Goal: Task Accomplishment & Management: Use online tool/utility

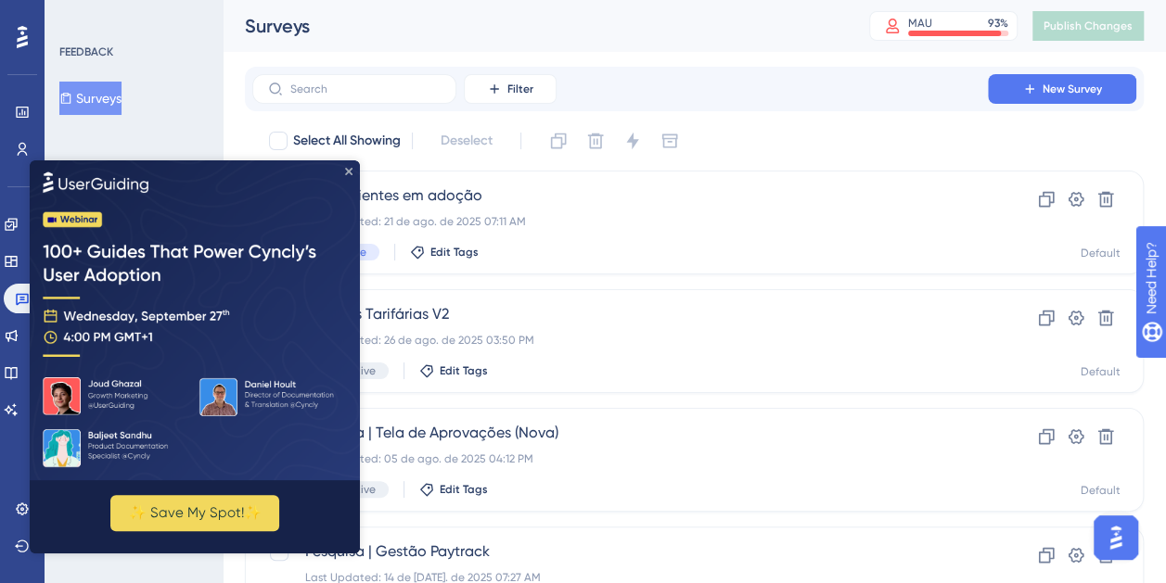
click at [349, 171] on icon "Close Preview" at bounding box center [348, 171] width 7 height 7
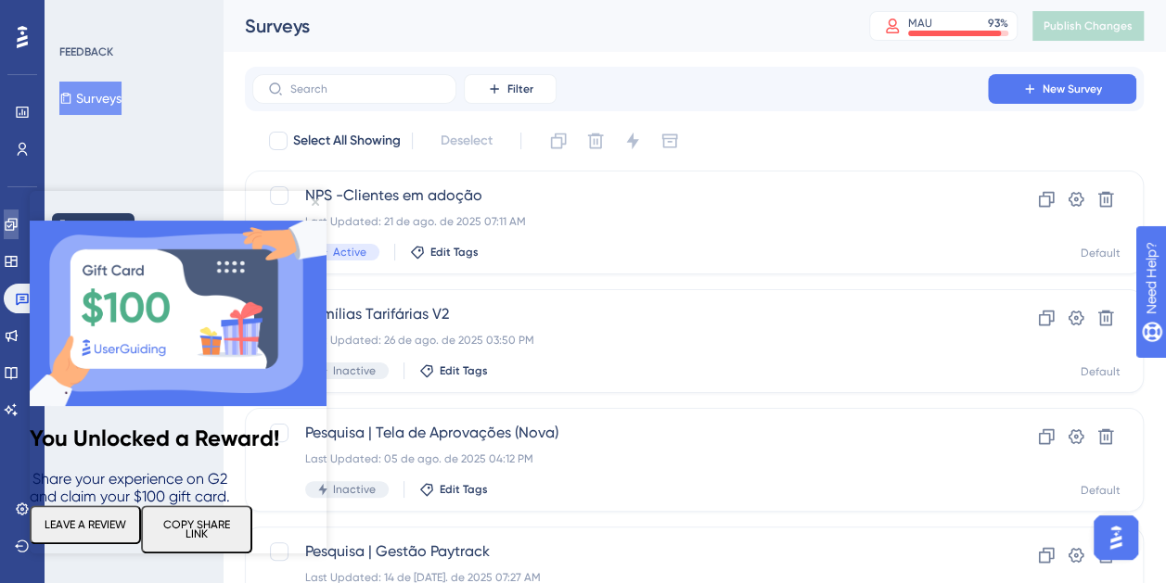
click at [9, 220] on link at bounding box center [11, 225] width 15 height 30
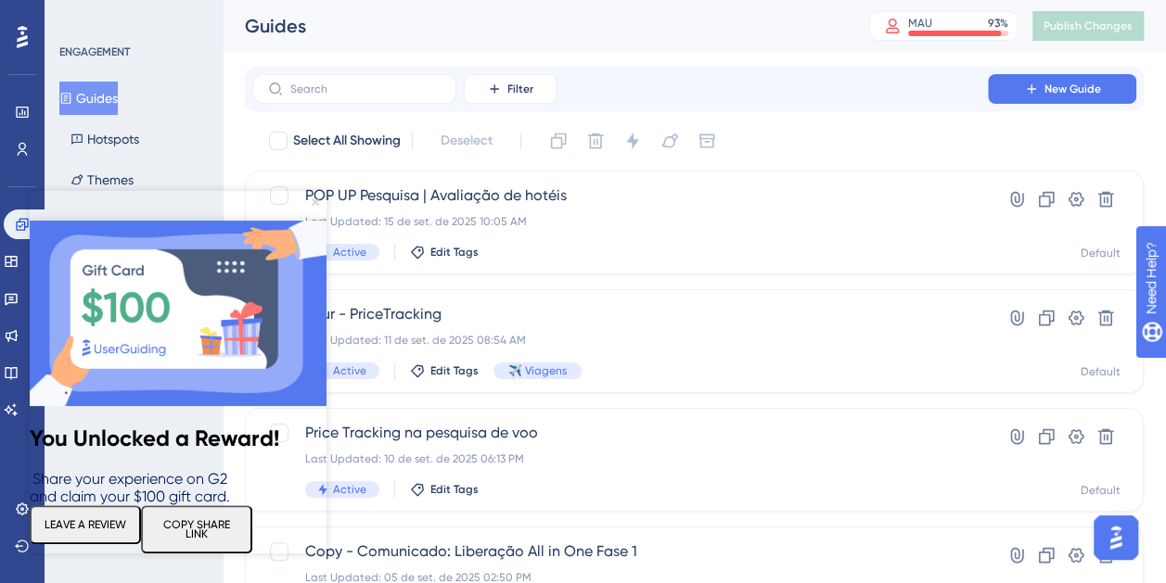
click at [313, 202] on icon "Close Preview" at bounding box center [315, 201] width 7 height 7
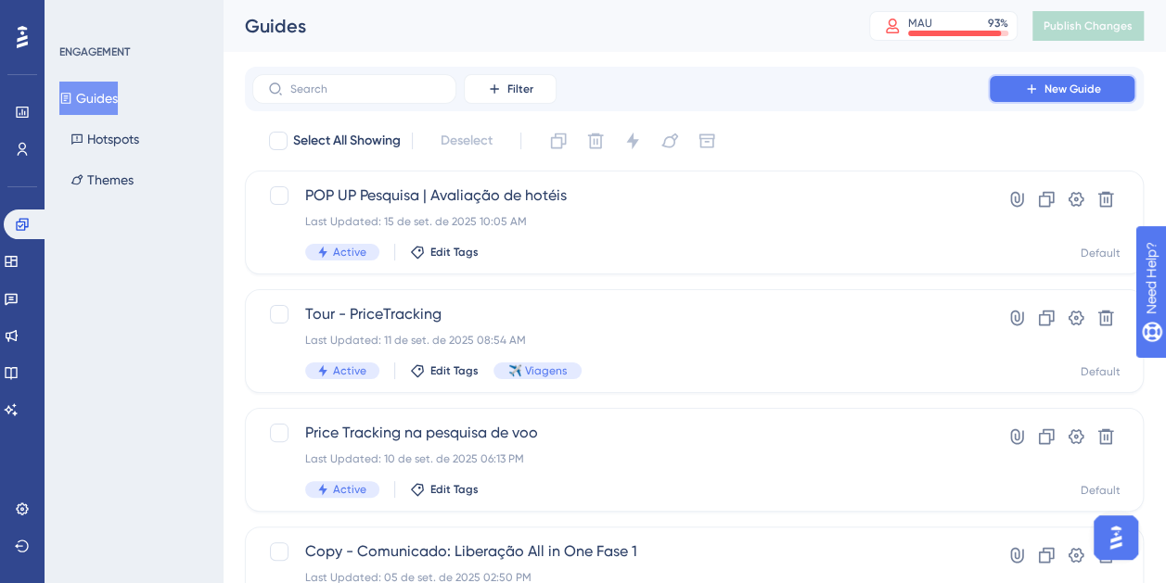
click at [1100, 91] on button "New Guide" at bounding box center [1062, 89] width 148 height 30
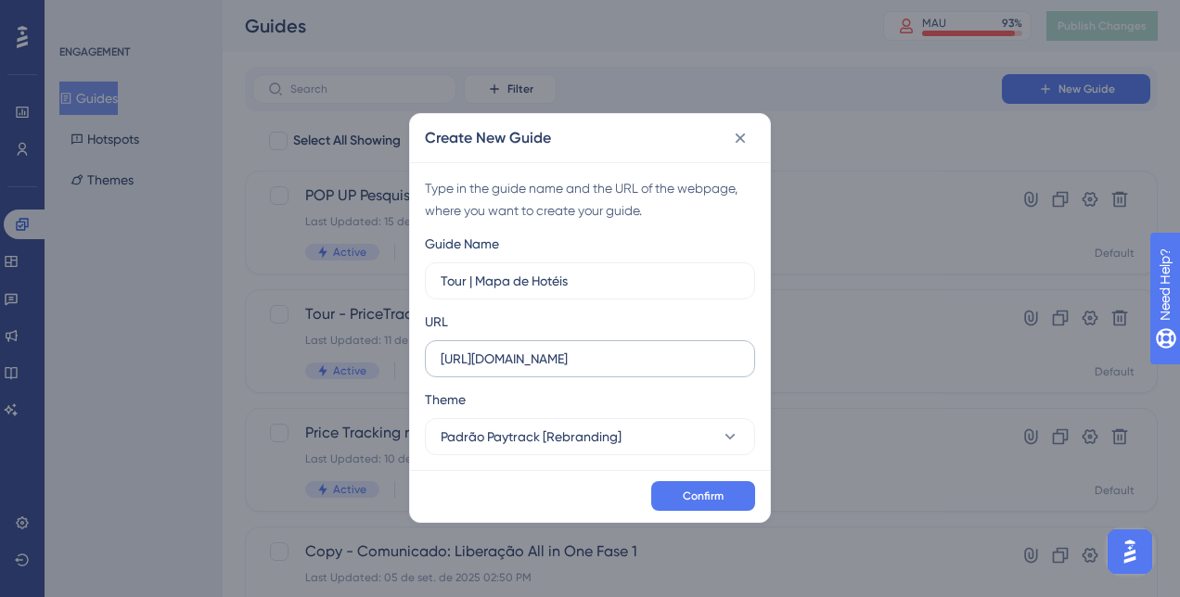
type input "Tour | Mapa de Hotéis"
click at [666, 365] on input "https://app.paytrack.com.br" at bounding box center [590, 359] width 299 height 20
click at [611, 352] on input "https://app.paytrack.com.br" at bounding box center [590, 359] width 299 height 20
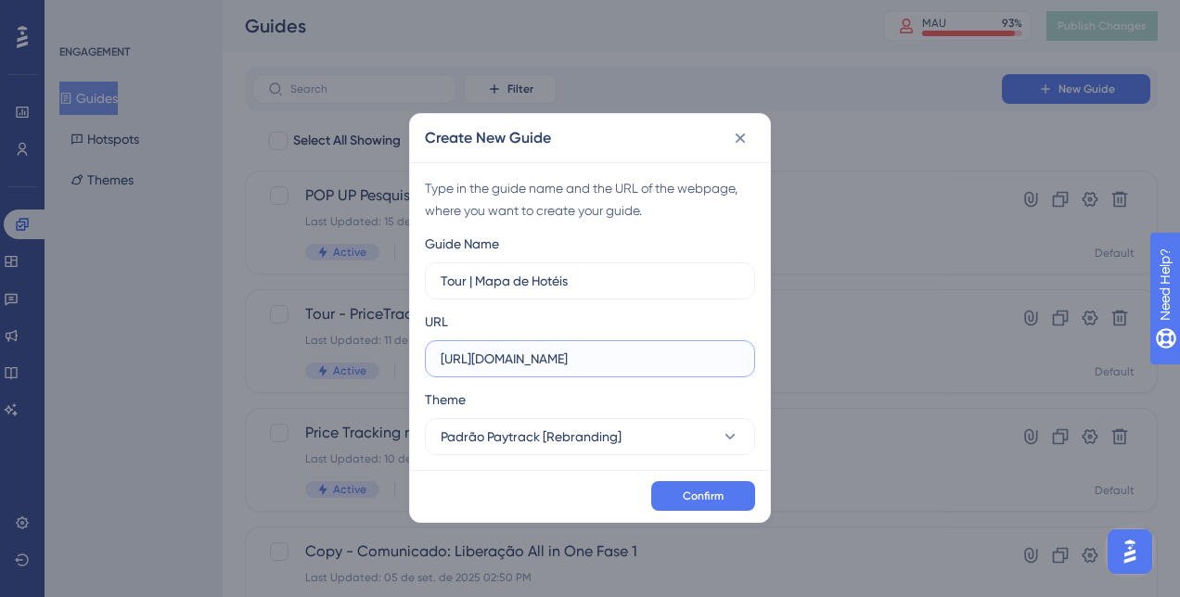
paste input "/#/viagem/hoteis"
type input "https://app.paytrack.com.br/#/viagem/hoteis"
click at [463, 284] on input "Tour | Mapa de Hotéis" at bounding box center [590, 281] width 299 height 20
click at [462, 293] on label "Tour | Mapa de Hotéis" at bounding box center [590, 280] width 330 height 37
click at [462, 291] on input "Tour | Mapa de Hotéis" at bounding box center [590, 281] width 299 height 20
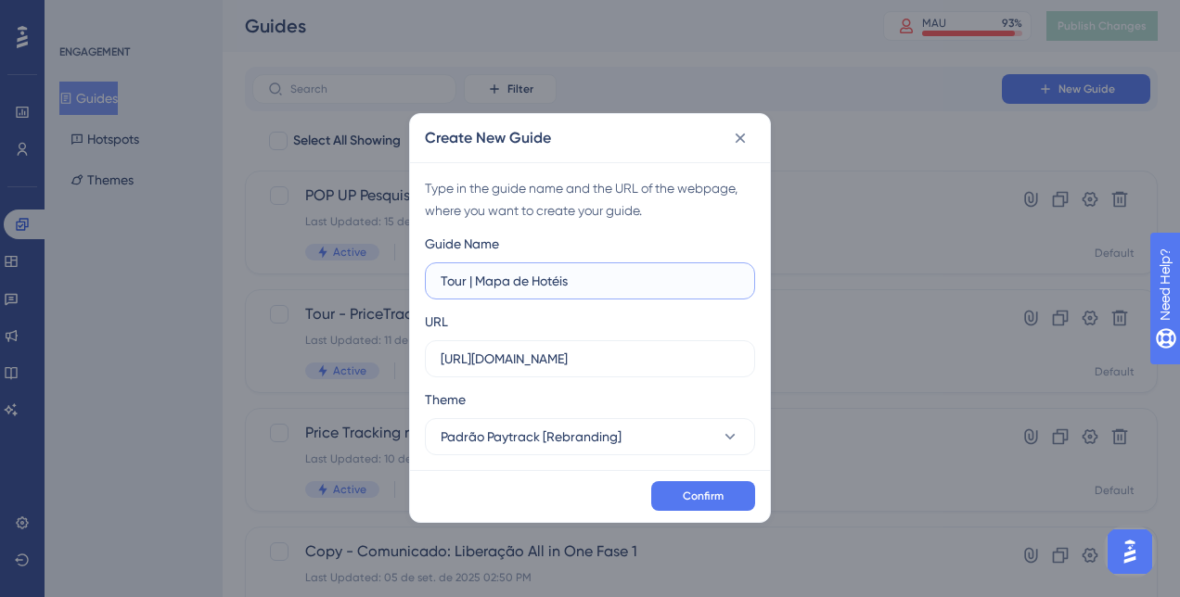
click at [462, 279] on input "Tour | Mapa de Hotéis" at bounding box center [590, 281] width 299 height 20
click at [638, 299] on label "Tour Guiado | Mapa de Hotéis" at bounding box center [590, 280] width 330 height 37
click at [638, 291] on input "Tour Guiado | Mapa de Hotéis" at bounding box center [590, 281] width 299 height 20
click at [599, 275] on input "Tour Guiado | Mapa de Hotéis" at bounding box center [590, 281] width 299 height 20
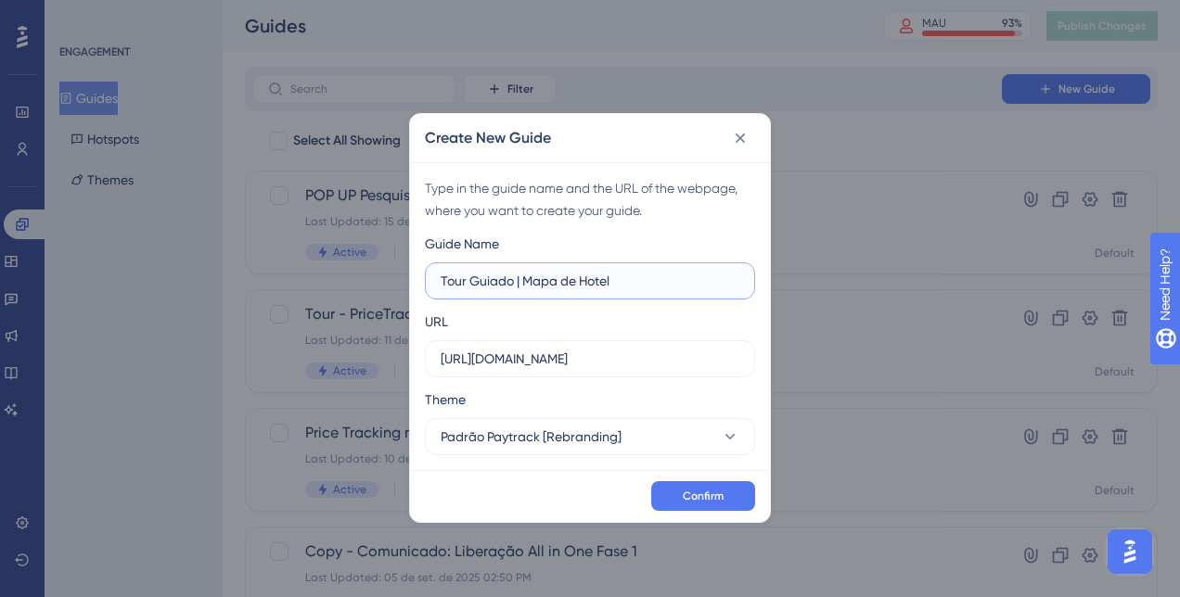
type input "Tour Guiado | Mapa de Hotel"
click at [699, 479] on div "Confirm" at bounding box center [590, 496] width 360 height 52
click at [705, 489] on span "Confirm" at bounding box center [703, 496] width 41 height 15
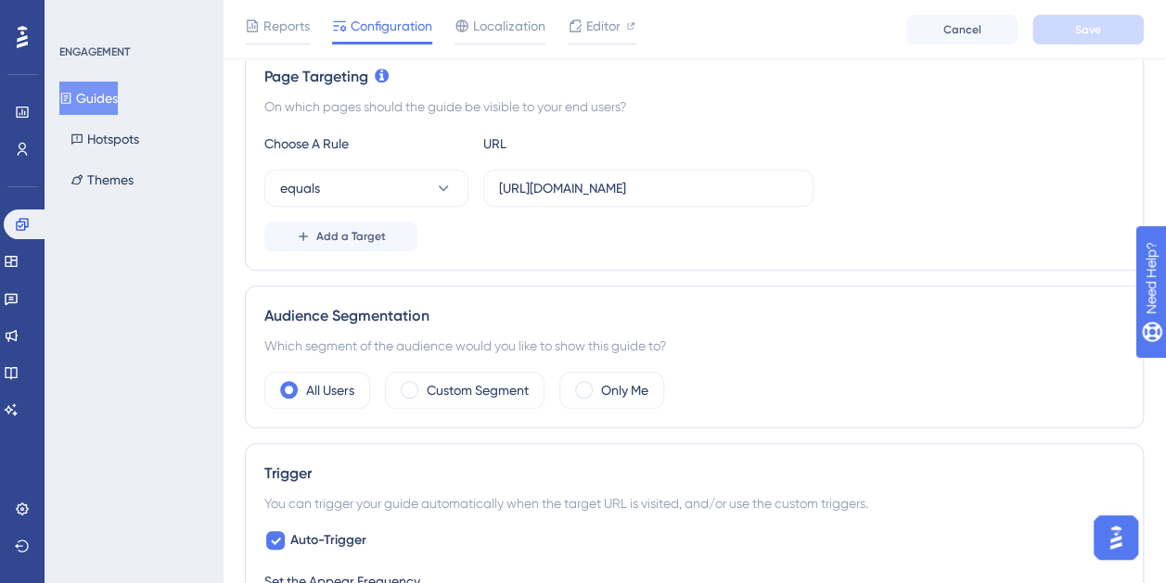
scroll to position [464, 0]
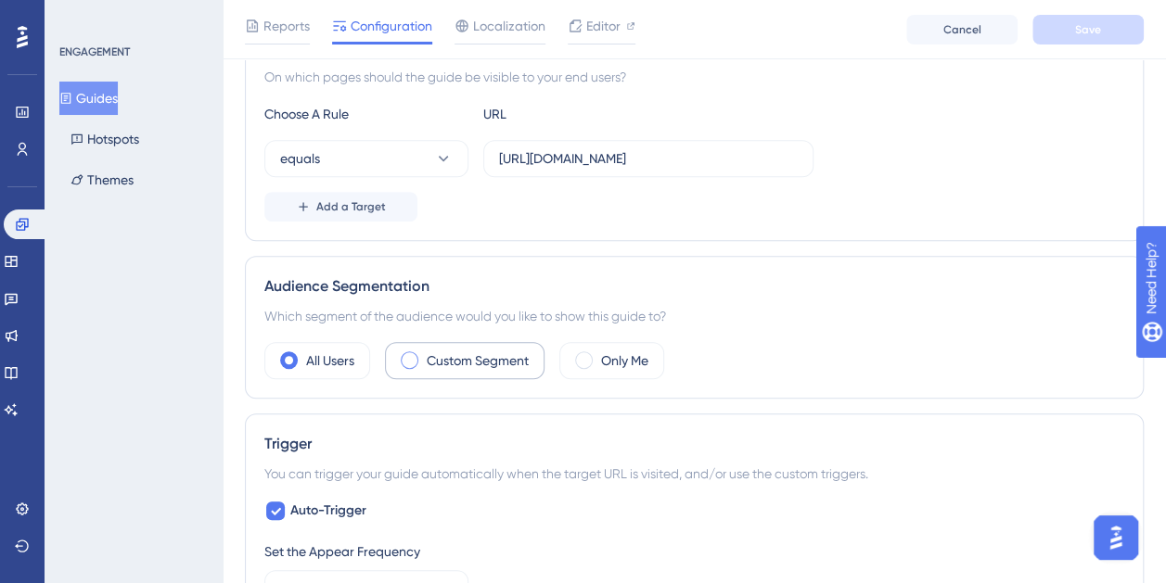
click at [493, 363] on label "Custom Segment" at bounding box center [478, 361] width 102 height 22
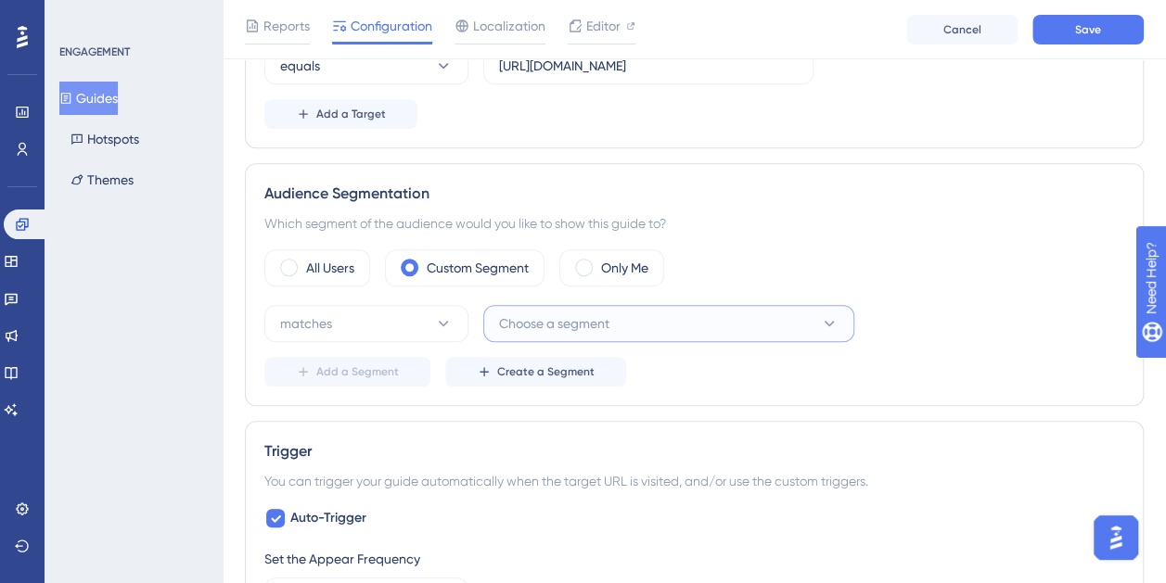
click at [562, 314] on span "Choose a segment" at bounding box center [554, 324] width 110 height 22
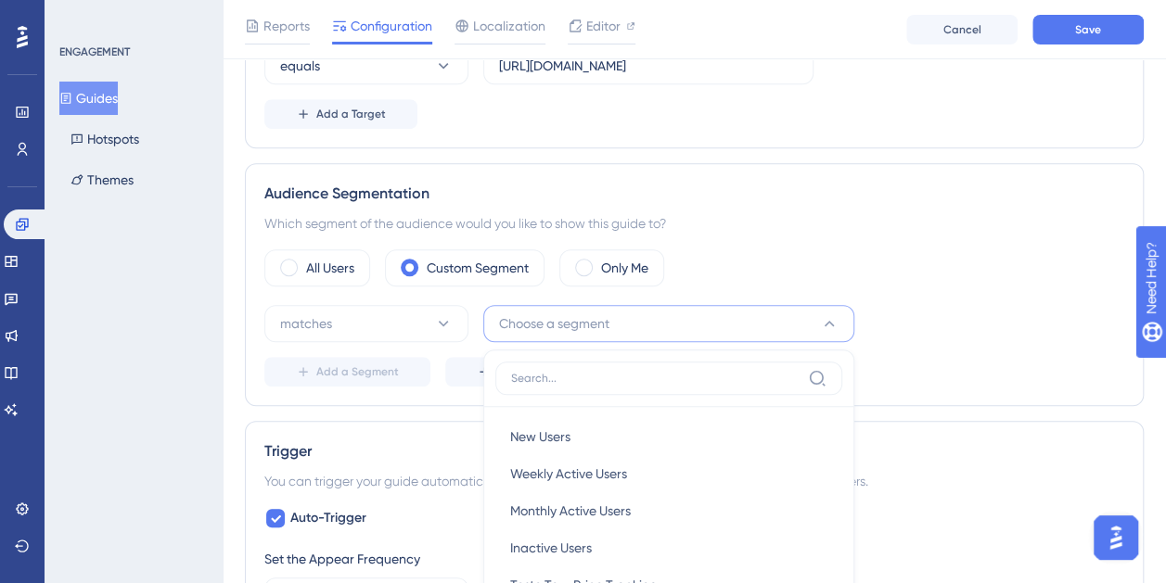
scroll to position [718, 0]
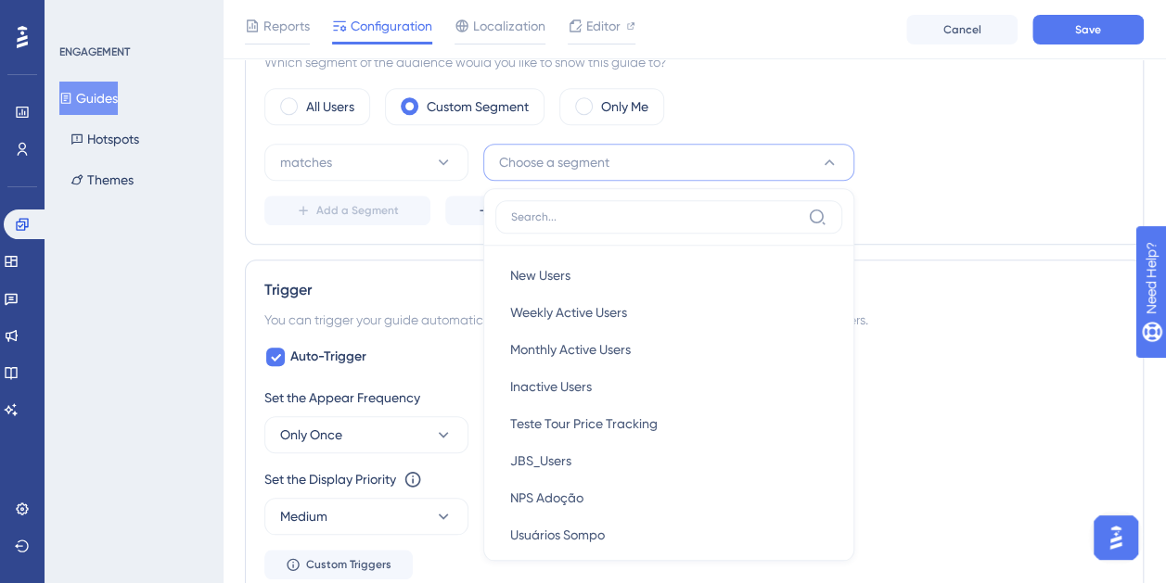
click at [939, 121] on div "All Users Custom Segment Only Me matches Choose a segment New Users New Users W…" at bounding box center [694, 156] width 860 height 137
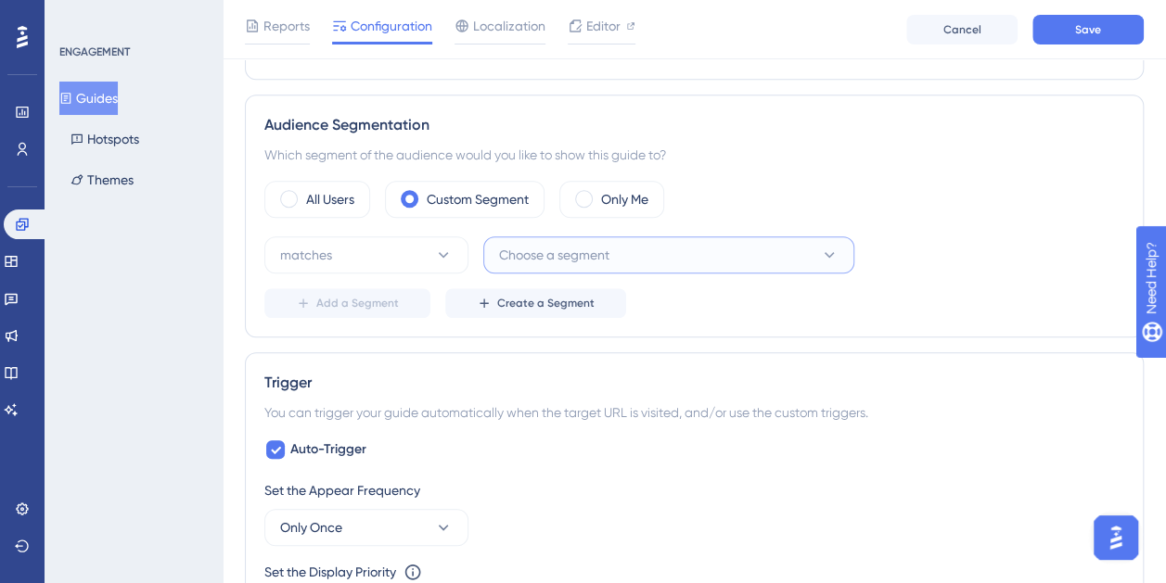
click at [694, 254] on button "Choose a segment" at bounding box center [668, 254] width 371 height 37
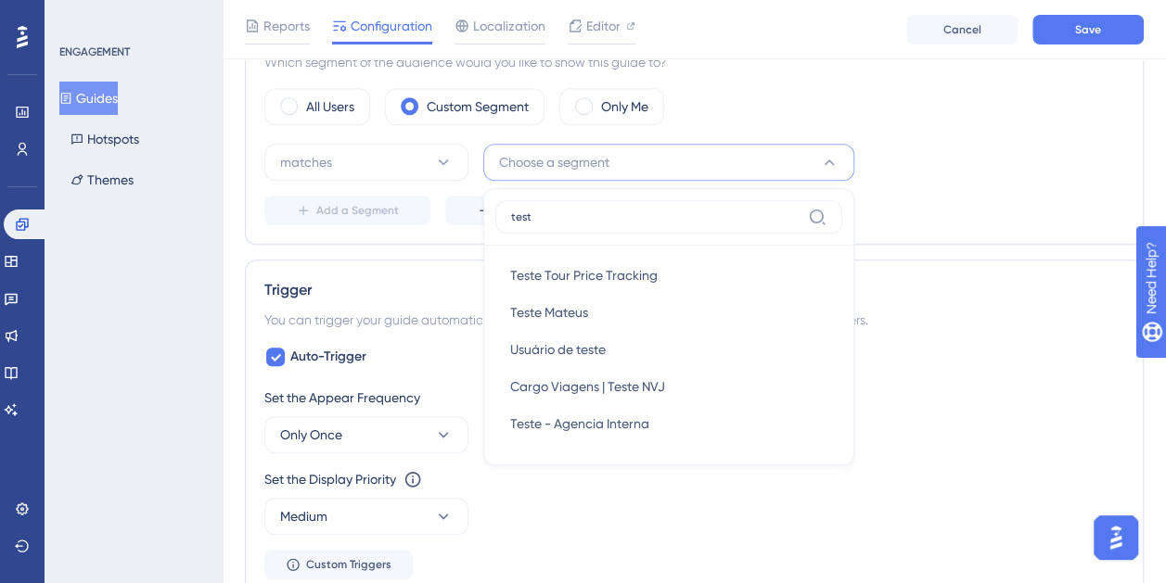
type input "teste"
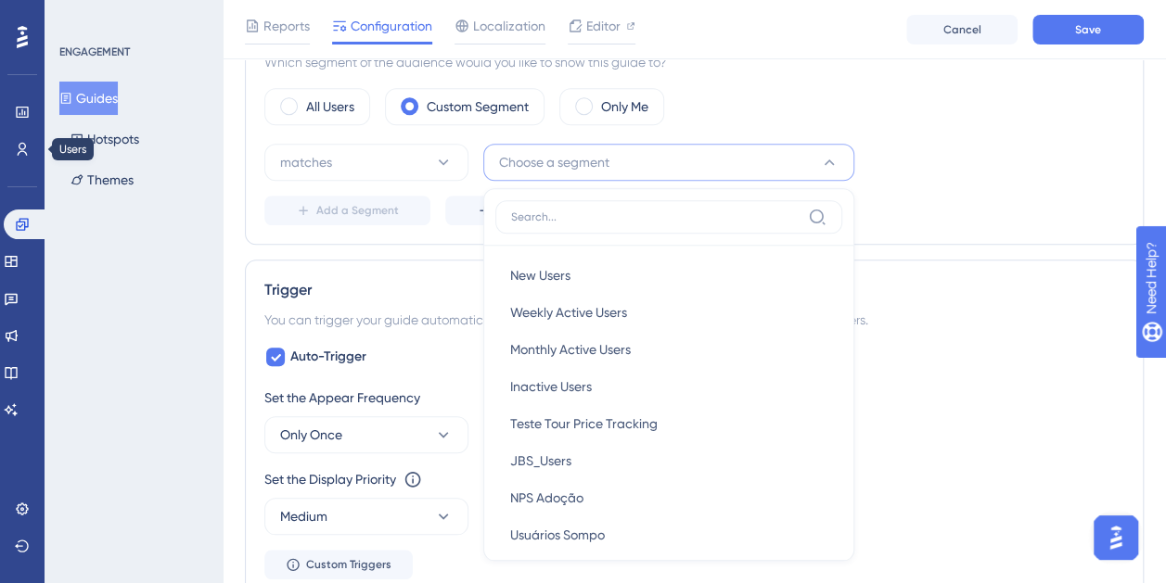
click at [1006, 160] on div "matches Choose a segment New Users New Users Weekly Active Users Weekly Active …" at bounding box center [694, 162] width 860 height 37
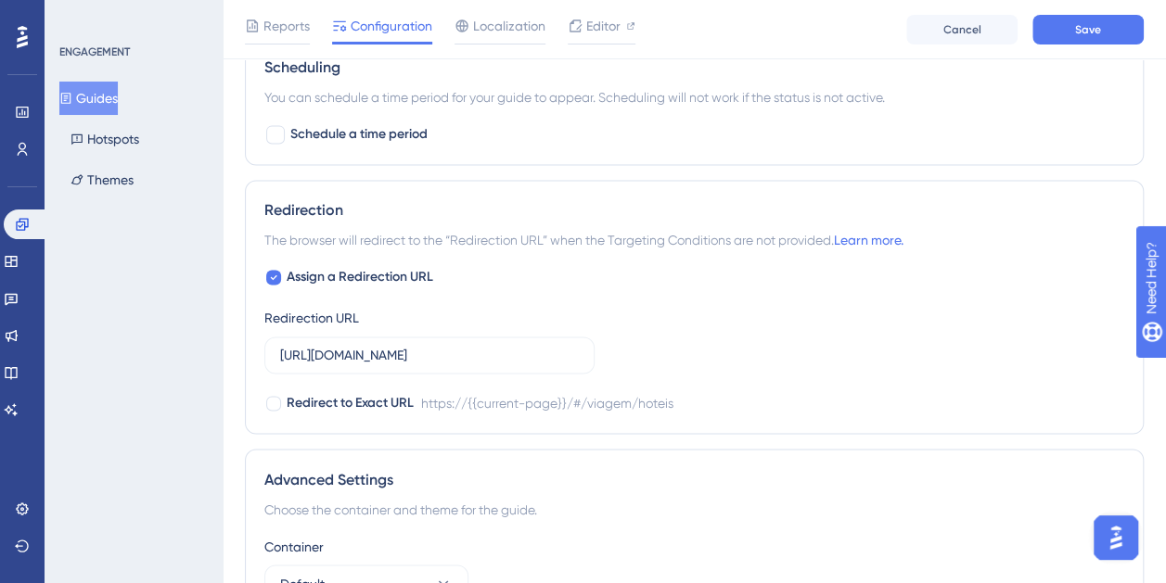
scroll to position [1460, 0]
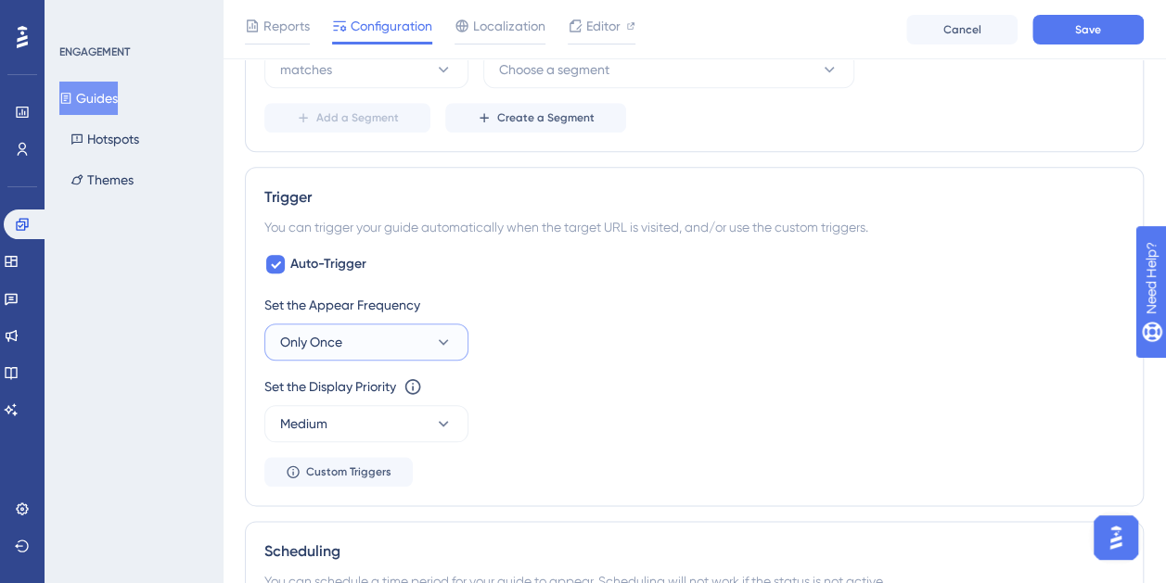
click at [423, 330] on button "Only Once" at bounding box center [366, 342] width 204 height 37
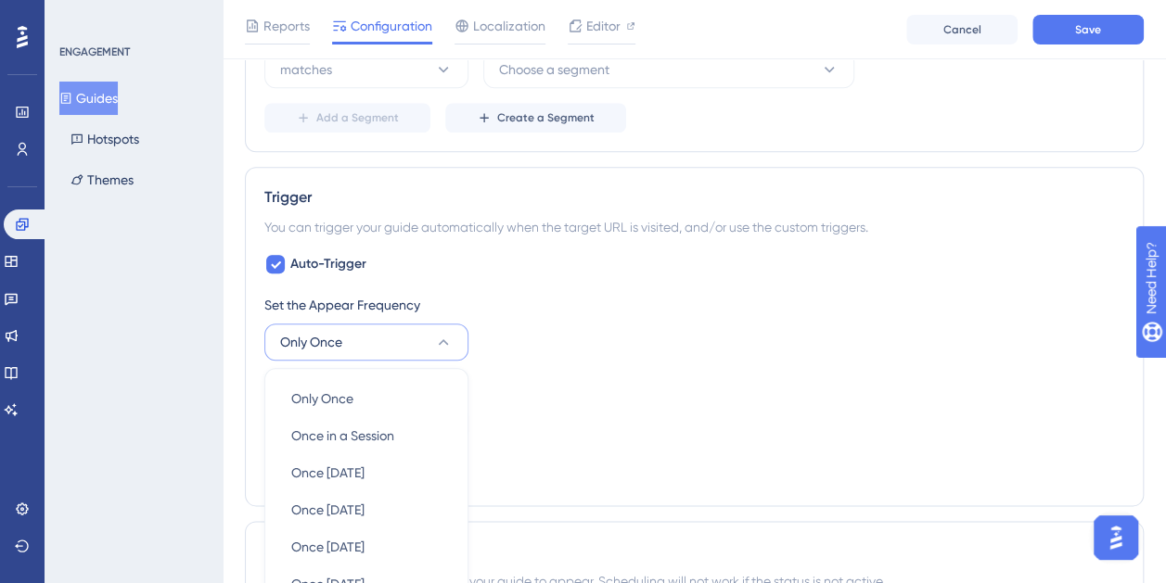
scroll to position [1025, 0]
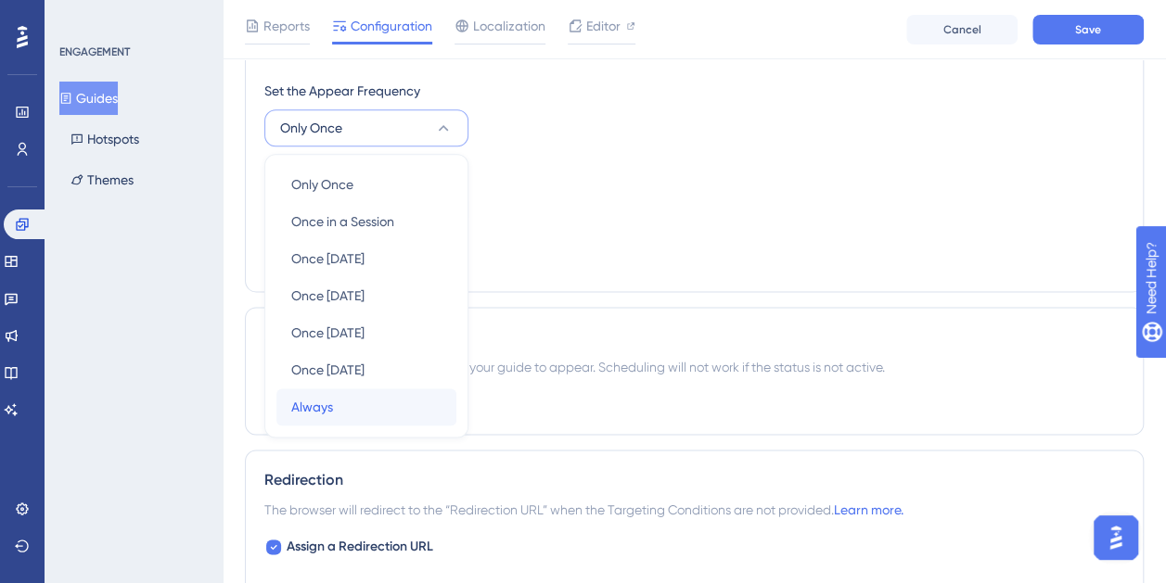
click at [369, 391] on div "Always Always" at bounding box center [366, 407] width 150 height 37
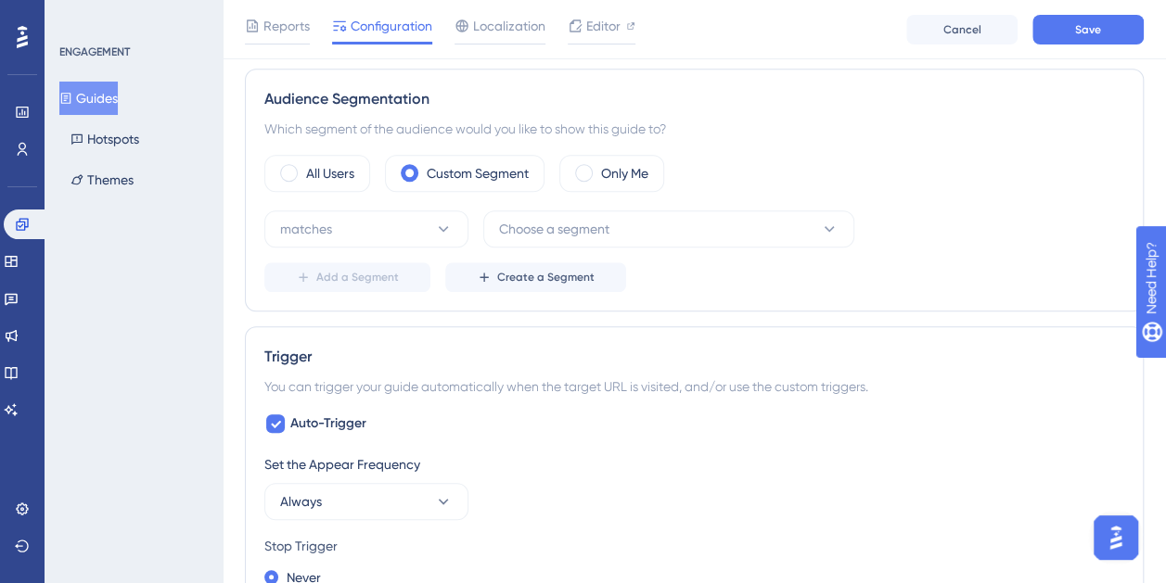
scroll to position [561, 0]
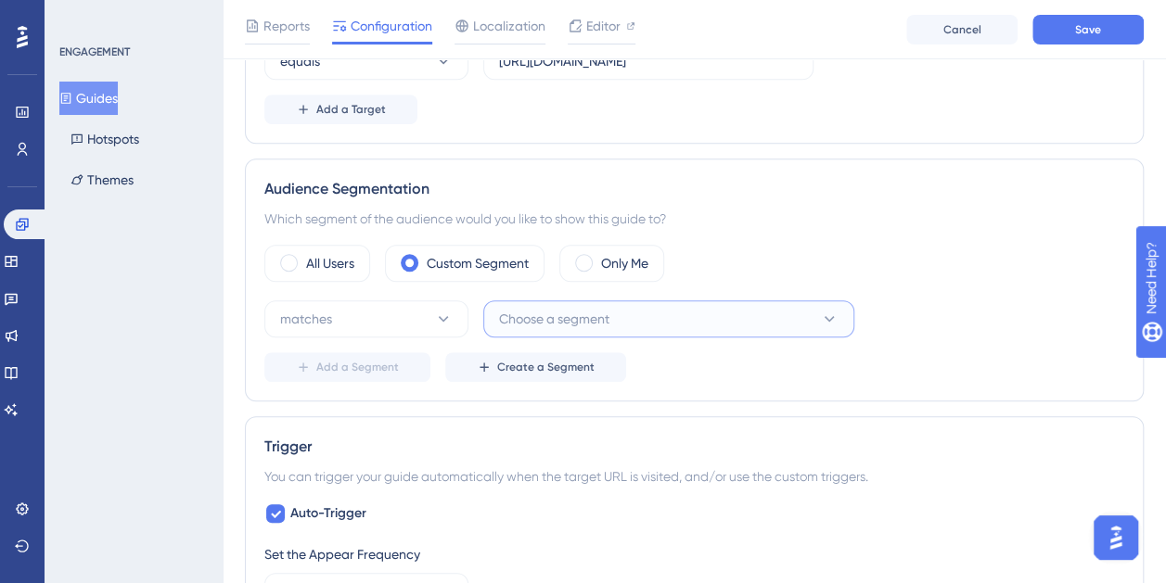
click at [667, 328] on button "Choose a segment" at bounding box center [668, 318] width 371 height 37
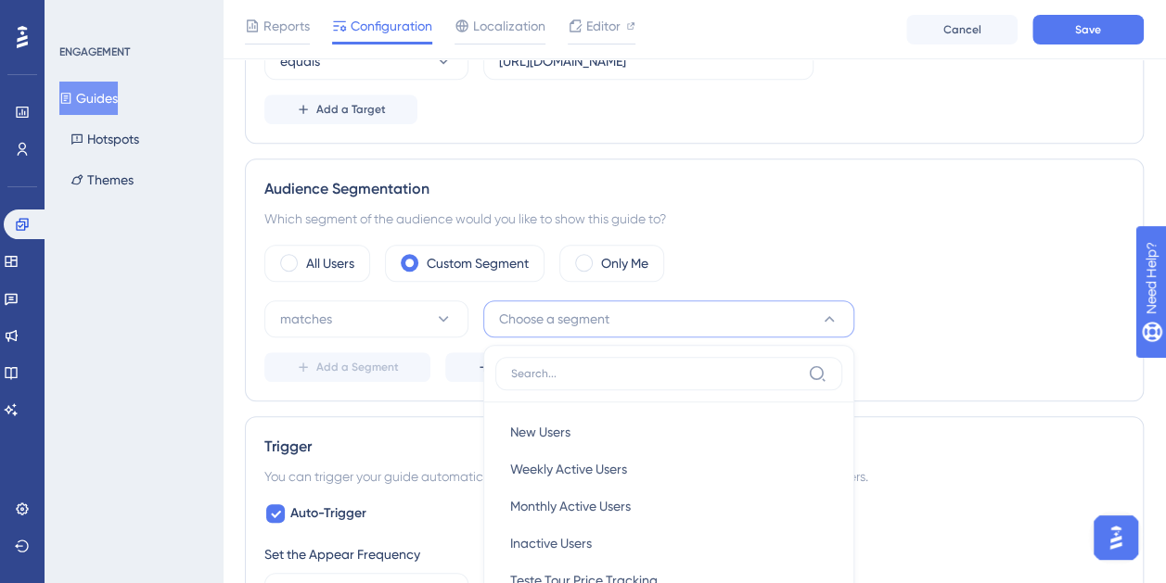
scroll to position [760, 0]
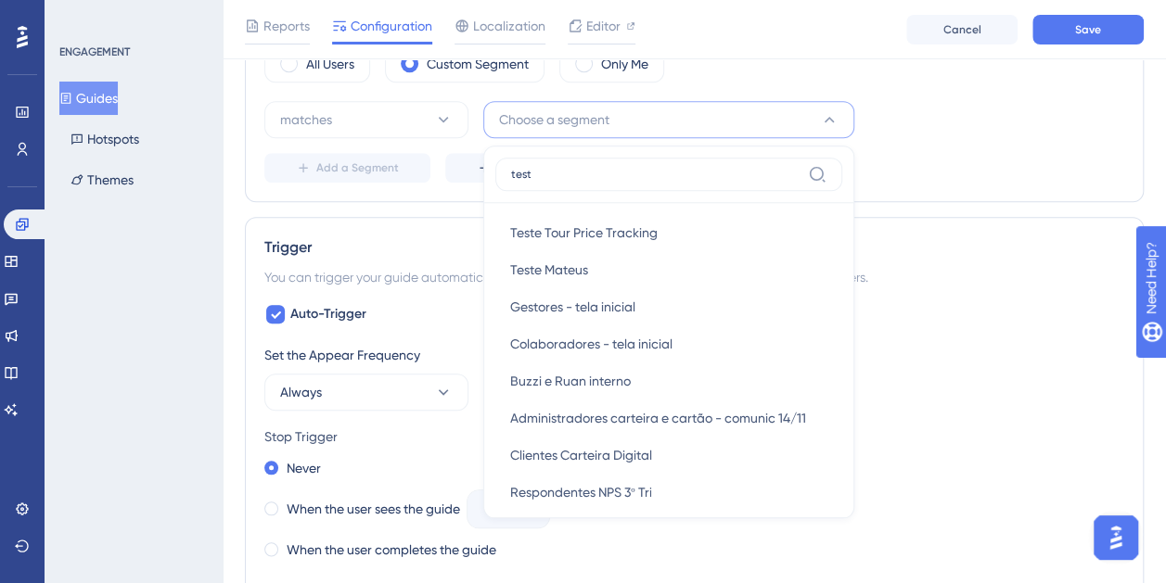
type input "teste"
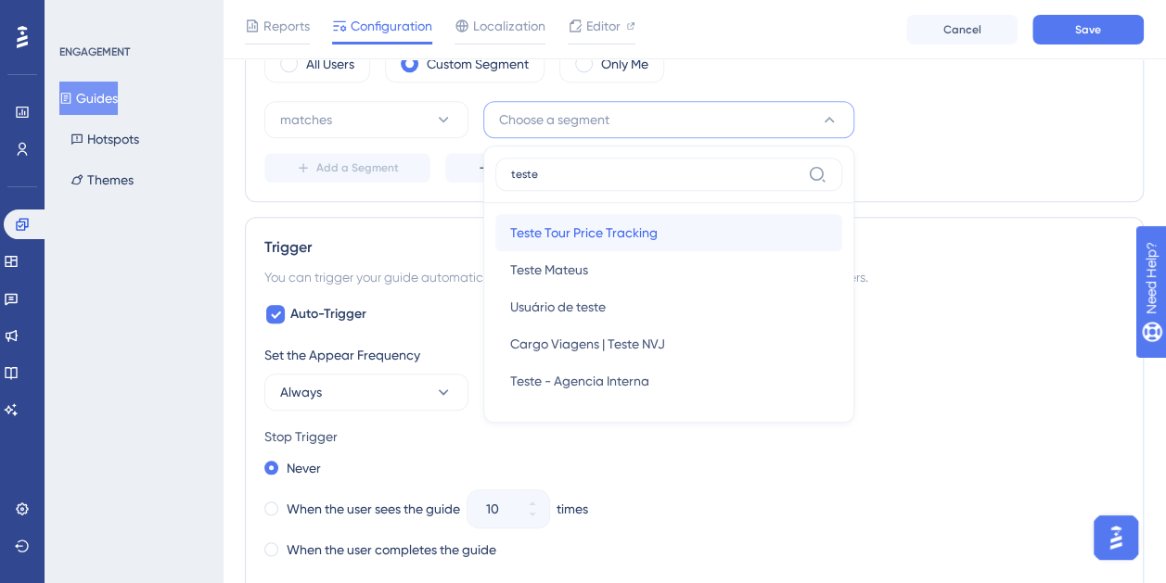
click at [680, 233] on div "Teste Tour Price Tracking Teste Tour Price Tracking" at bounding box center [668, 232] width 317 height 37
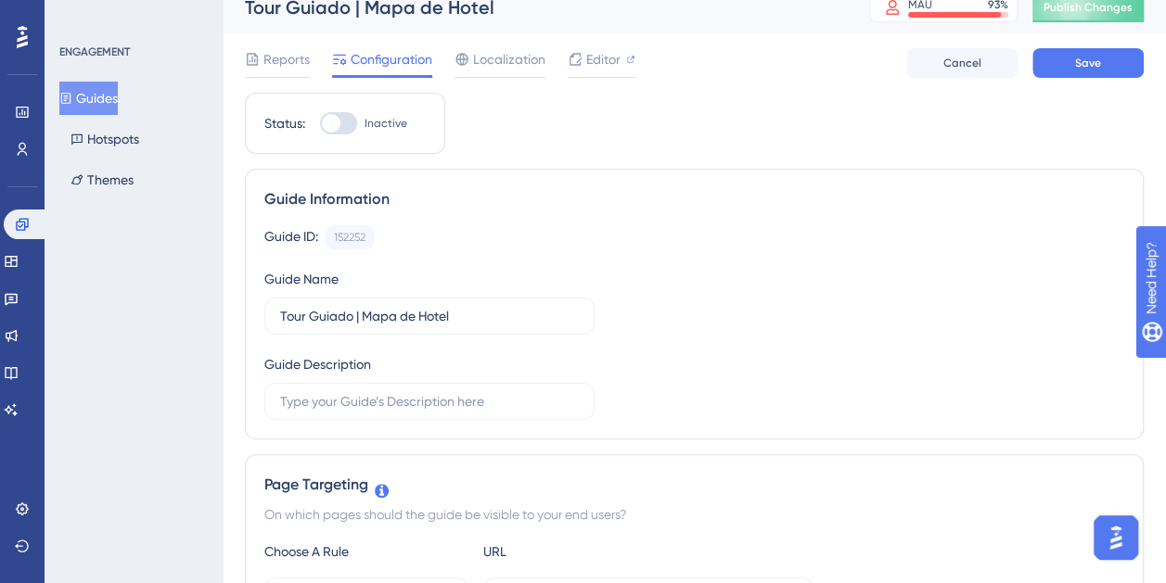
scroll to position [0, 0]
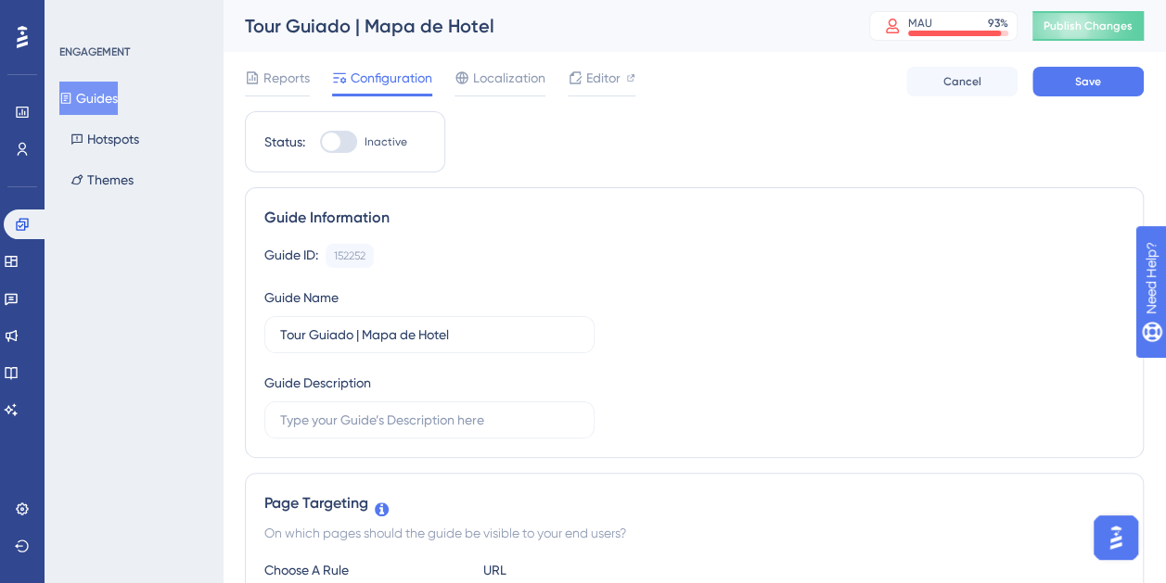
click at [341, 131] on div at bounding box center [338, 142] width 37 height 22
click at [320, 142] on input "Inactive" at bounding box center [319, 142] width 1 height 1
checkbox input "true"
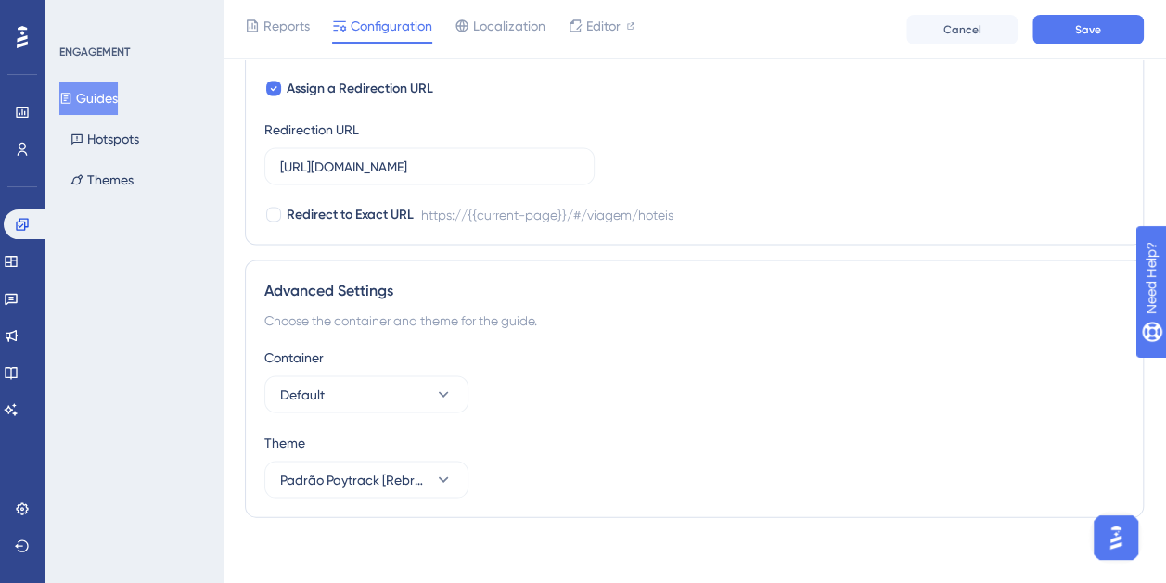
scroll to position [1679, 0]
click at [332, 82] on span "Assign a Redirection URL" at bounding box center [360, 86] width 147 height 22
checkbox input "false"
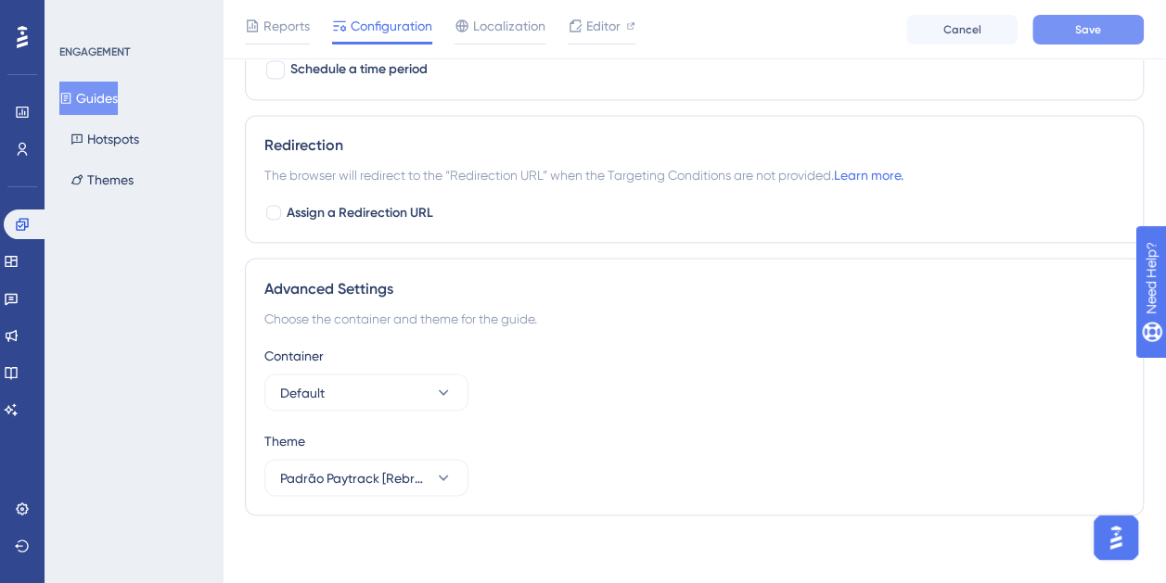
click at [1061, 20] on button "Save" at bounding box center [1087, 30] width 111 height 30
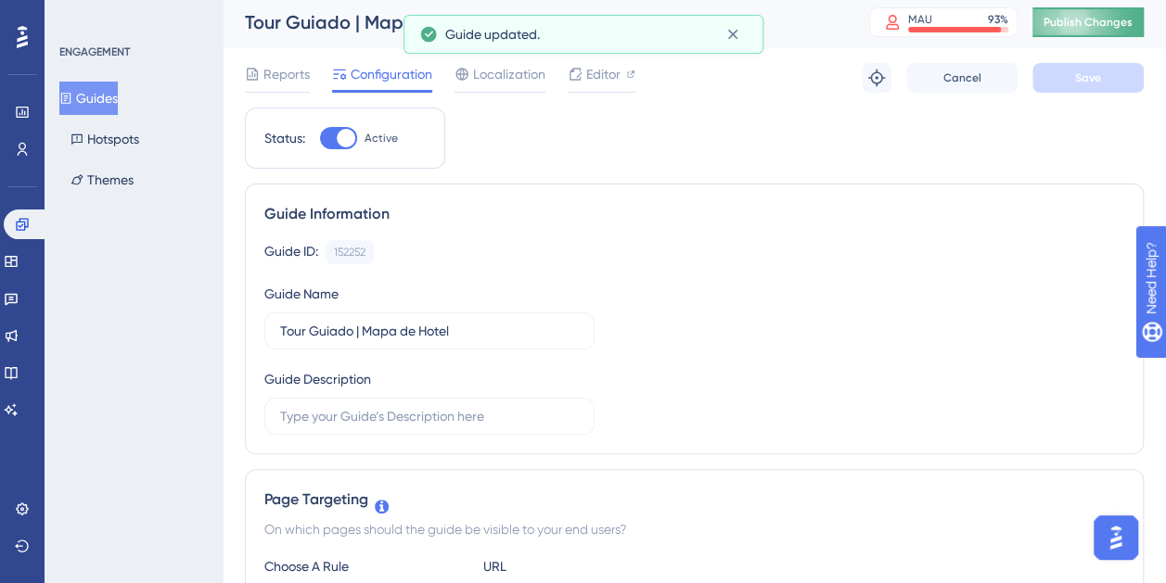
scroll to position [0, 0]
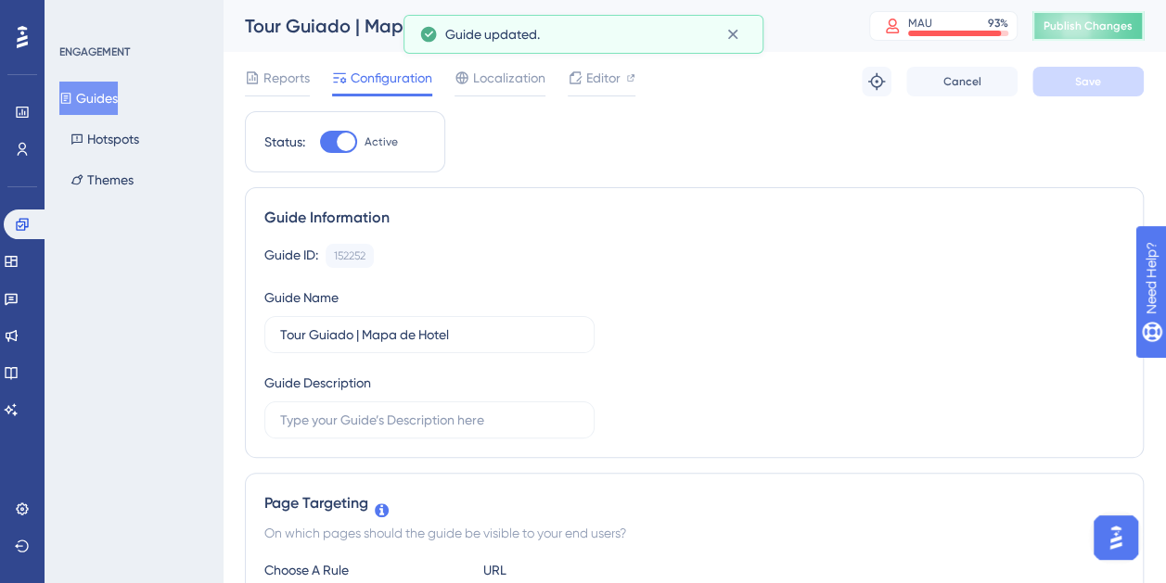
click at [1087, 22] on span "Publish Changes" at bounding box center [1087, 26] width 89 height 15
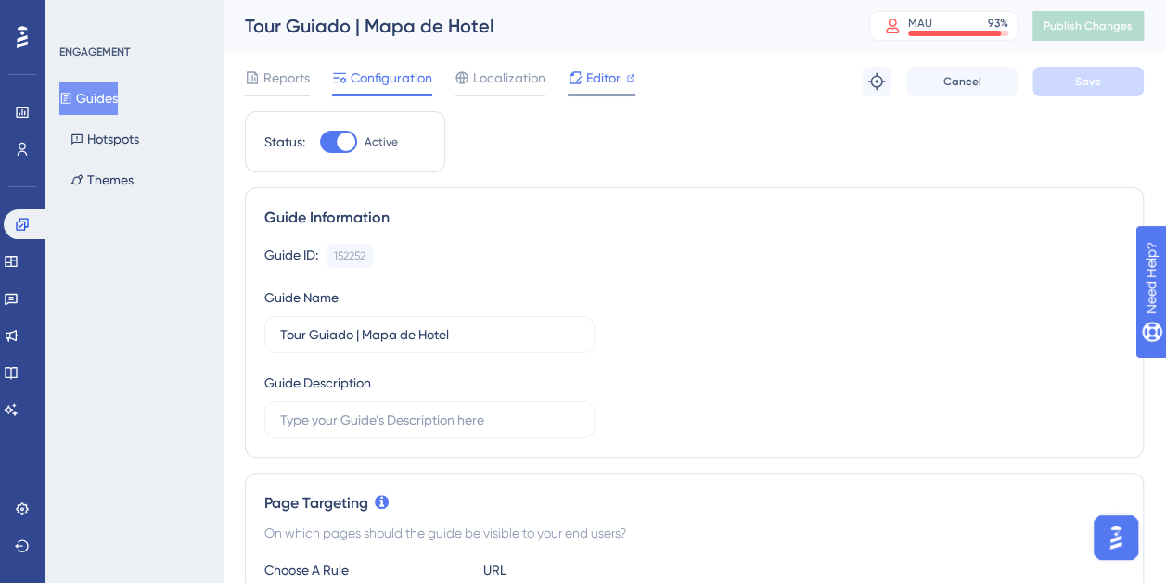
click at [579, 77] on icon at bounding box center [575, 77] width 15 height 15
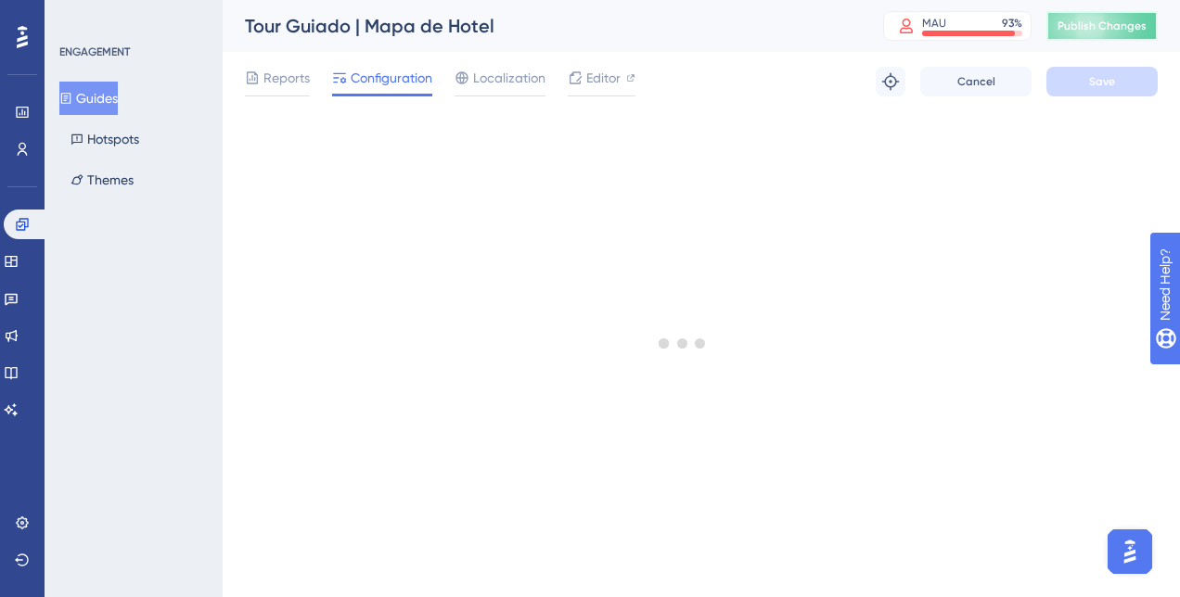
click at [1079, 33] on button "Publish Changes" at bounding box center [1101, 26] width 111 height 30
click at [1084, 26] on span "Publish Changes" at bounding box center [1101, 26] width 89 height 15
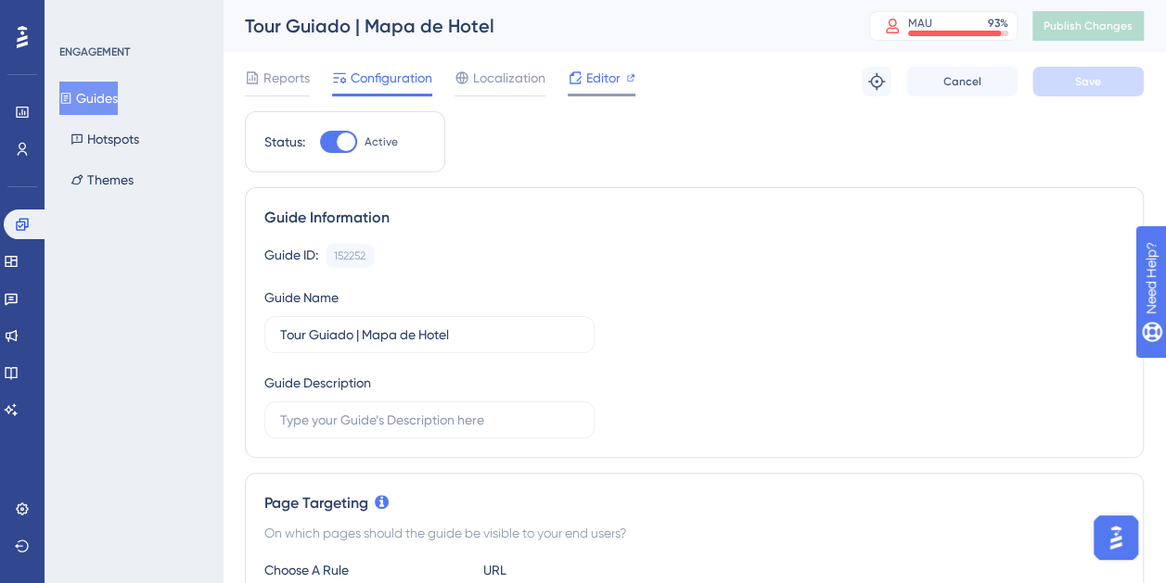
click at [598, 80] on span "Editor" at bounding box center [603, 78] width 34 height 22
click at [591, 78] on span "Editor" at bounding box center [603, 78] width 34 height 22
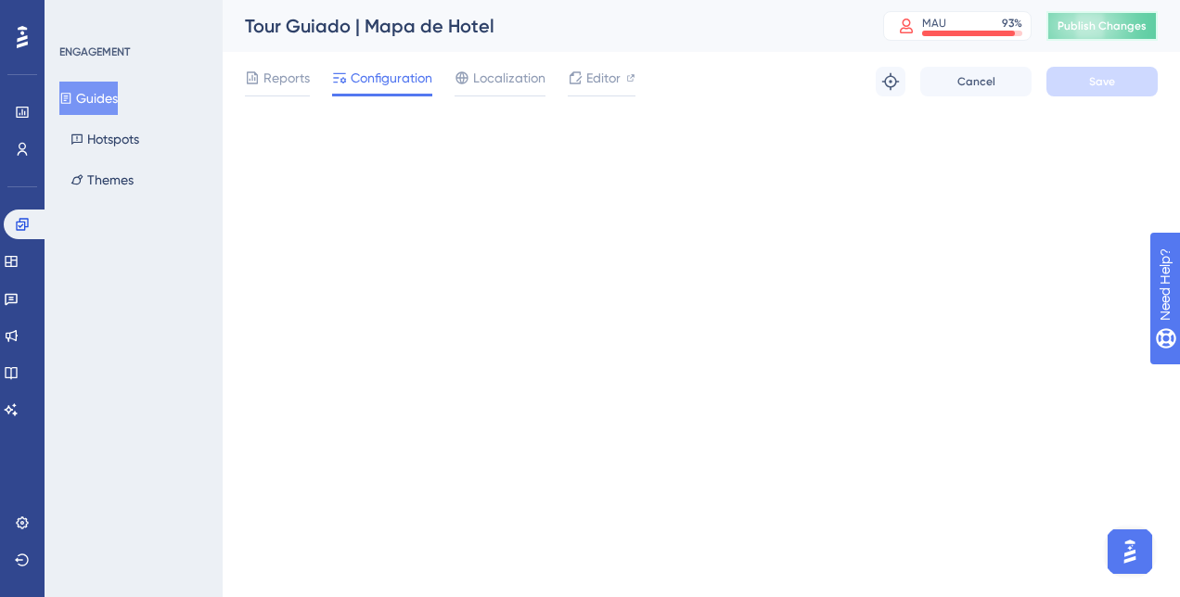
click at [1098, 32] on span "Publish Changes" at bounding box center [1101, 26] width 89 height 15
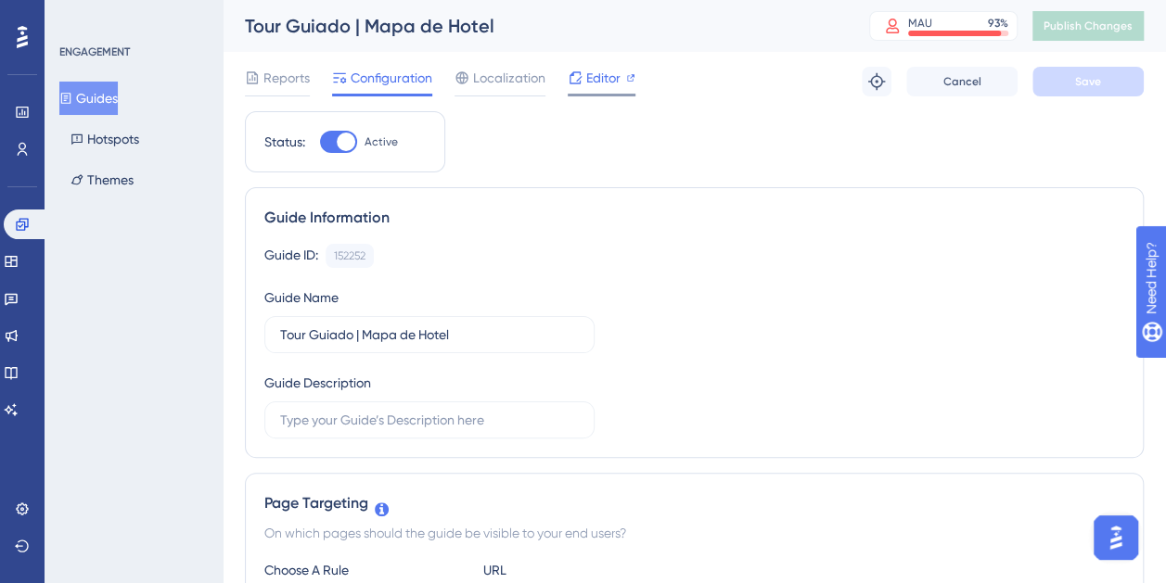
click at [571, 81] on icon at bounding box center [575, 77] width 15 height 15
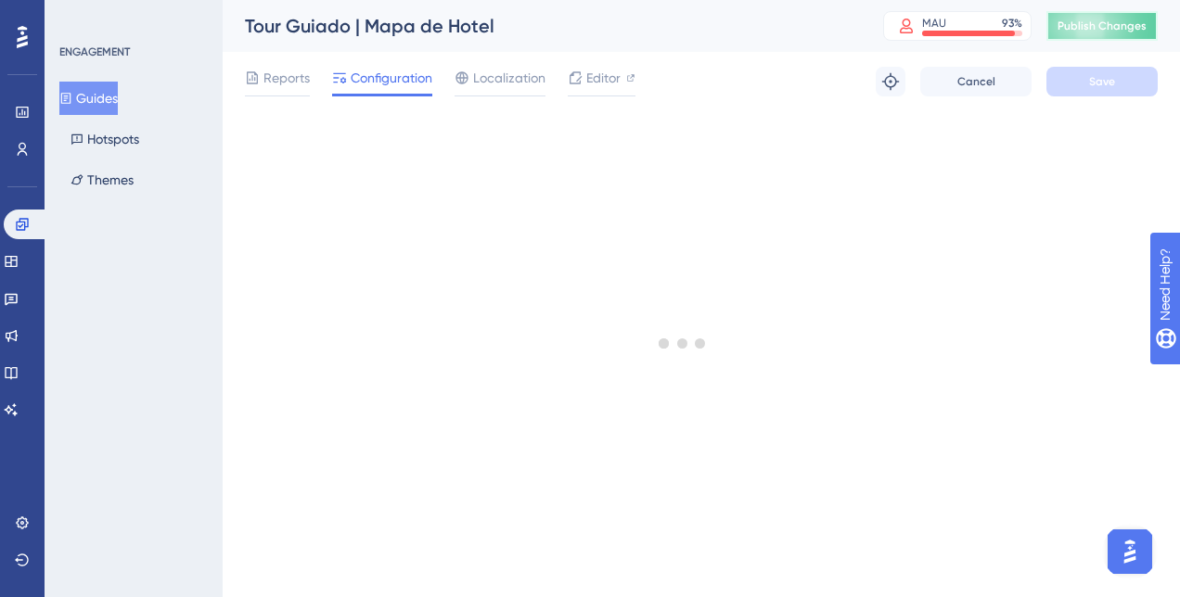
click at [1092, 26] on span "Publish Changes" at bounding box center [1101, 26] width 89 height 15
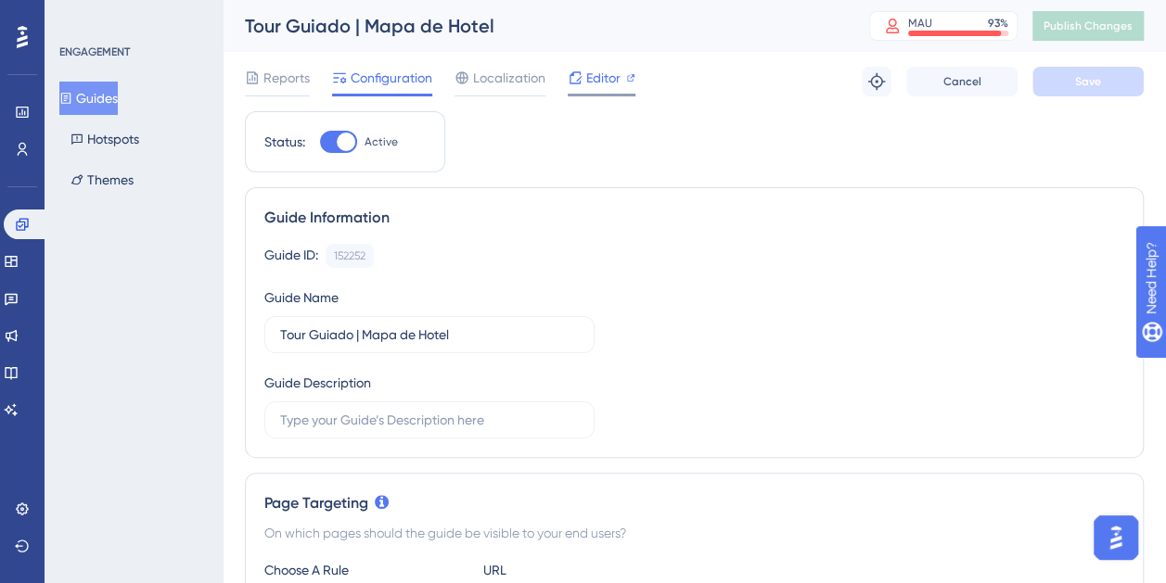
click at [592, 84] on span "Editor" at bounding box center [603, 78] width 34 height 22
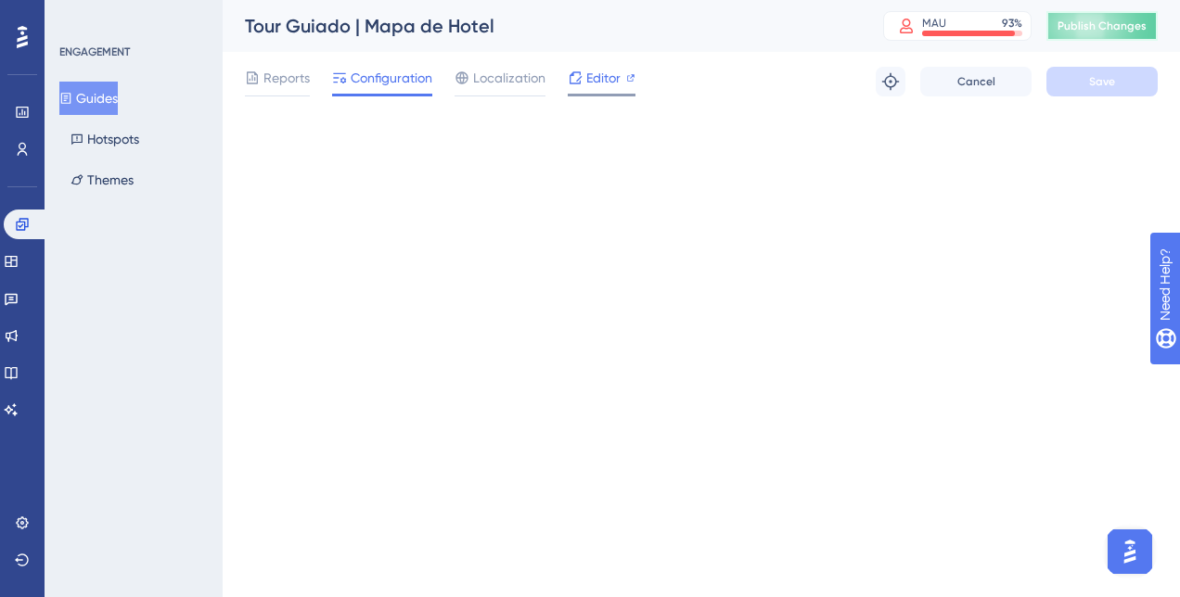
click at [1111, 24] on button "Publish Changes" at bounding box center [1101, 26] width 111 height 30
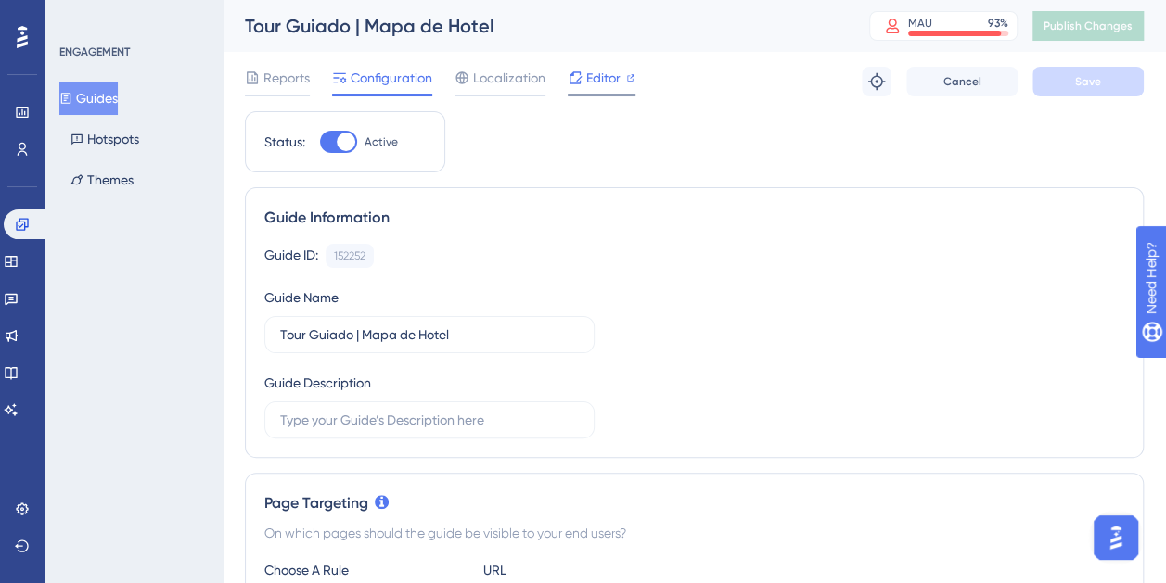
click at [592, 74] on span "Editor" at bounding box center [603, 78] width 34 height 22
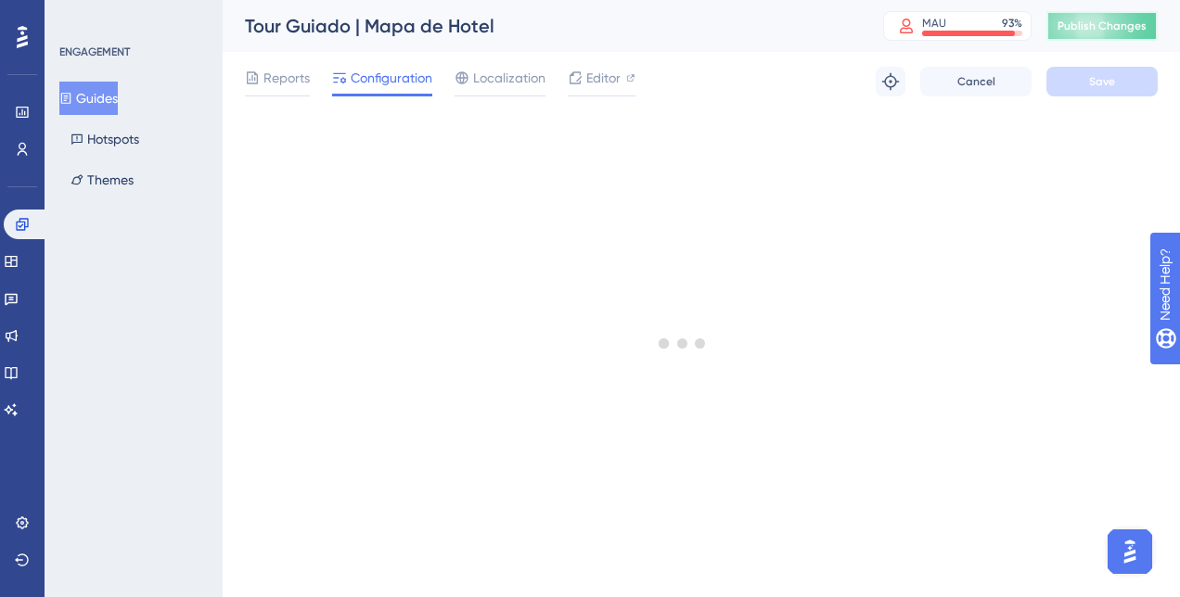
click at [1079, 25] on span "Publish Changes" at bounding box center [1101, 26] width 89 height 15
click at [605, 84] on span "Editor" at bounding box center [603, 78] width 34 height 22
click at [1082, 35] on button "Publish Changes" at bounding box center [1101, 26] width 111 height 30
click at [584, 76] on div "Editor" at bounding box center [602, 78] width 68 height 22
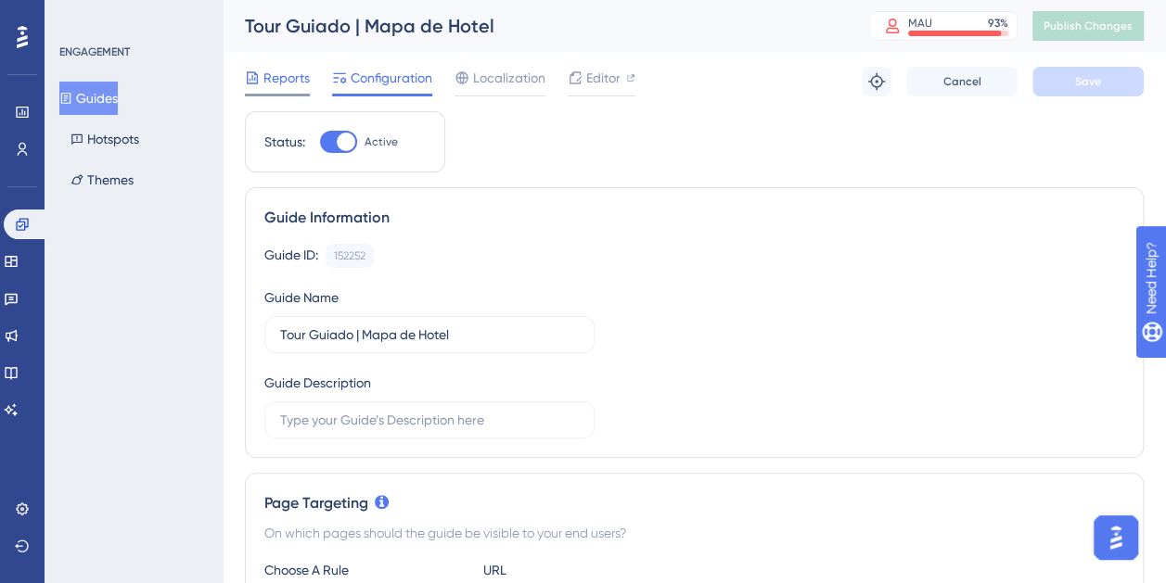
click at [304, 94] on div at bounding box center [277, 95] width 65 height 3
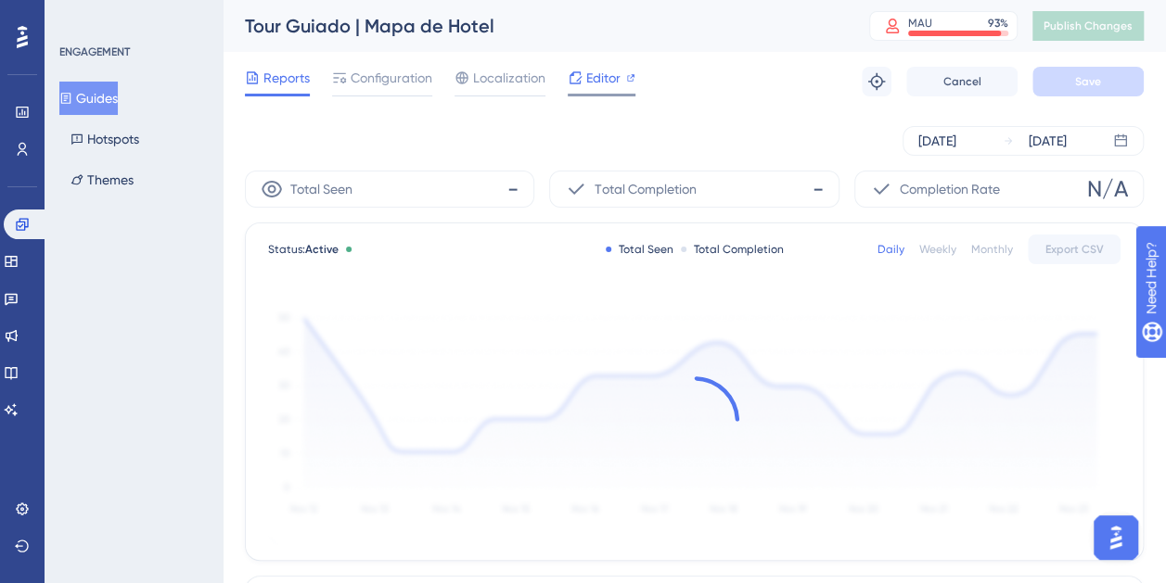
click at [588, 70] on span "Editor" at bounding box center [603, 78] width 34 height 22
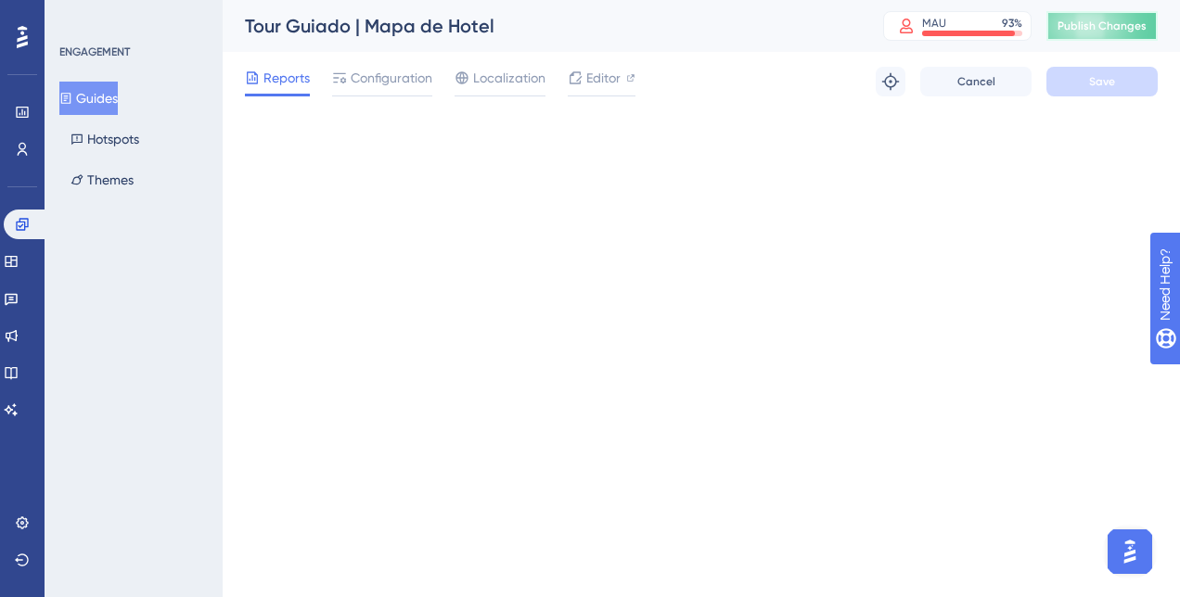
click at [1089, 19] on span "Publish Changes" at bounding box center [1101, 26] width 89 height 15
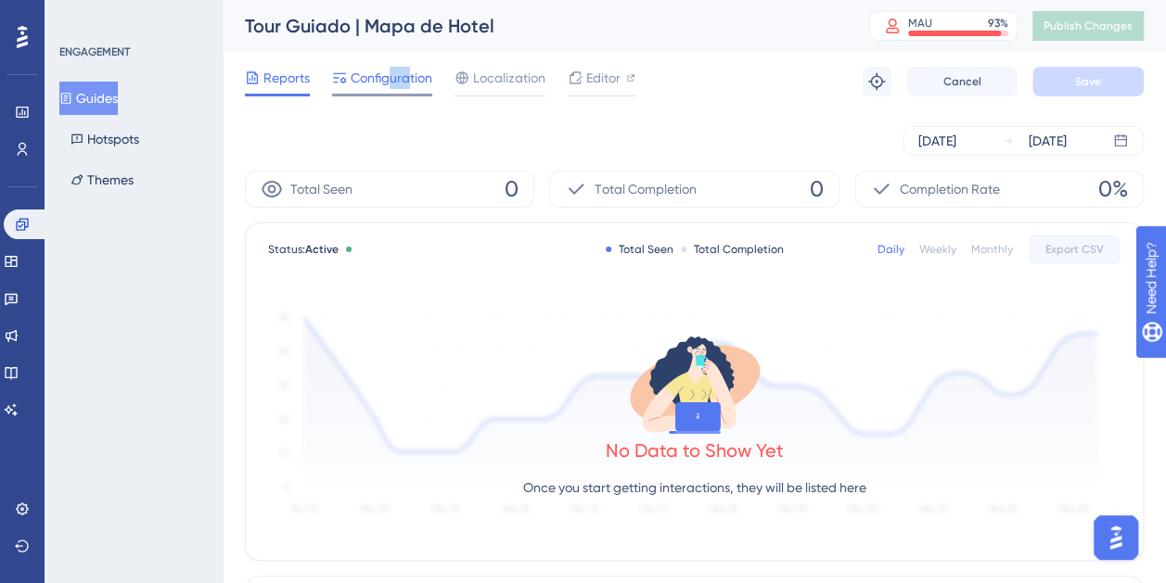
drag, startPoint x: 411, startPoint y: 65, endPoint x: 389, endPoint y: 80, distance: 26.8
click at [389, 80] on div "Reports Configuration Localization Editor Troubleshoot Cancel Save" at bounding box center [694, 81] width 899 height 59
click at [389, 80] on span "Configuration" at bounding box center [392, 78] width 82 height 22
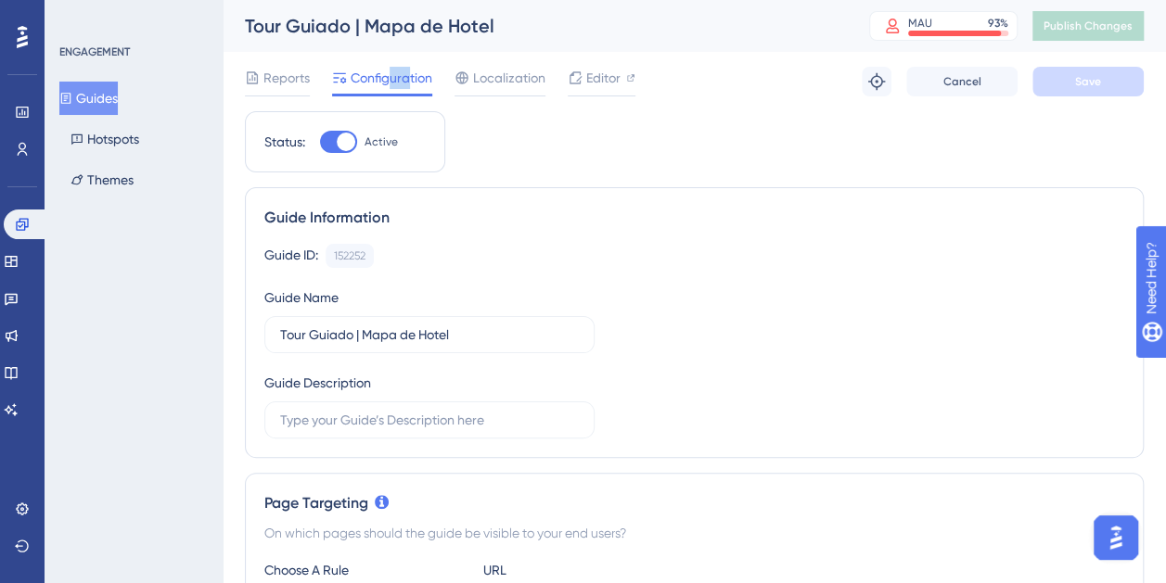
click at [389, 80] on span "Configuration" at bounding box center [392, 78] width 82 height 22
click at [621, 197] on div "Guide Information Guide ID: 152252 Copy Guide Name Tour Guiado | Mapa de Hotel …" at bounding box center [694, 322] width 899 height 271
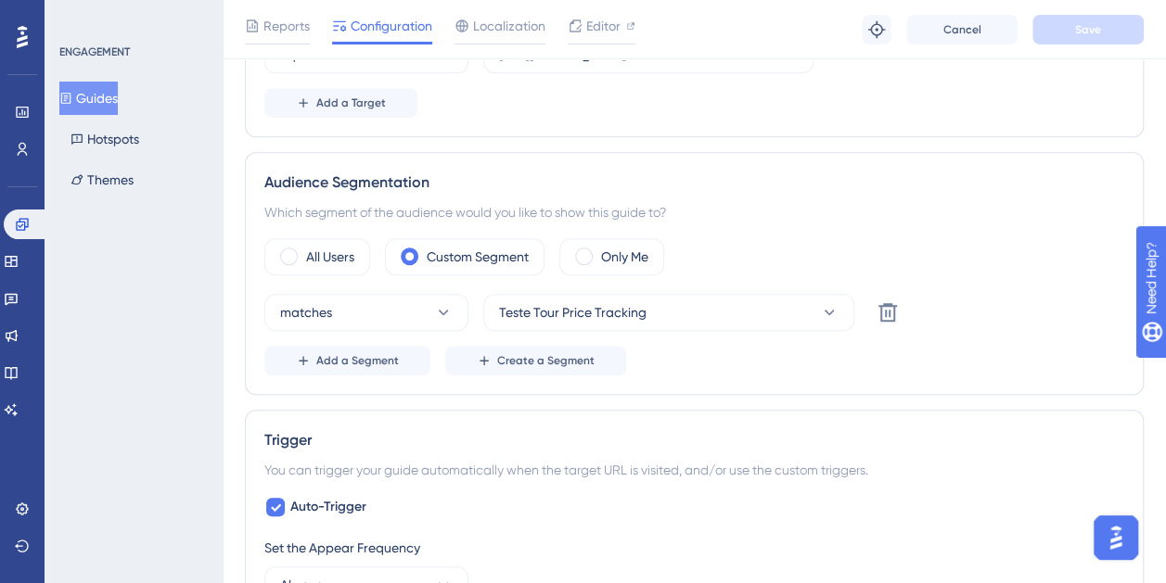
scroll to position [568, 0]
click at [344, 251] on label "All Users" at bounding box center [330, 257] width 48 height 22
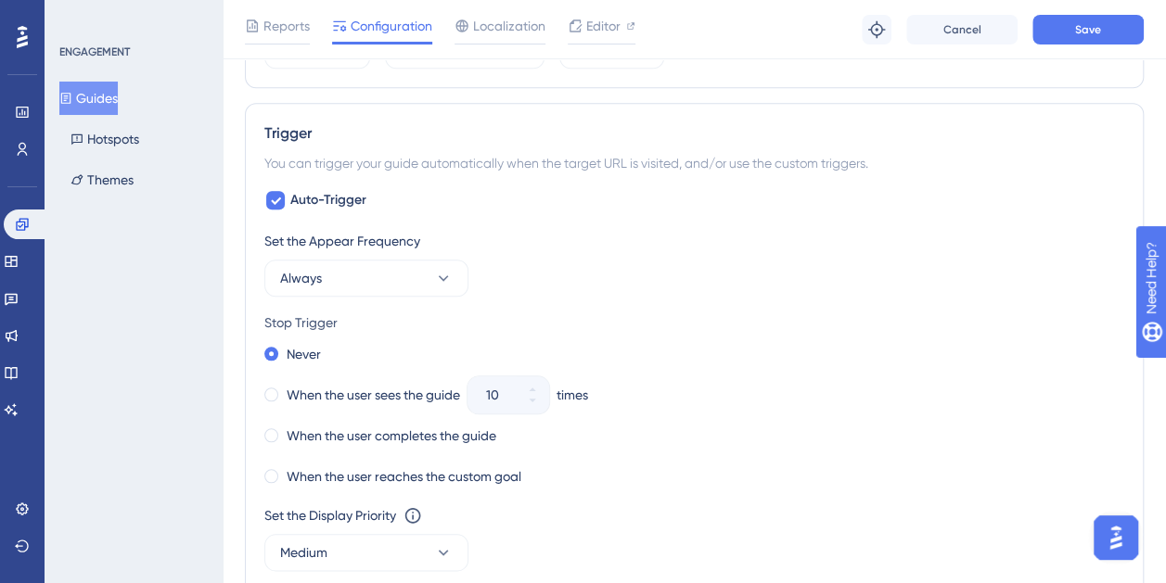
scroll to position [775, 14]
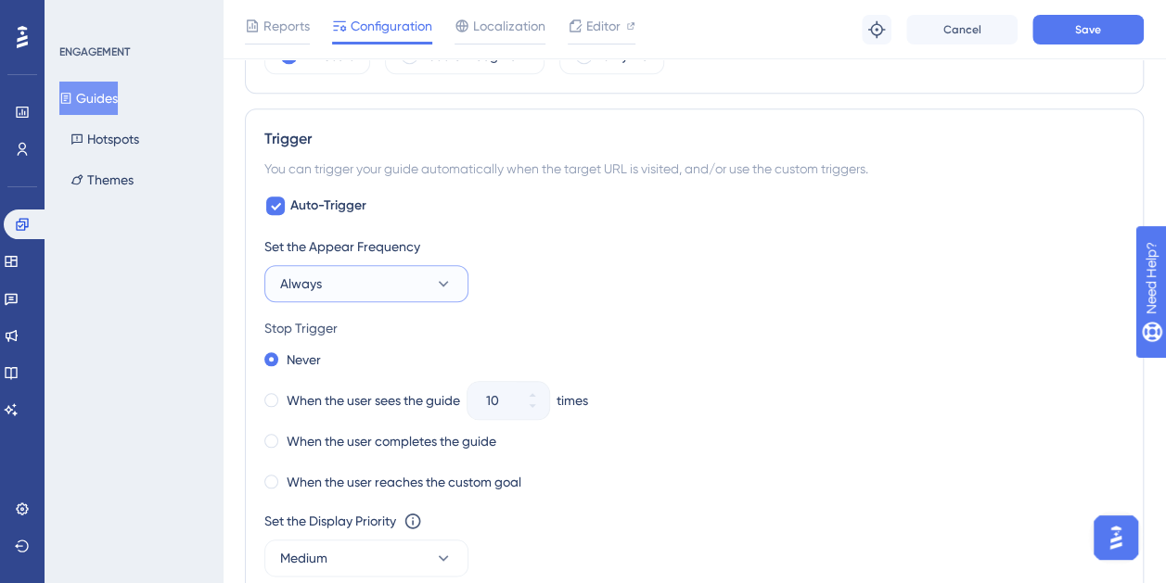
click at [414, 289] on button "Always" at bounding box center [366, 283] width 204 height 37
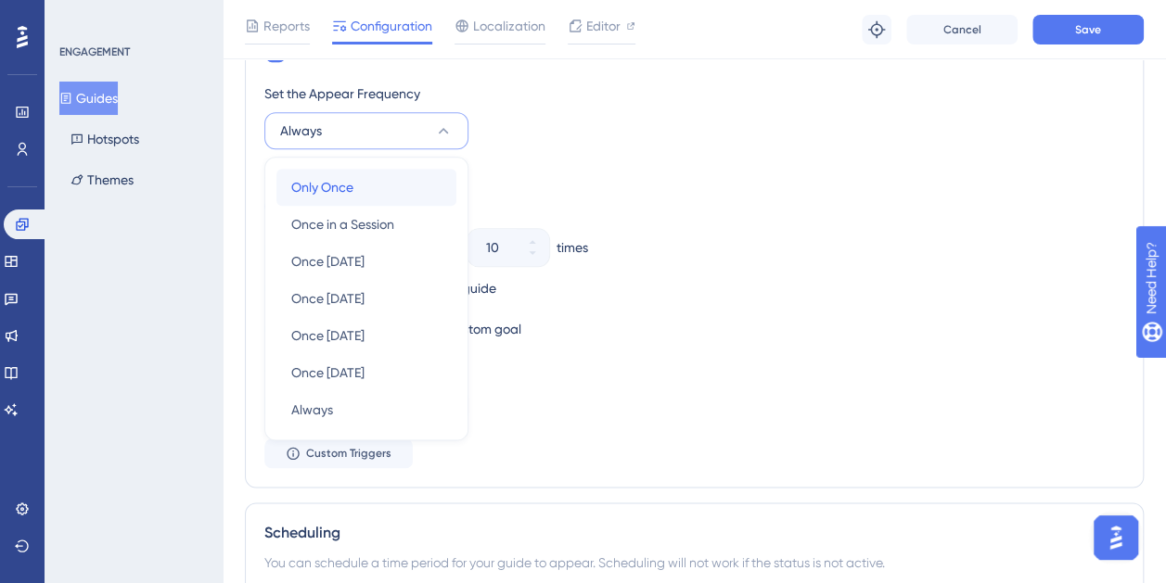
click at [352, 192] on div "Only Once Only Once" at bounding box center [366, 187] width 150 height 37
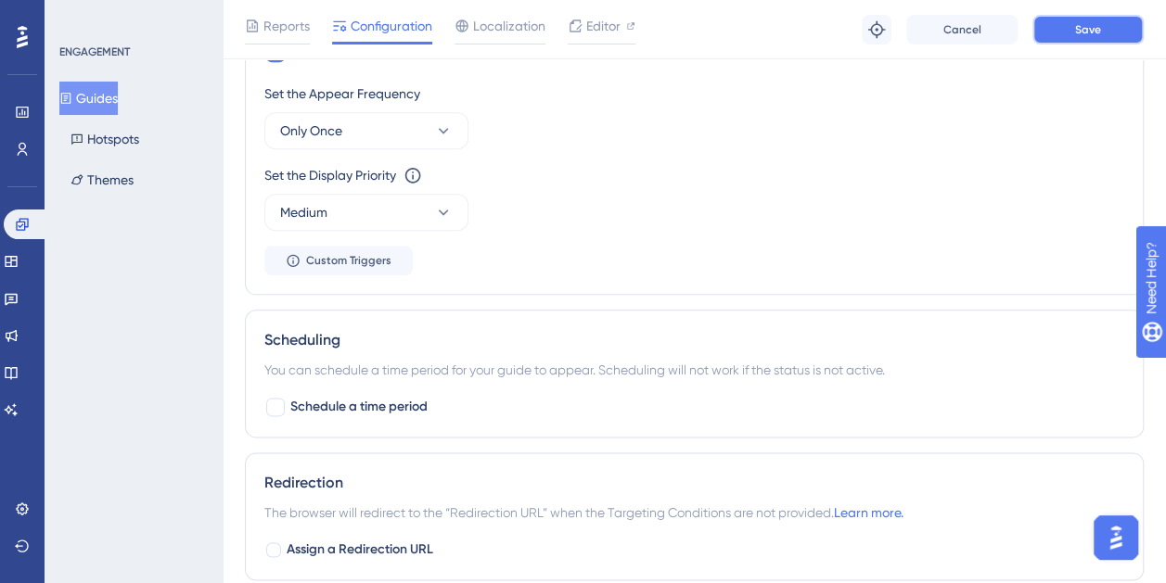
click at [1048, 20] on button "Save" at bounding box center [1087, 30] width 111 height 30
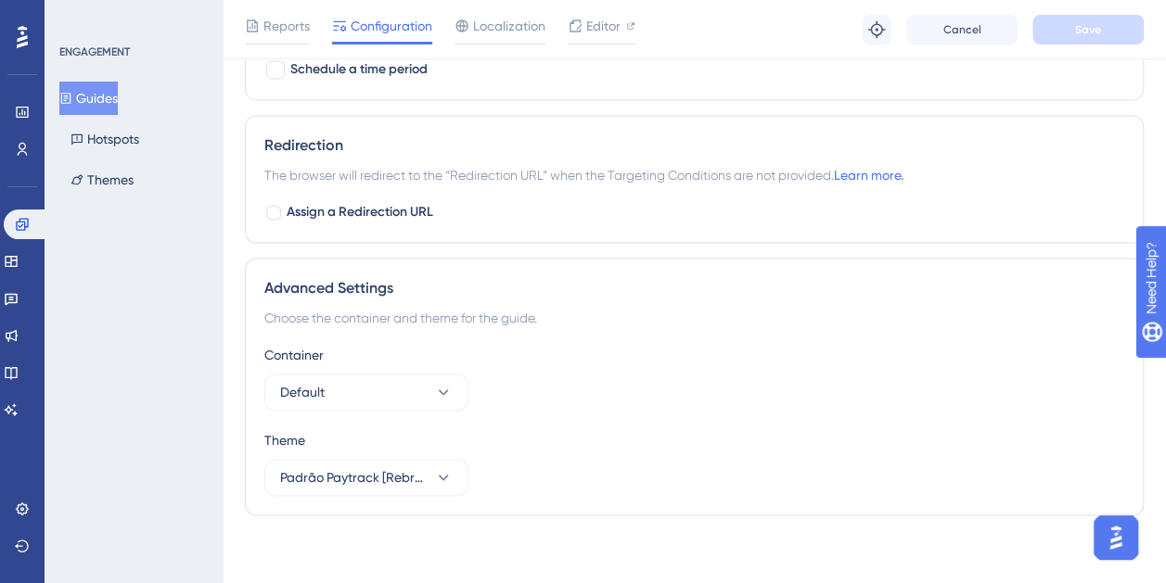
scroll to position [0, 0]
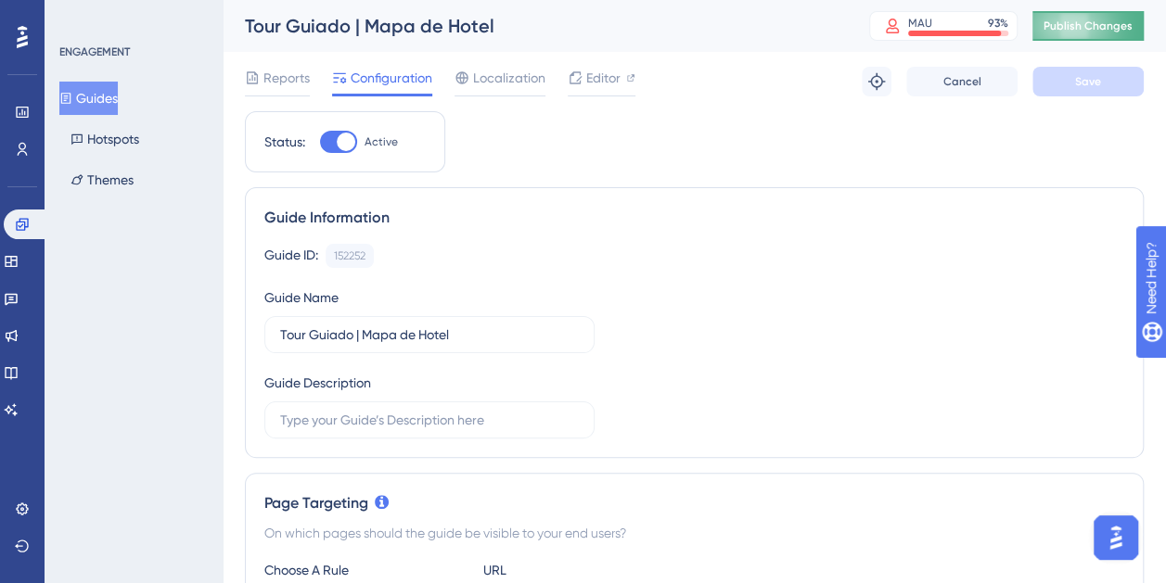
click at [1084, 27] on span "Publish Changes" at bounding box center [1087, 26] width 89 height 15
click at [301, 65] on div "Reports Configuration Localization Editor Troubleshoot Cancel Save" at bounding box center [694, 81] width 899 height 59
click at [306, 72] on span "Reports" at bounding box center [286, 78] width 46 height 22
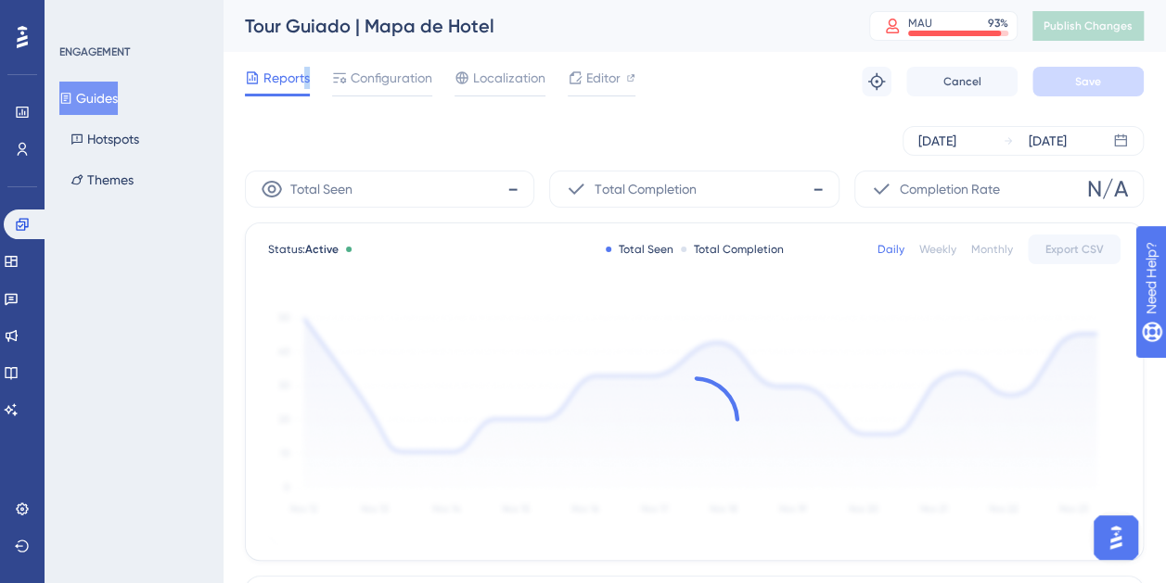
click at [647, 28] on div "Tour Guiado | Mapa de Hotel" at bounding box center [534, 26] width 578 height 26
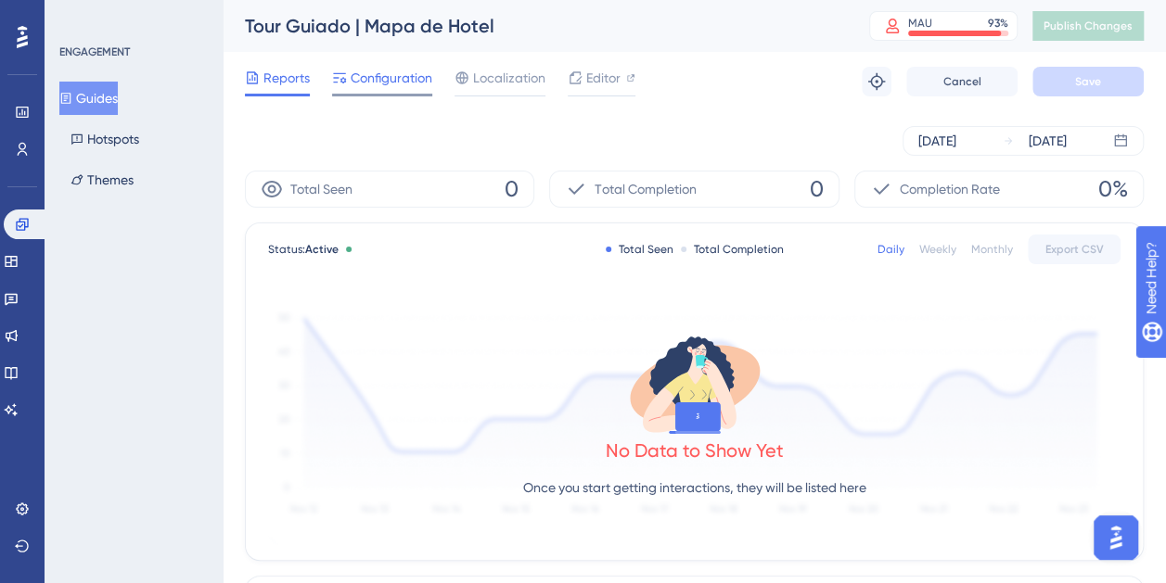
click at [406, 72] on span "Configuration" at bounding box center [392, 78] width 82 height 22
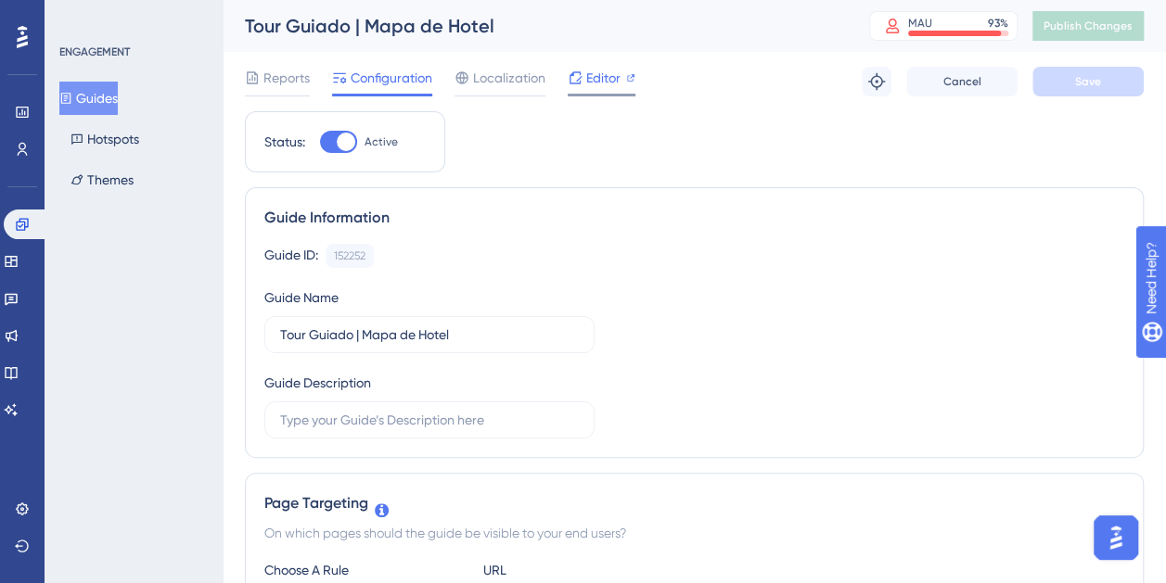
click at [608, 91] on div "Editor" at bounding box center [602, 82] width 68 height 30
click at [275, 79] on span "Reports" at bounding box center [286, 78] width 46 height 22
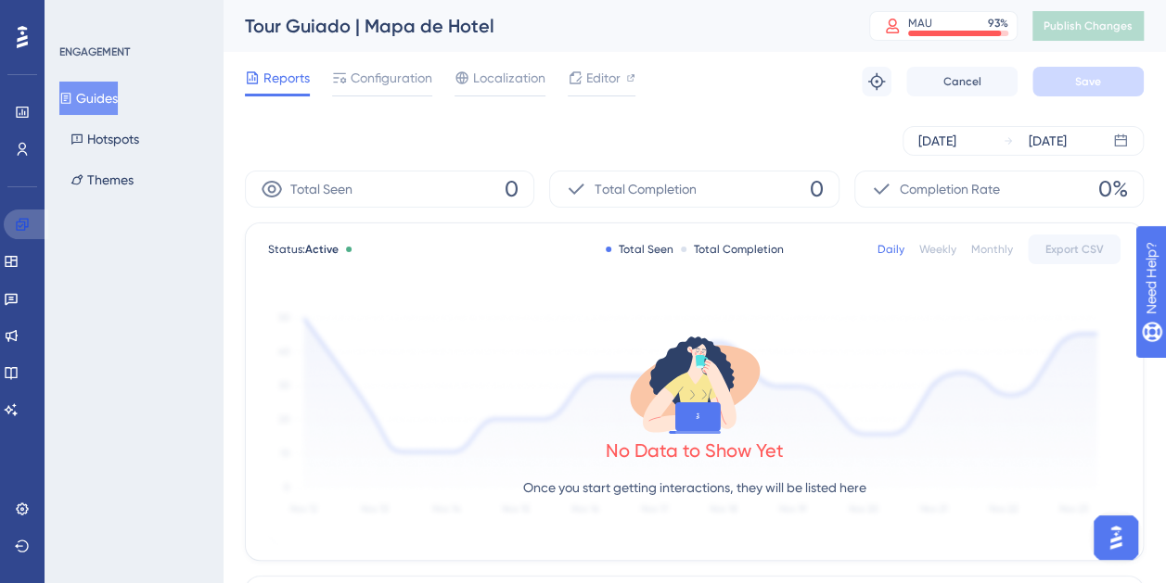
click at [38, 214] on link at bounding box center [26, 225] width 45 height 30
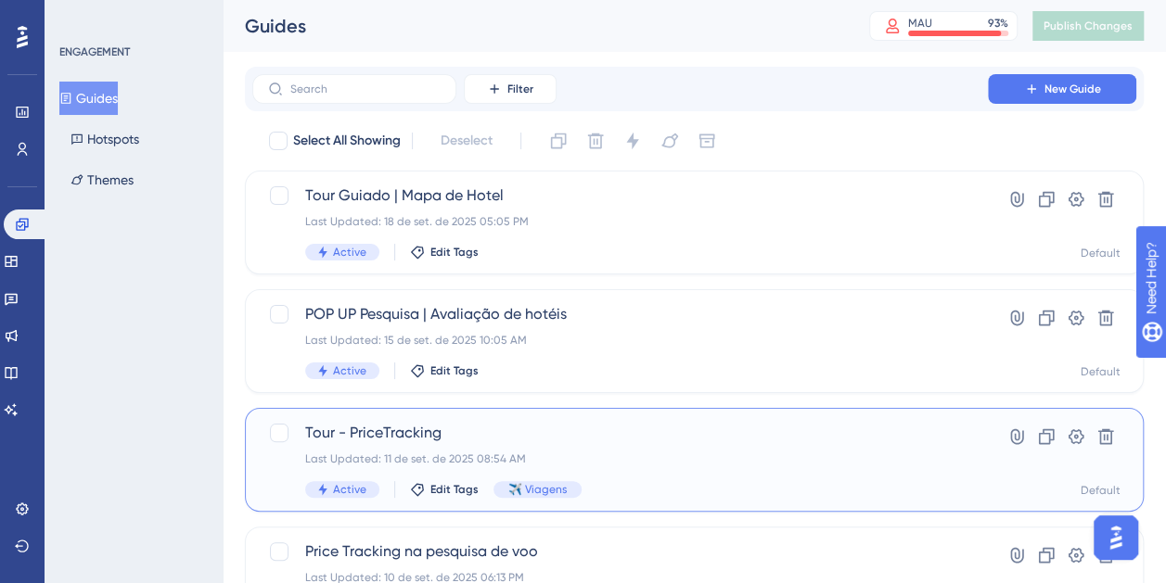
click at [540, 427] on span "Tour - PriceTracking" at bounding box center [620, 433] width 630 height 22
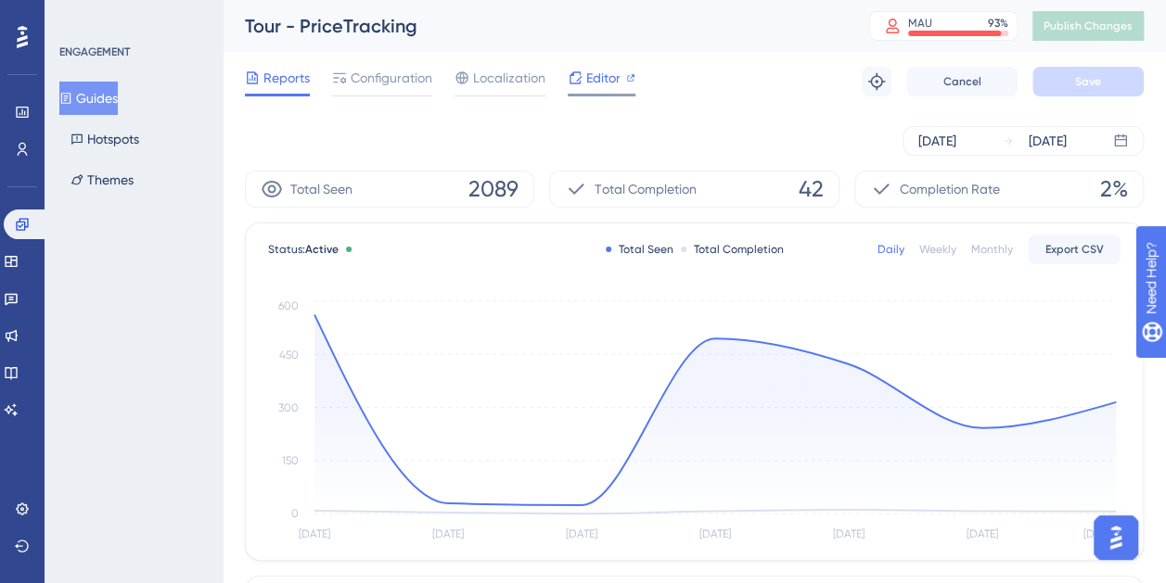
click at [613, 77] on span "Editor" at bounding box center [603, 78] width 34 height 22
click at [410, 72] on span "Configuration" at bounding box center [392, 78] width 82 height 22
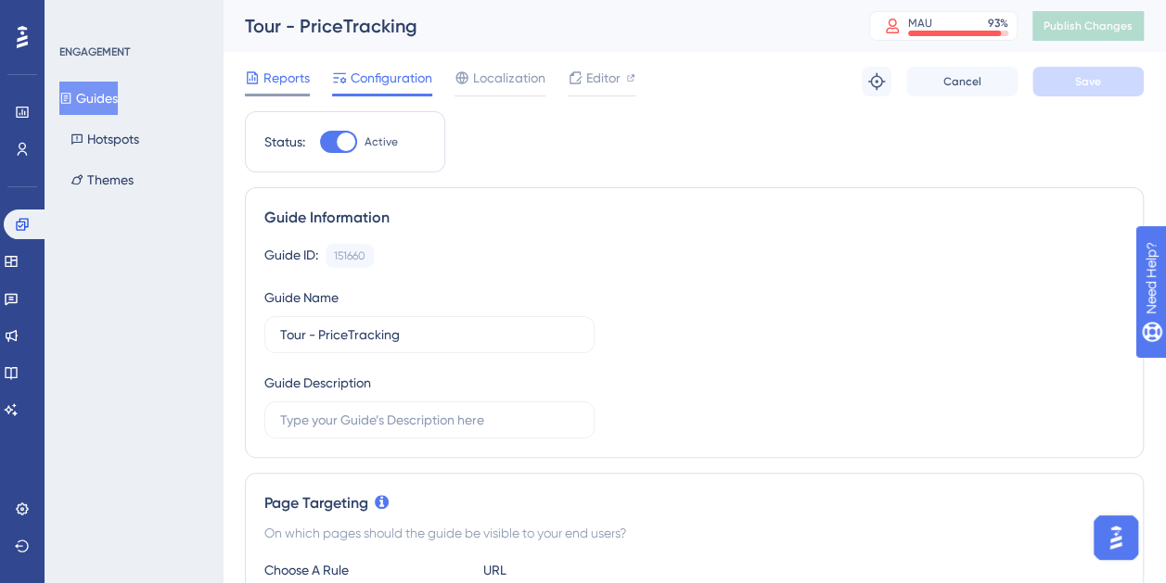
click at [287, 88] on span "Reports" at bounding box center [286, 78] width 46 height 22
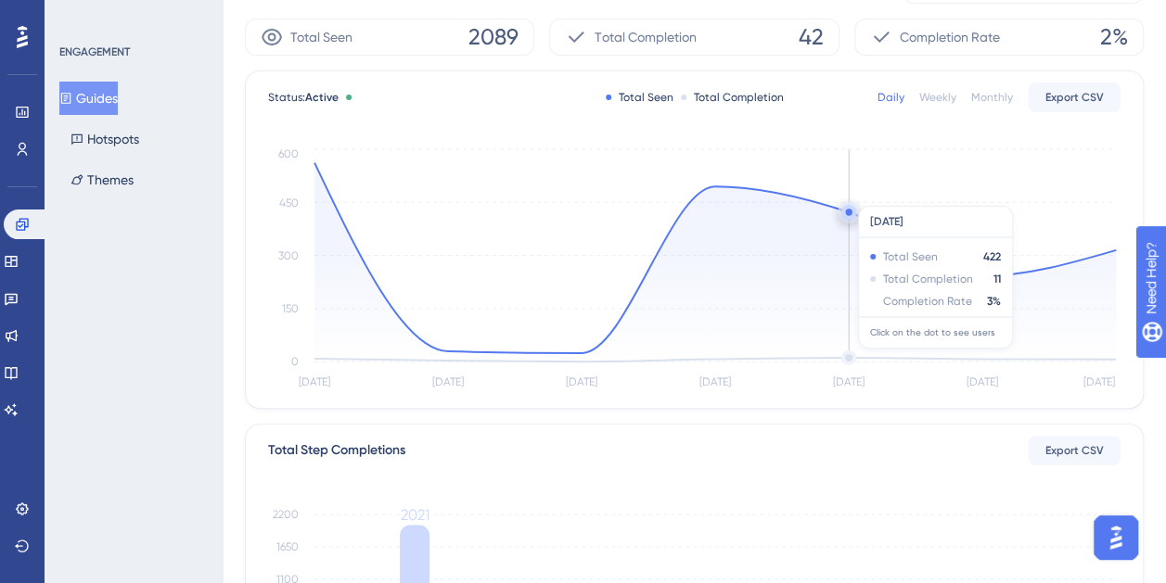
scroll to position [556, 0]
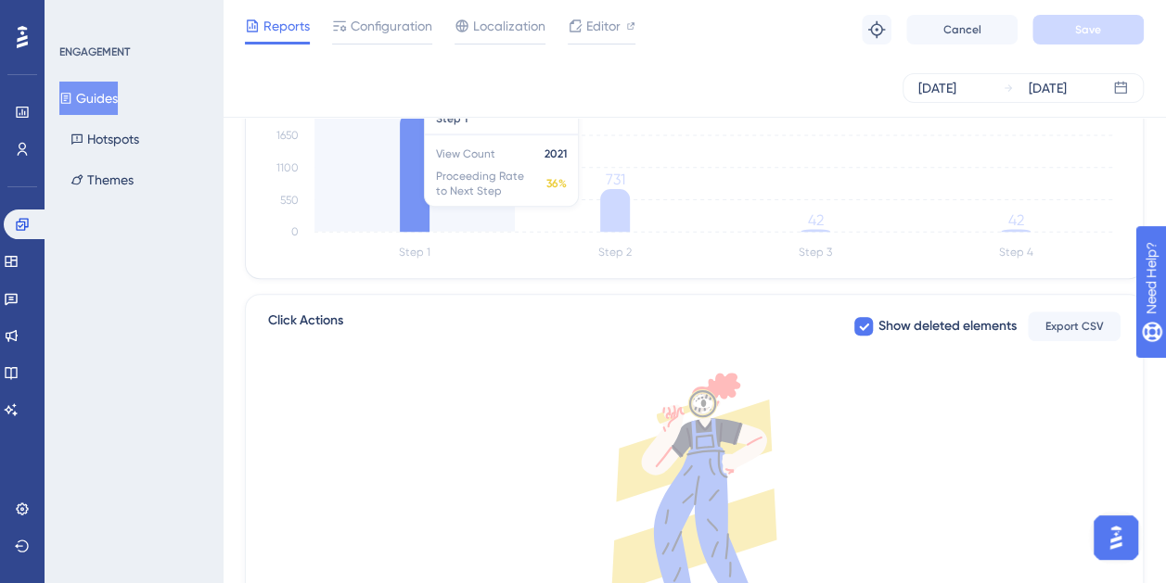
click at [407, 209] on icon at bounding box center [415, 172] width 30 height 119
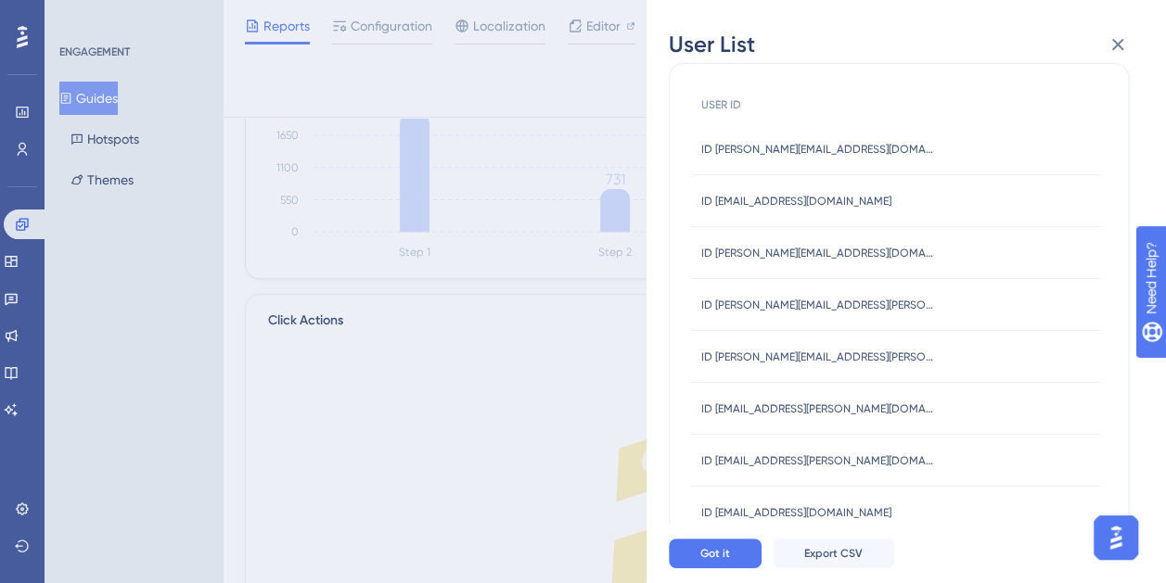
scroll to position [0, 0]
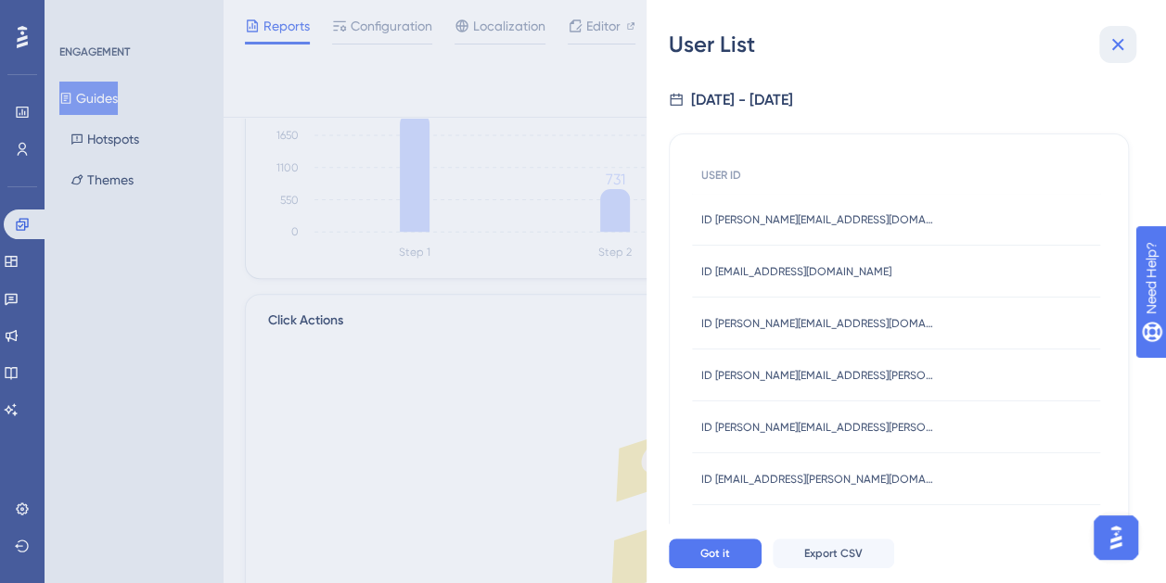
click at [1109, 56] on button at bounding box center [1117, 44] width 37 height 37
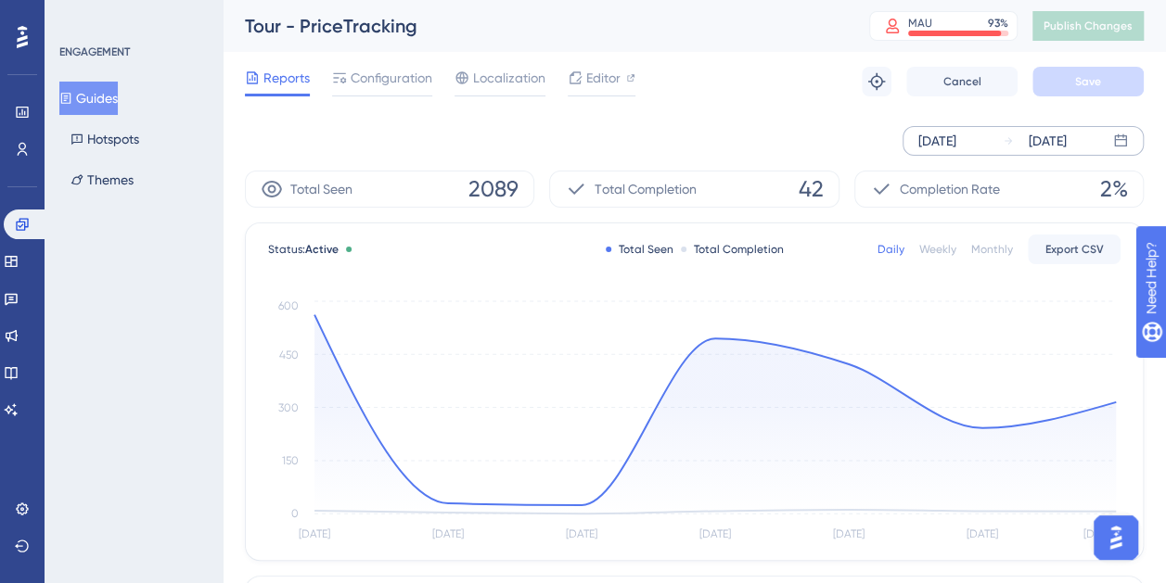
click at [956, 137] on div "Sep 12 2025" at bounding box center [937, 141] width 38 height 22
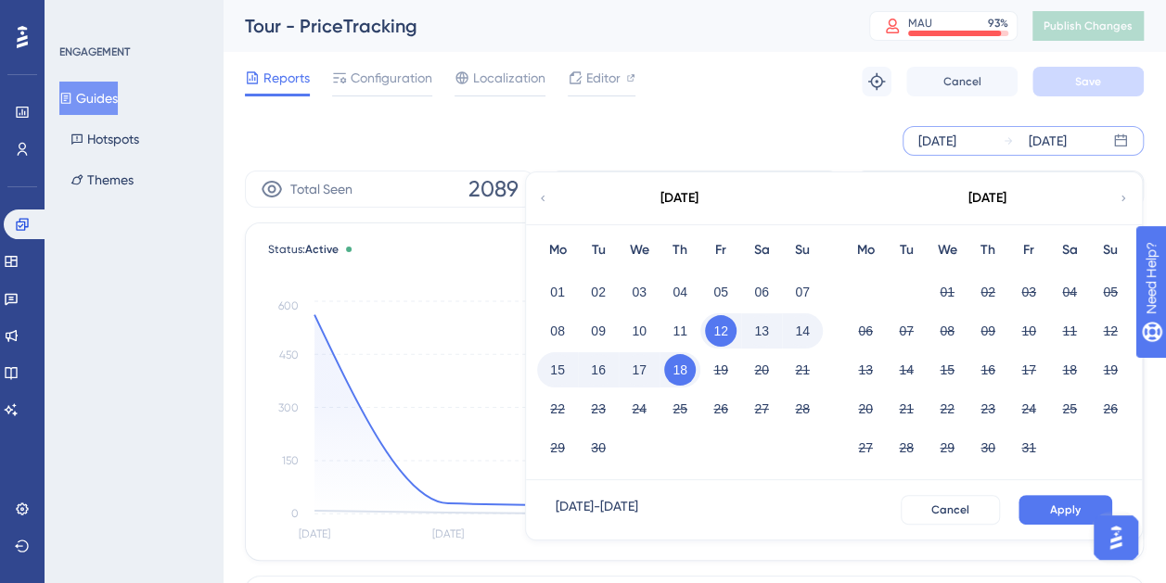
click at [676, 362] on button "18" at bounding box center [680, 370] width 32 height 32
click at [679, 367] on button "18" at bounding box center [680, 370] width 32 height 32
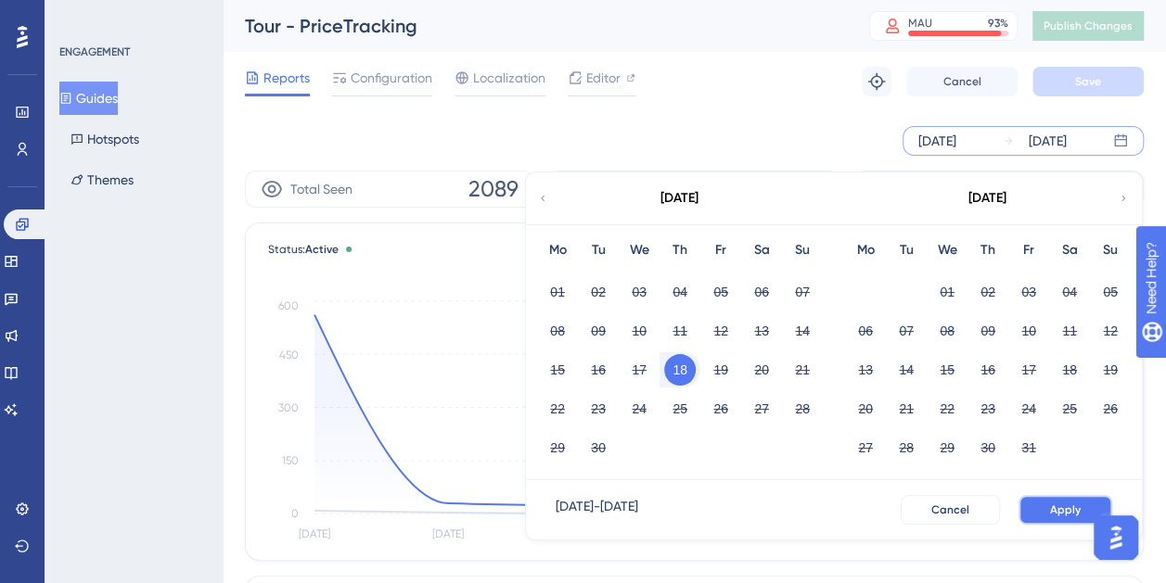
click at [1061, 503] on span "Apply" at bounding box center [1065, 510] width 31 height 15
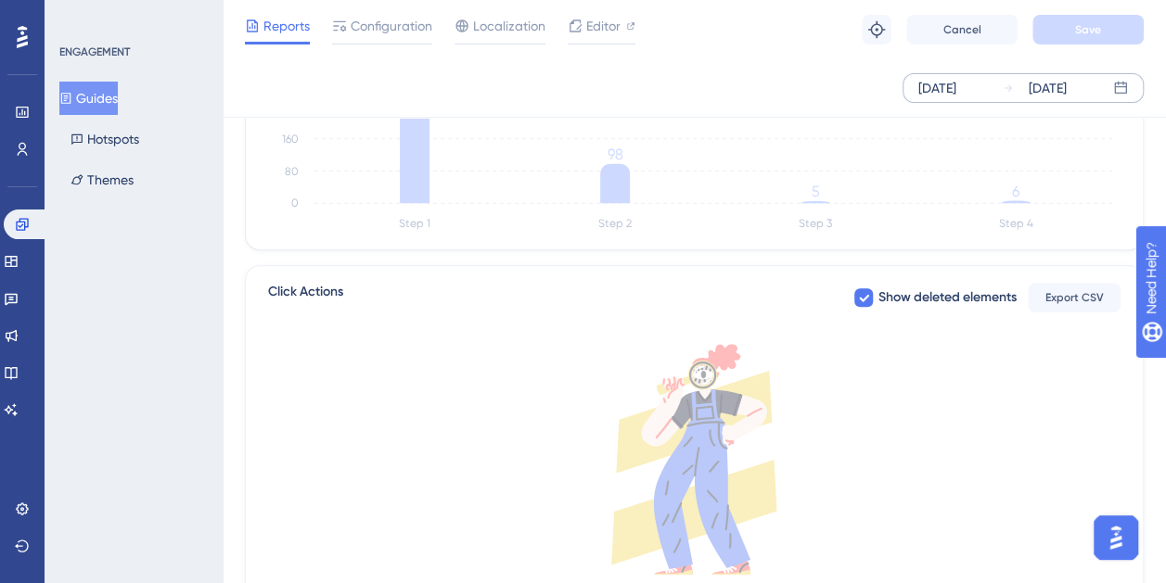
scroll to position [556, 0]
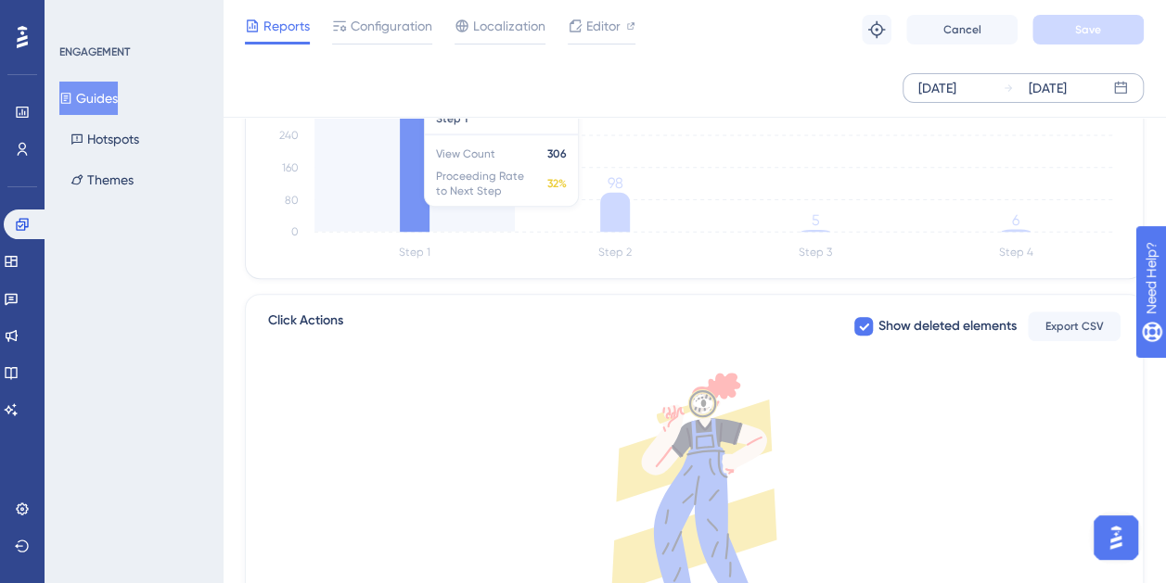
click at [408, 212] on icon at bounding box center [415, 170] width 30 height 123
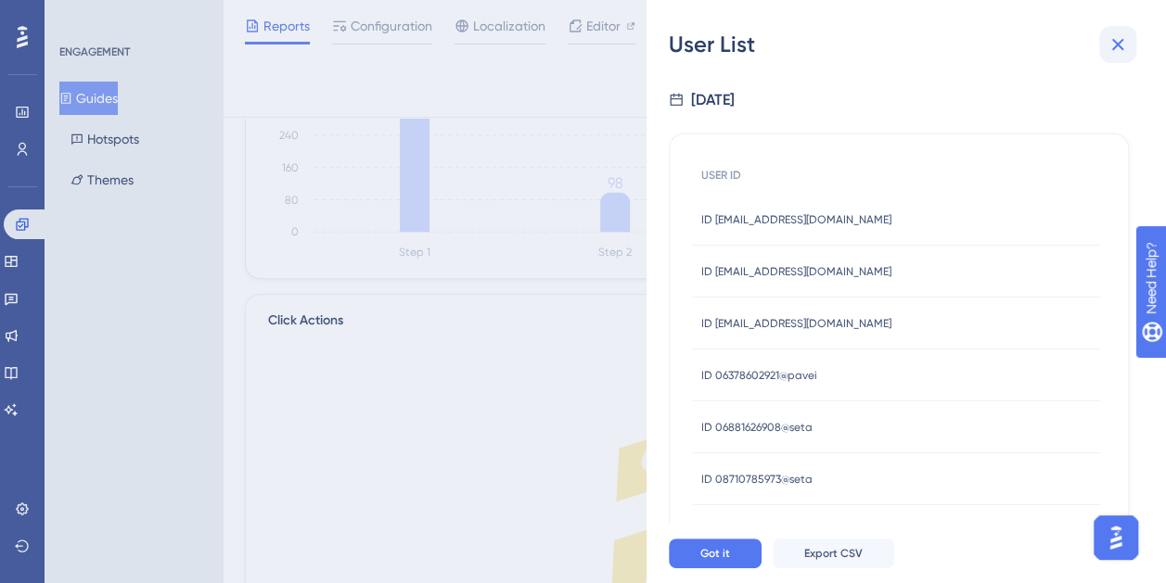
click at [1111, 50] on icon at bounding box center [1117, 44] width 22 height 22
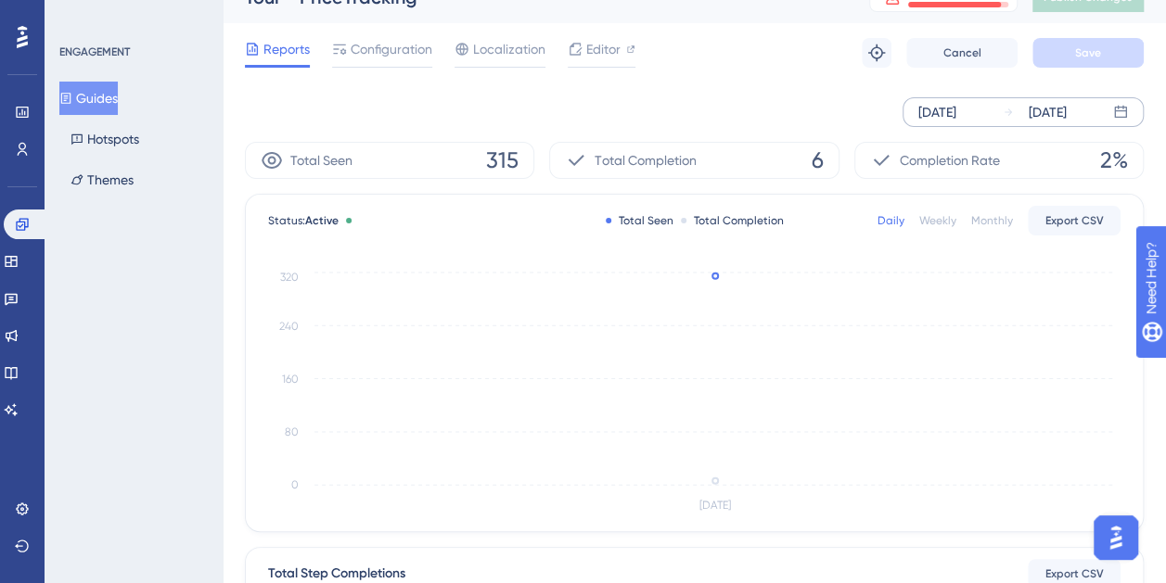
scroll to position [0, 0]
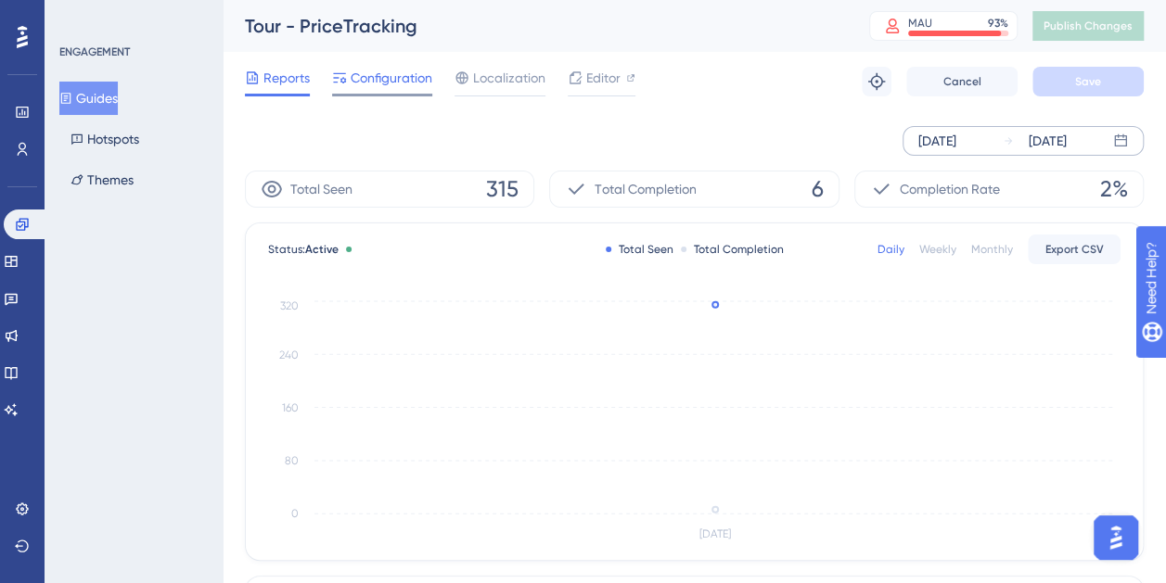
click at [387, 70] on span "Configuration" at bounding box center [392, 78] width 82 height 22
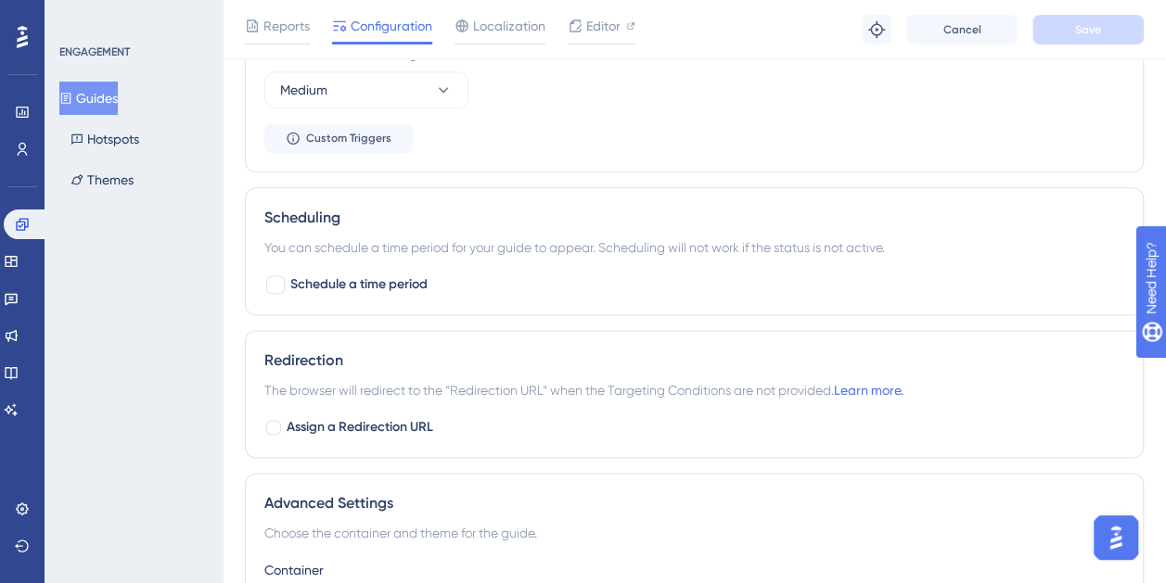
scroll to position [1259, 0]
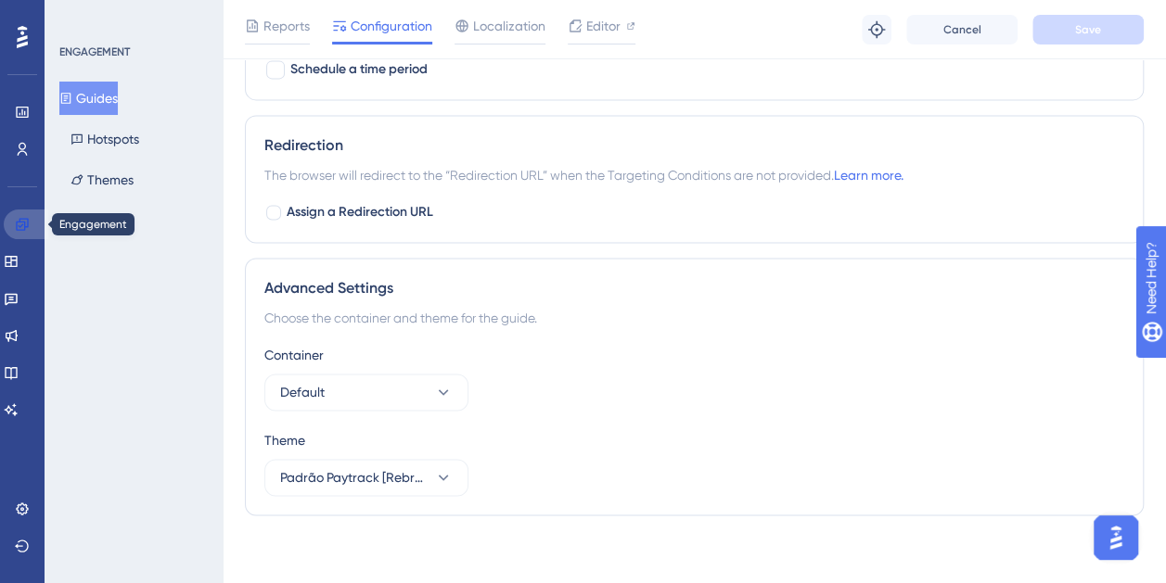
click at [30, 218] on link at bounding box center [26, 225] width 45 height 30
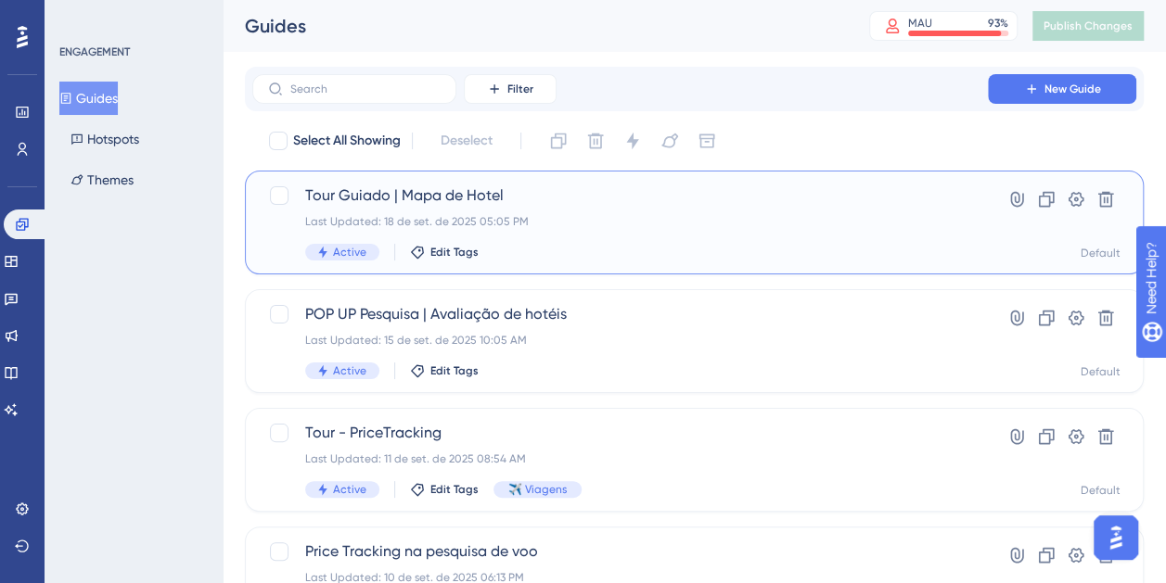
click at [583, 199] on span "Tour Guiado | Mapa de Hotel" at bounding box center [620, 196] width 630 height 22
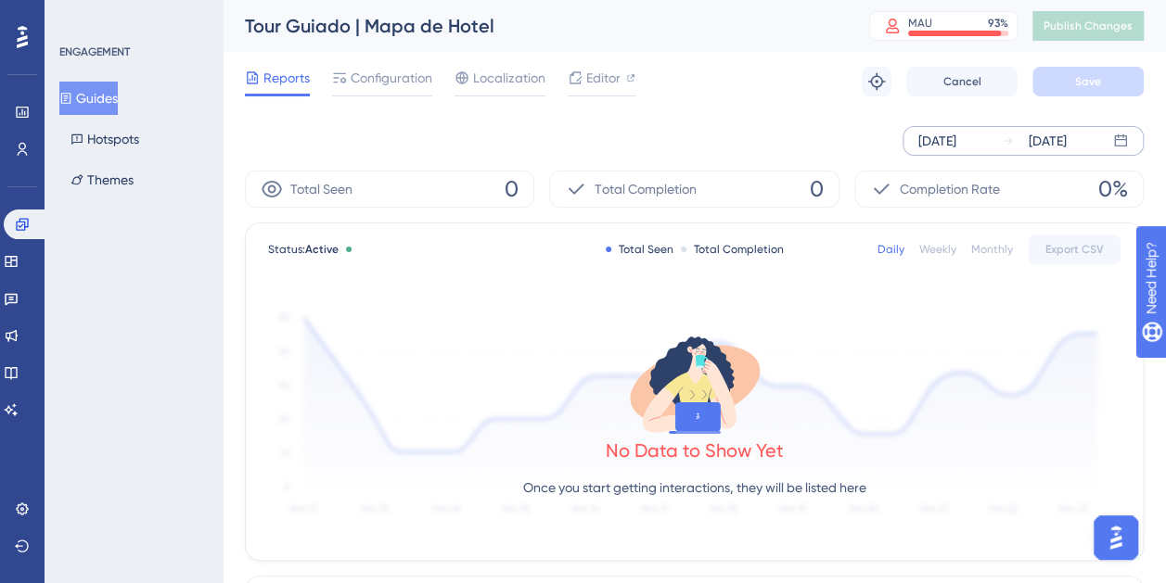
click at [936, 147] on div "[DATE]" at bounding box center [937, 141] width 38 height 22
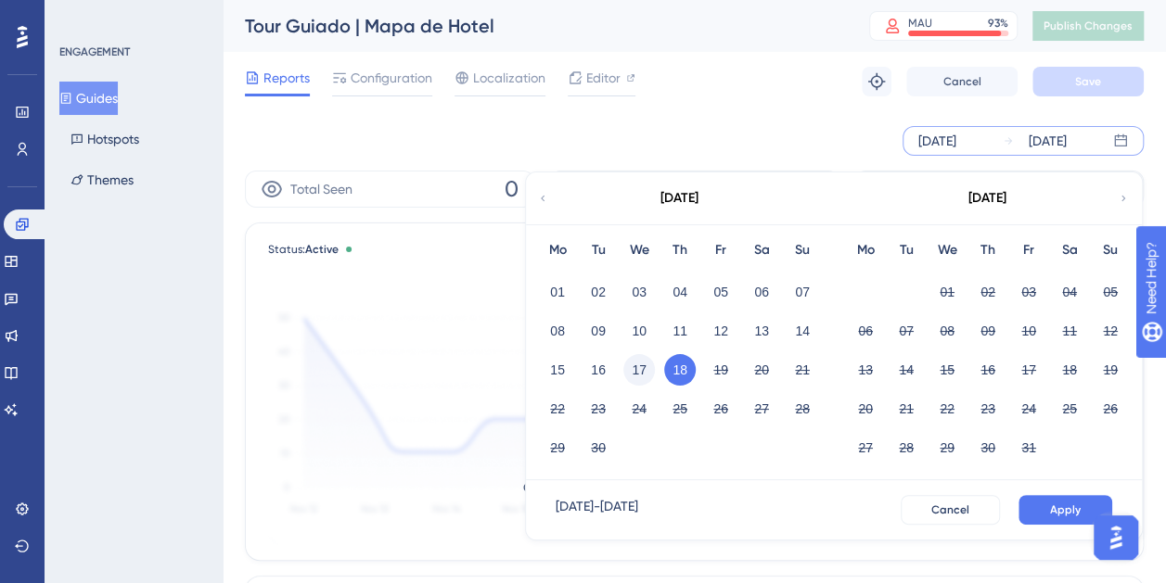
click at [638, 362] on button "17" at bounding box center [639, 370] width 32 height 32
click at [1043, 506] on button "Apply" at bounding box center [1065, 510] width 94 height 30
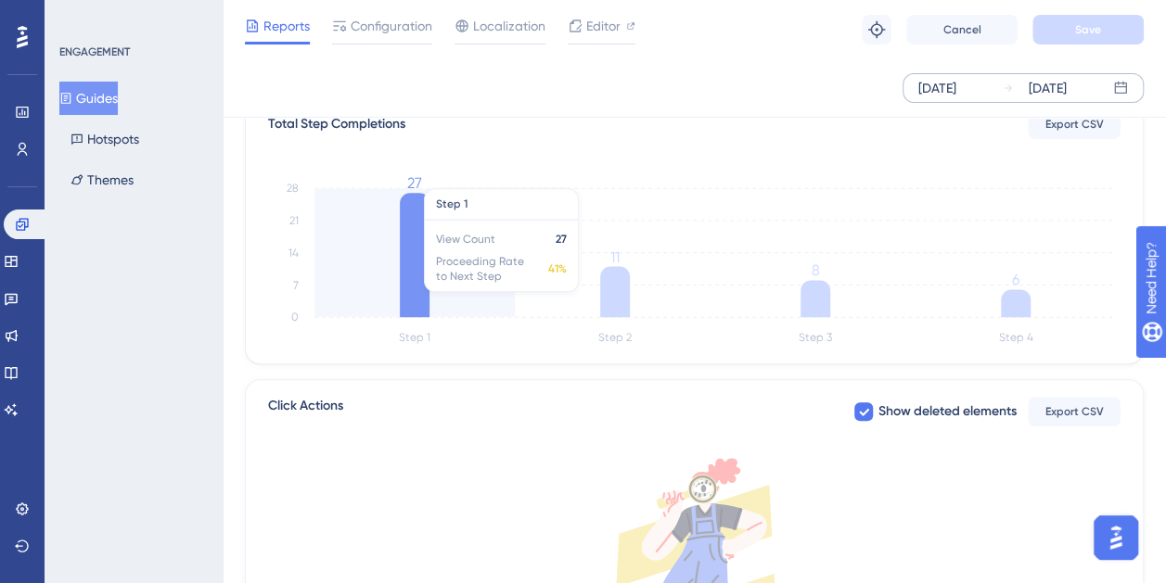
scroll to position [464, 0]
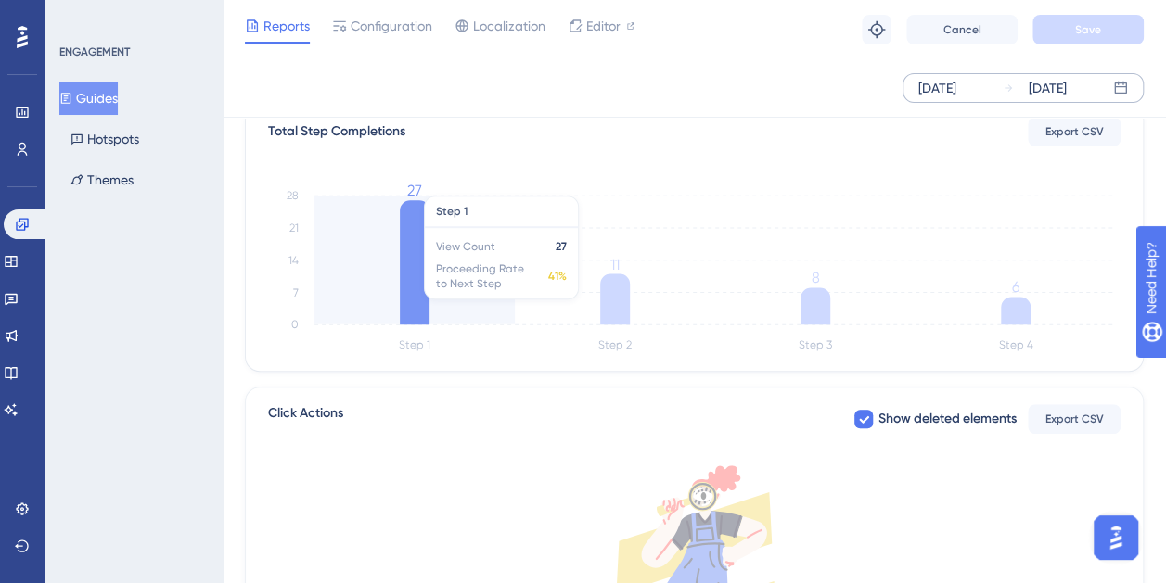
click at [441, 265] on icon "Step 1 Step 2 Step 3 Step 4 0 7 14 21 28 27 11 8 6" at bounding box center [694, 268] width 852 height 178
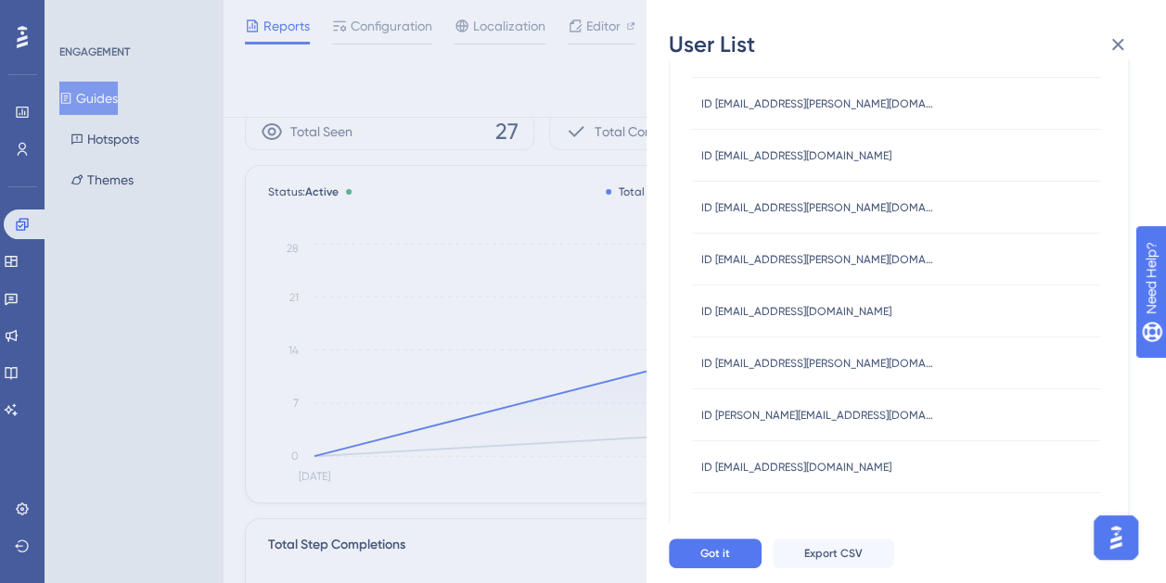
scroll to position [0, 0]
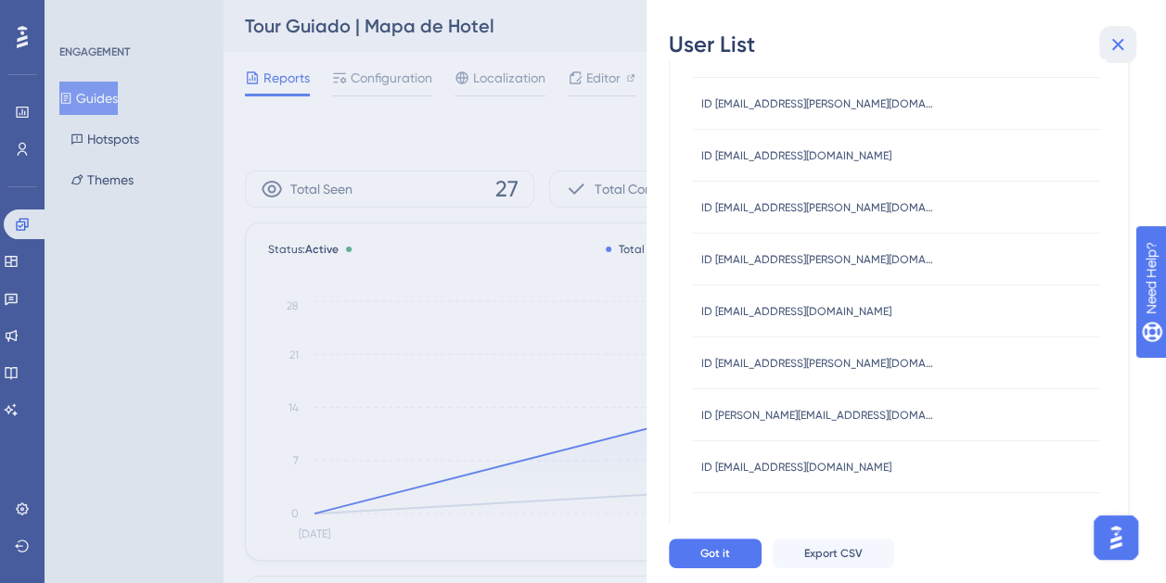
click at [1113, 42] on icon at bounding box center [1117, 44] width 22 height 22
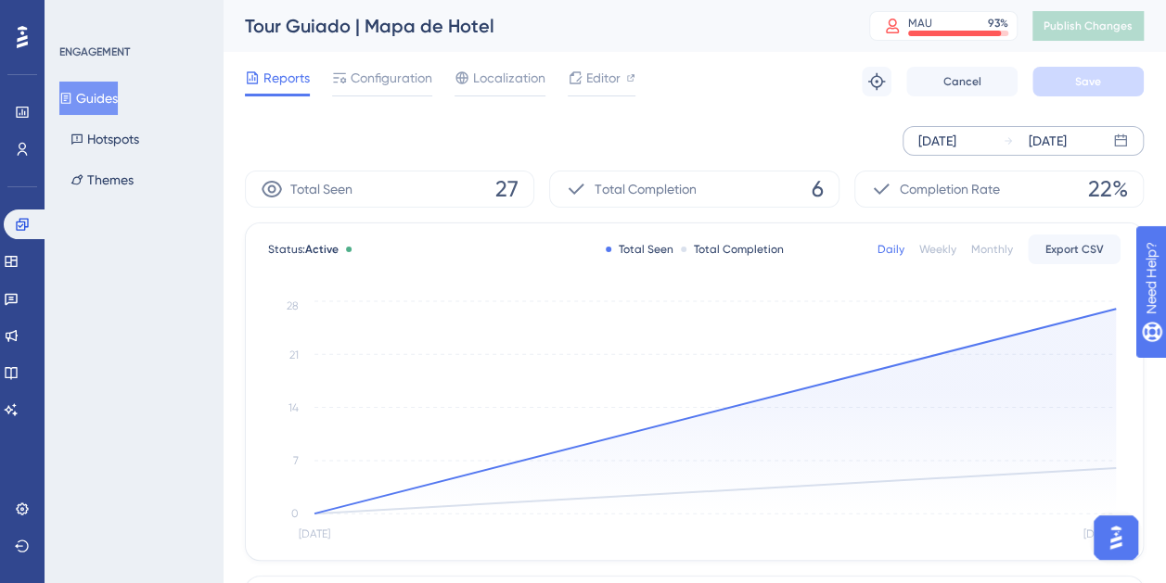
click at [475, 118] on div "Sep 17 2025 Sep 18 2025" at bounding box center [694, 140] width 899 height 59
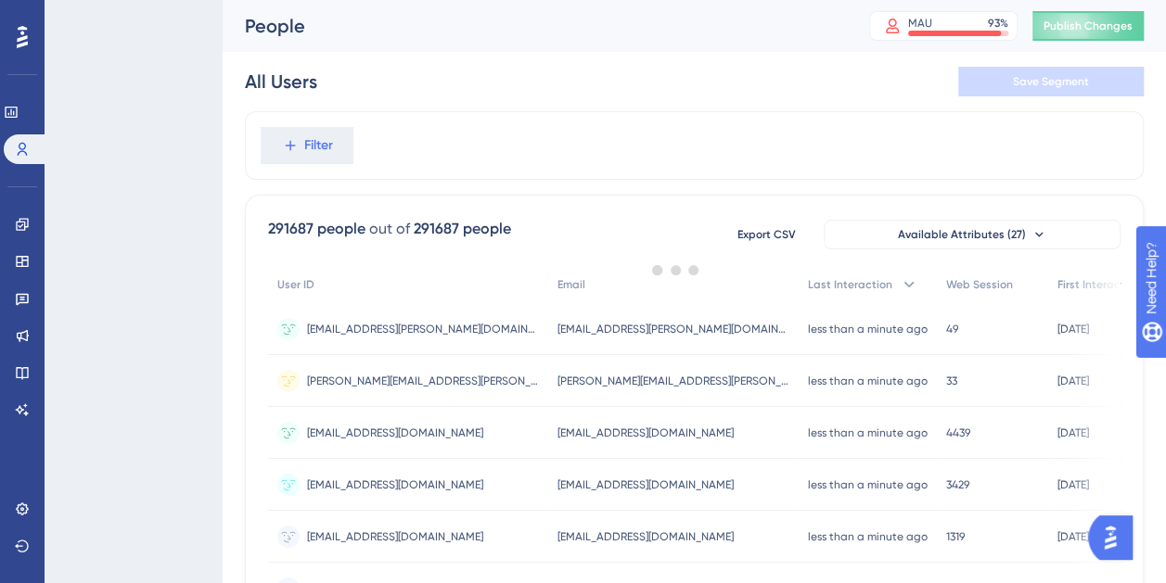
click at [464, 124] on div at bounding box center [675, 270] width 980 height 450
click at [592, 161] on div at bounding box center [675, 270] width 980 height 450
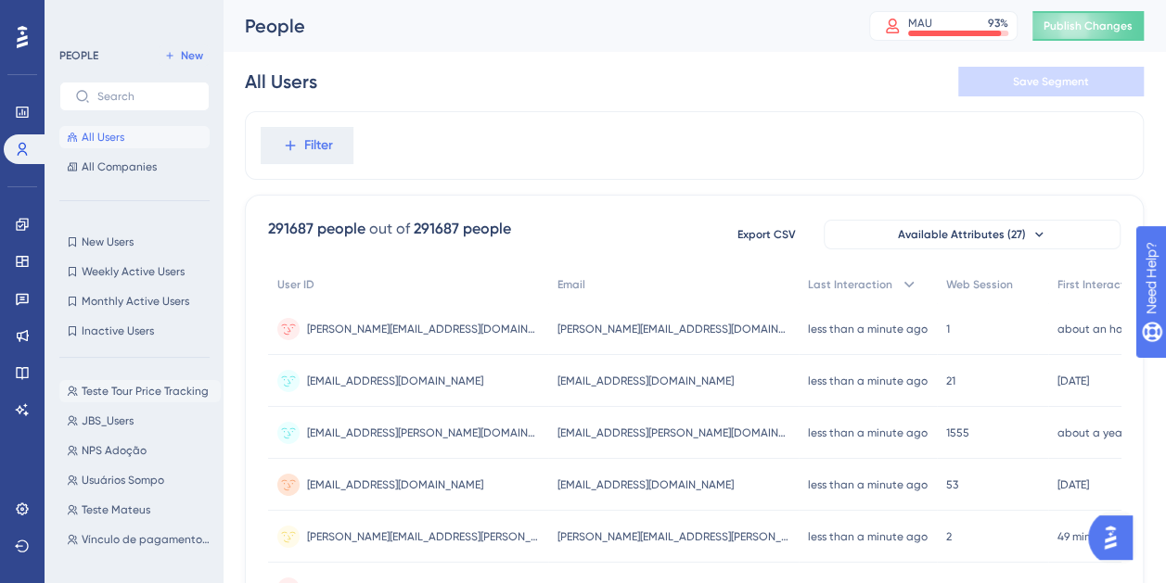
click at [112, 387] on span "Teste Tour Price Tracking" at bounding box center [145, 391] width 127 height 15
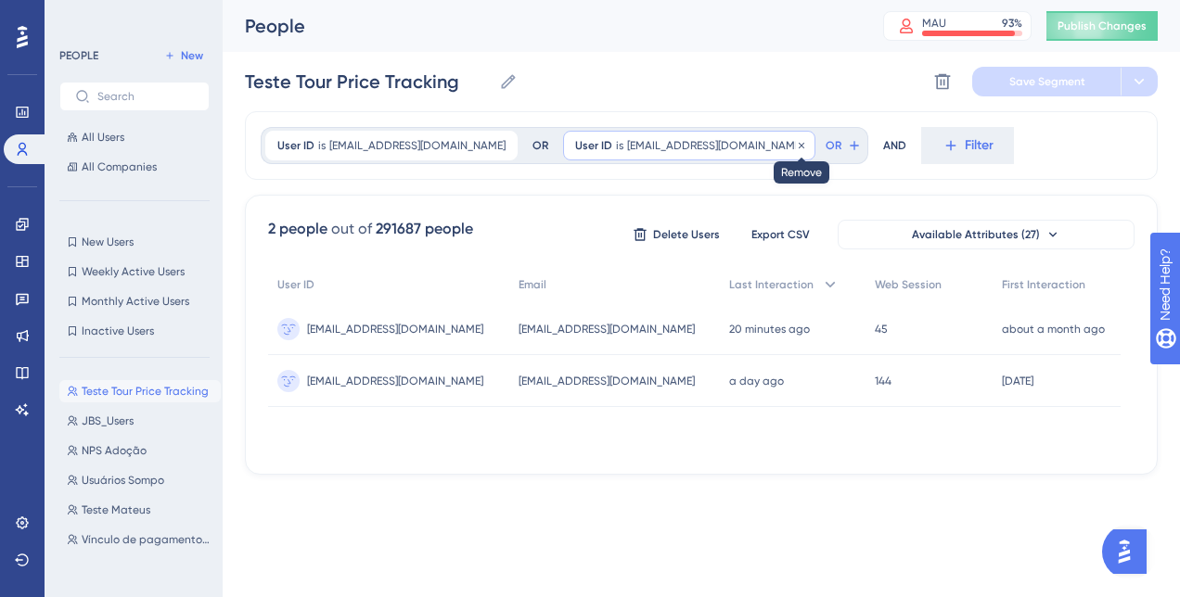
click at [807, 141] on icon at bounding box center [801, 145] width 11 height 11
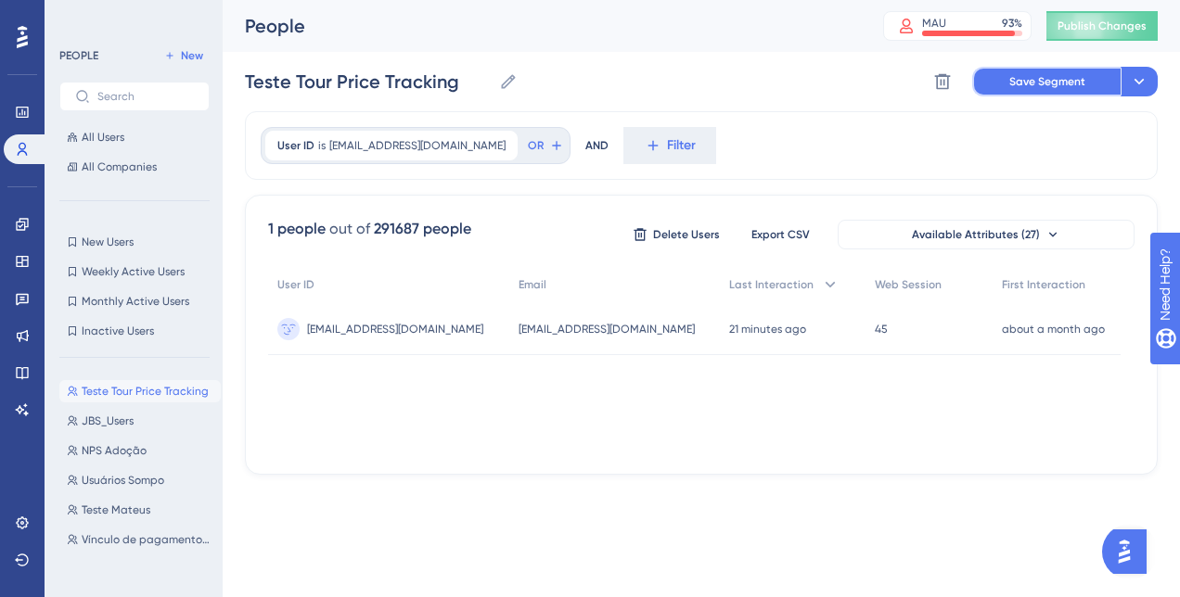
click at [1050, 83] on span "Save Segment" at bounding box center [1047, 81] width 76 height 15
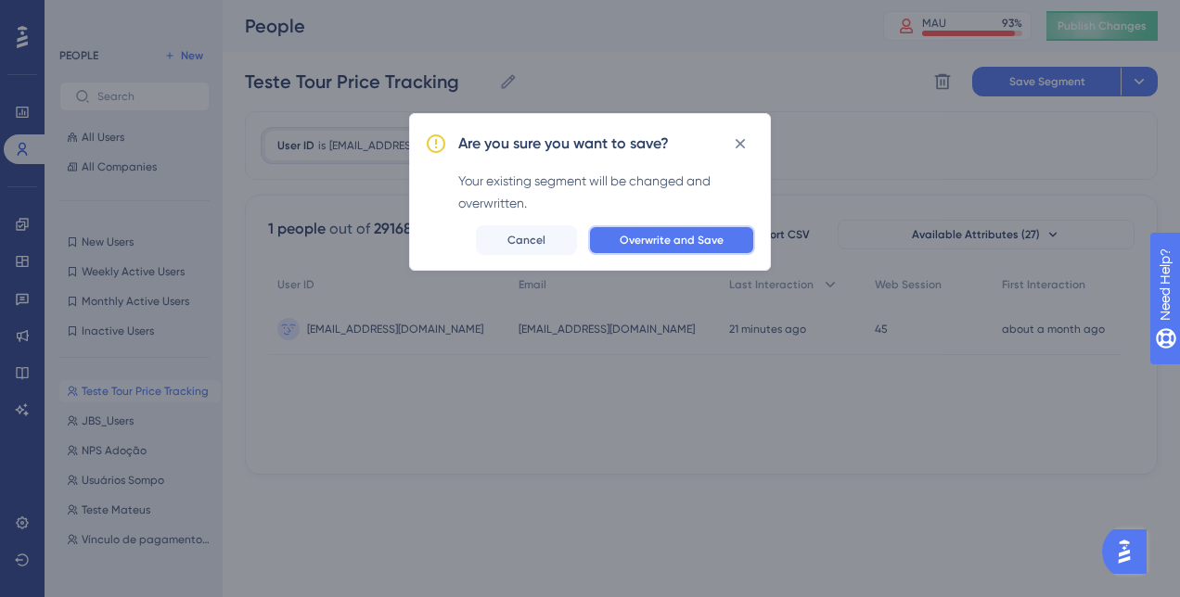
click at [658, 236] on span "Overwrite and Save" at bounding box center [671, 240] width 104 height 15
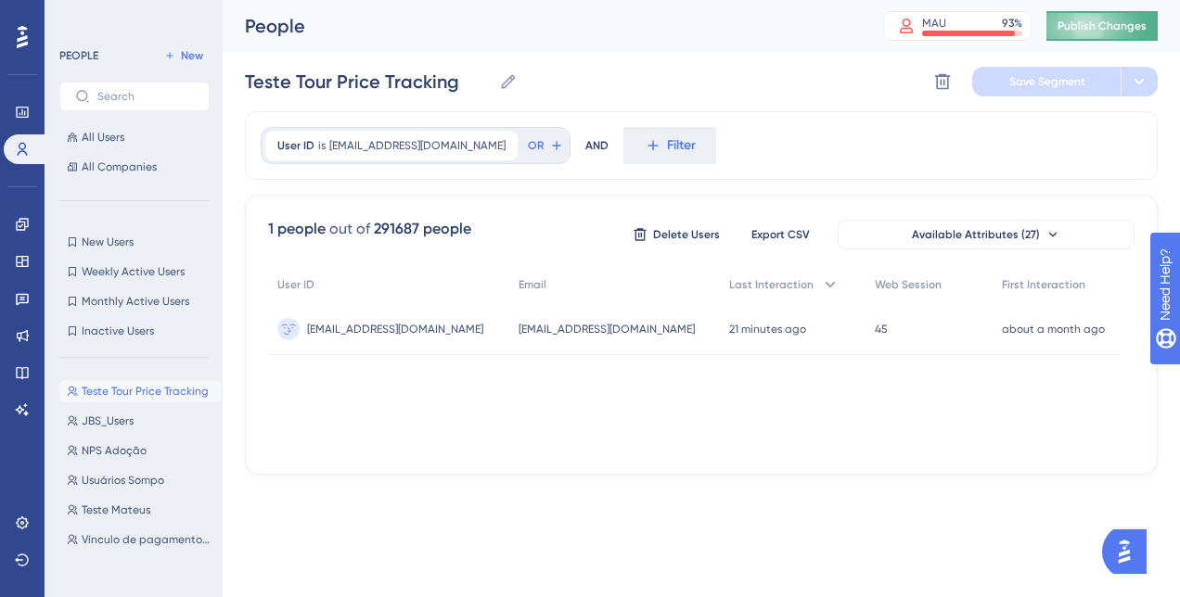
click at [1086, 33] on button "Publish Changes" at bounding box center [1101, 26] width 111 height 30
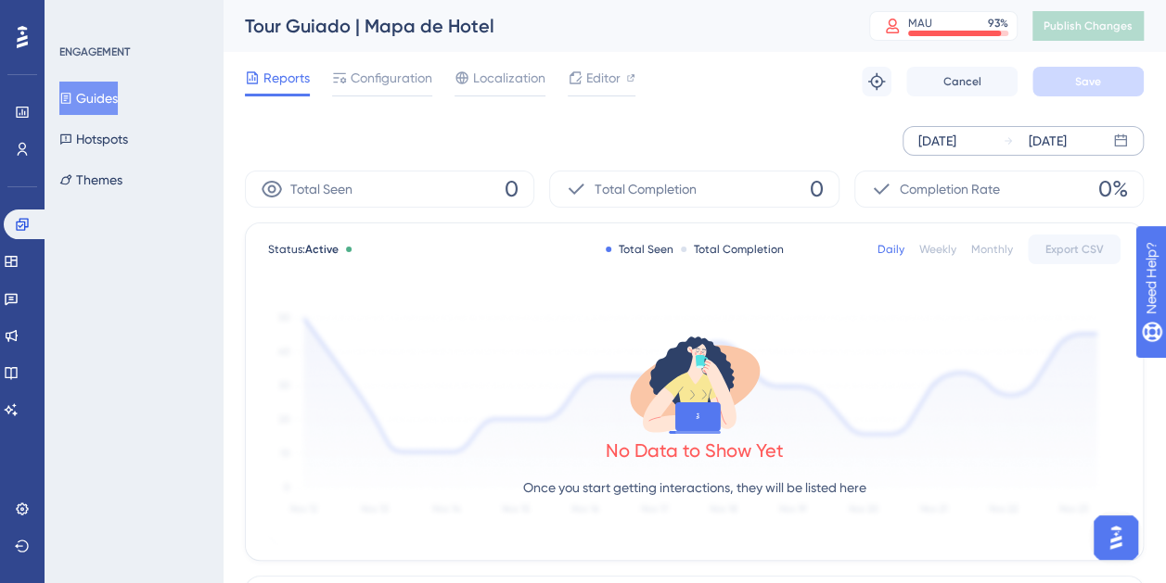
click at [956, 146] on div "[DATE]" at bounding box center [937, 141] width 38 height 22
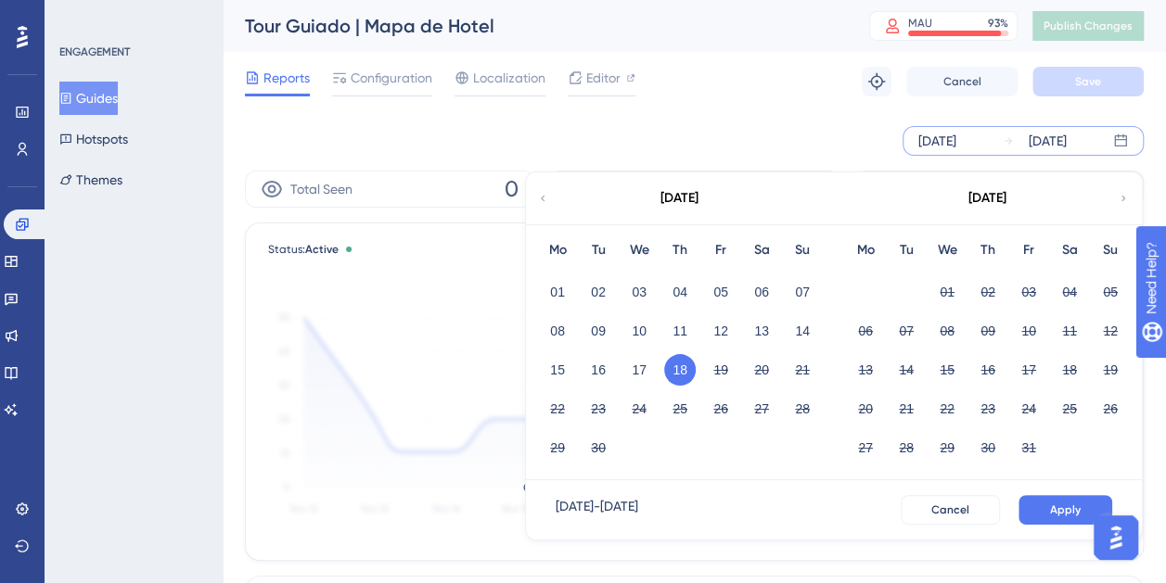
click at [839, 135] on div "[DATE] [DATE] [DATE] Mo Tu We Th Fr Sa Su 01 02 03 04 05 06 07 08 09 10 11 12 1…" at bounding box center [694, 141] width 899 height 30
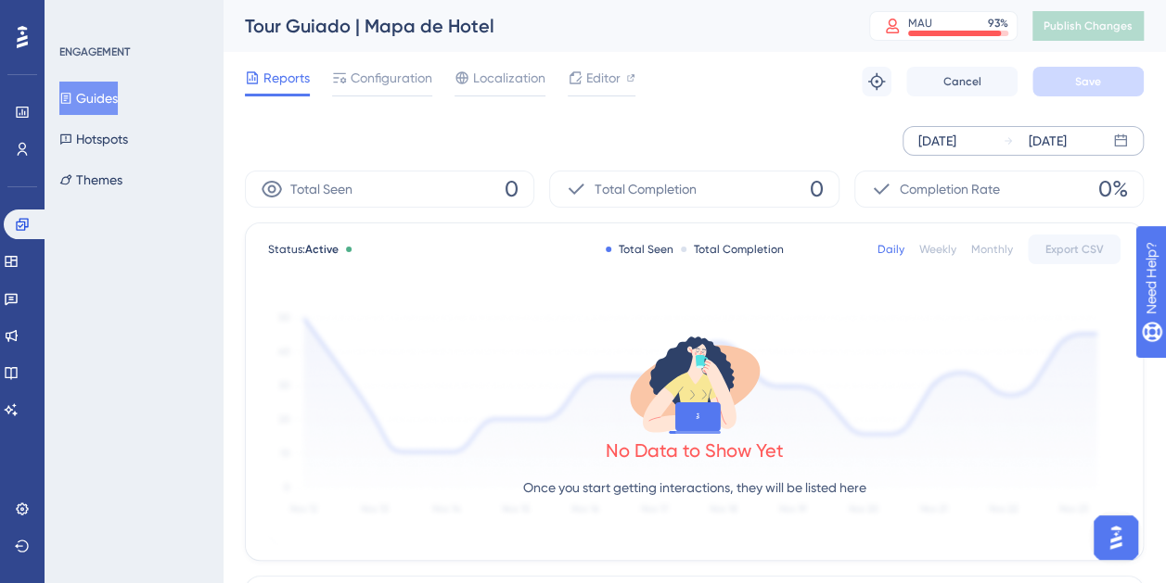
click at [909, 140] on div "[DATE] [DATE]" at bounding box center [1022, 141] width 241 height 30
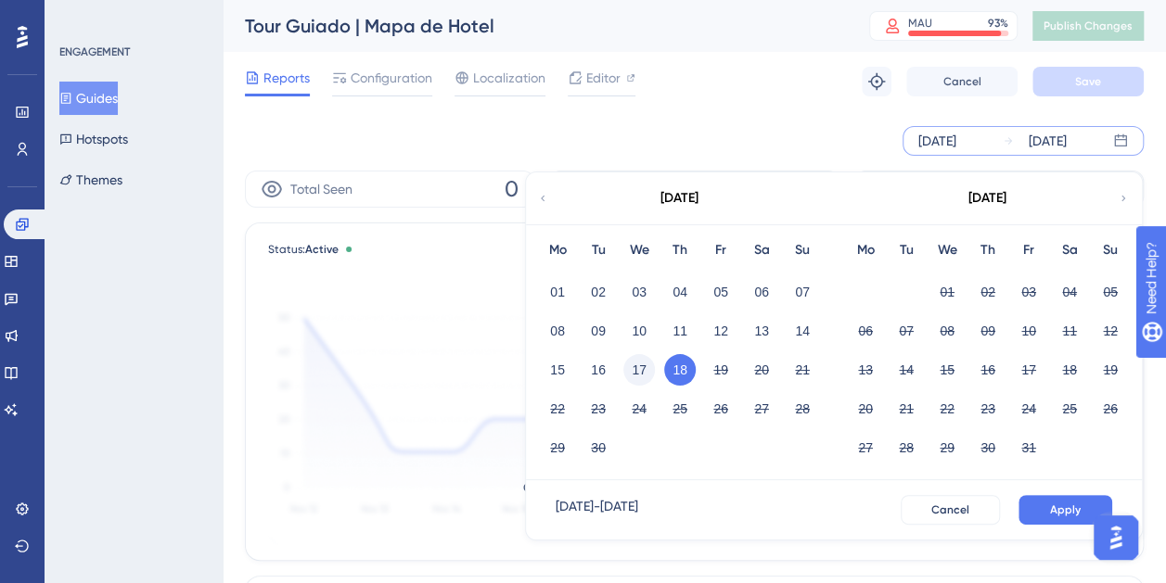
click at [636, 368] on button "17" at bounding box center [639, 370] width 32 height 32
click at [1040, 499] on button "Apply" at bounding box center [1065, 510] width 94 height 30
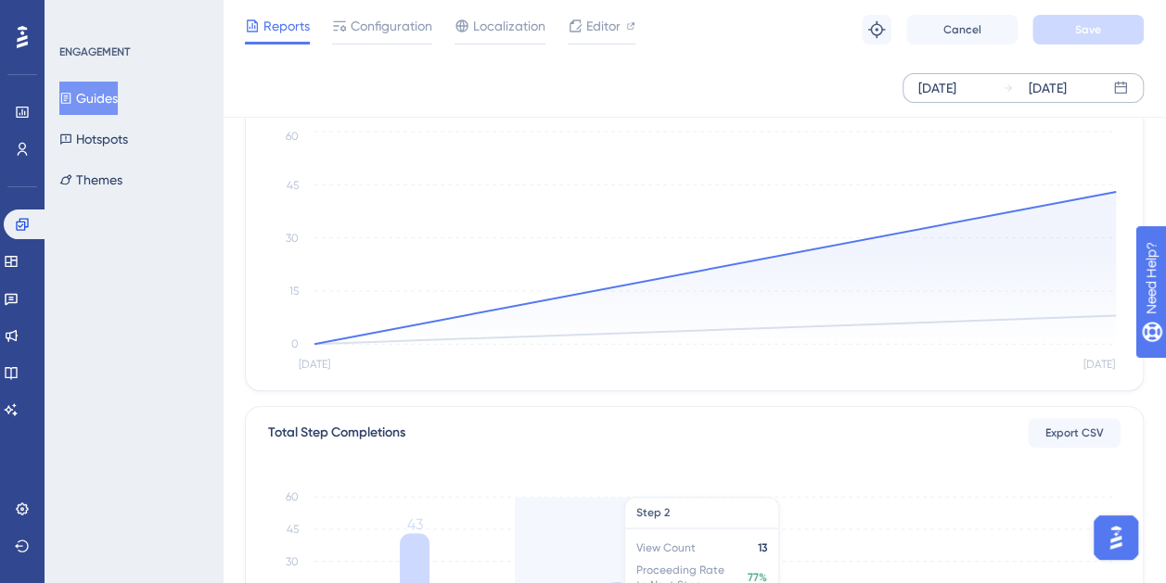
scroll to position [371, 0]
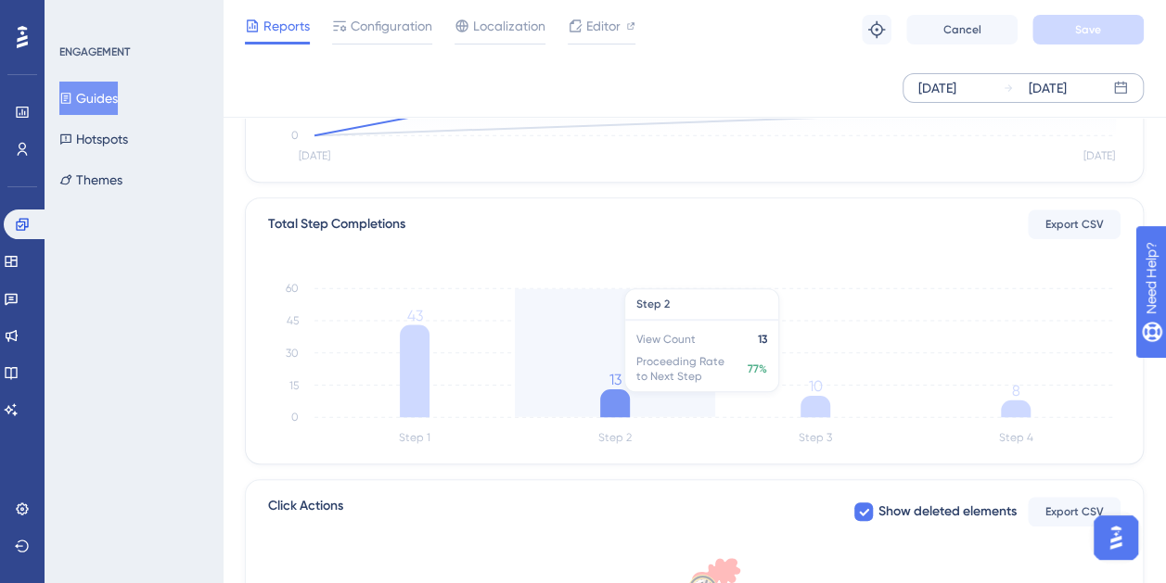
click at [610, 393] on icon at bounding box center [615, 404] width 30 height 28
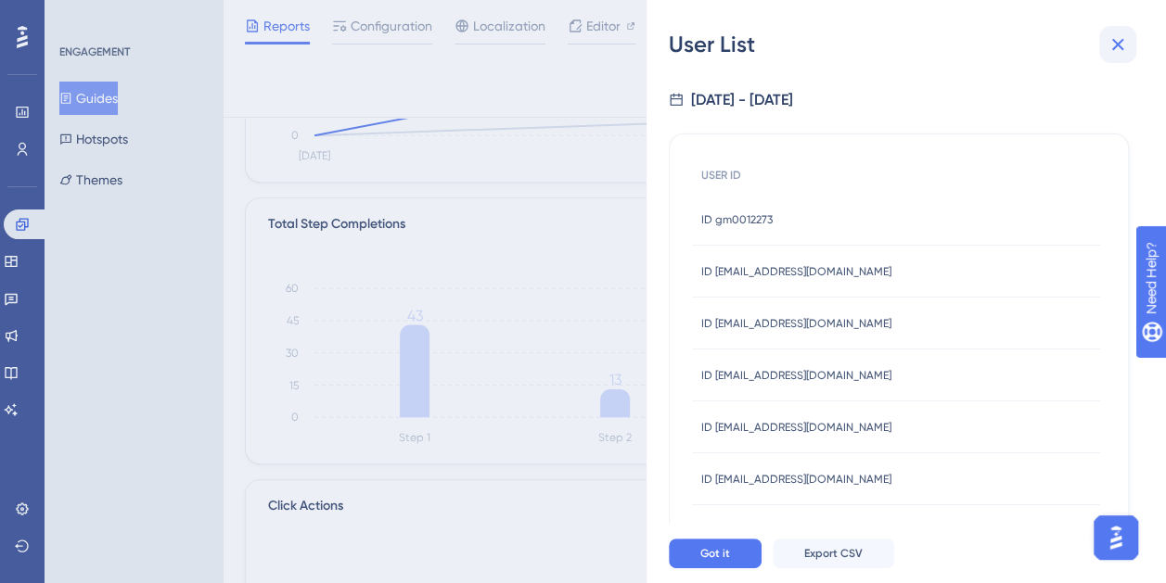
click at [1117, 46] on icon at bounding box center [1117, 44] width 22 height 22
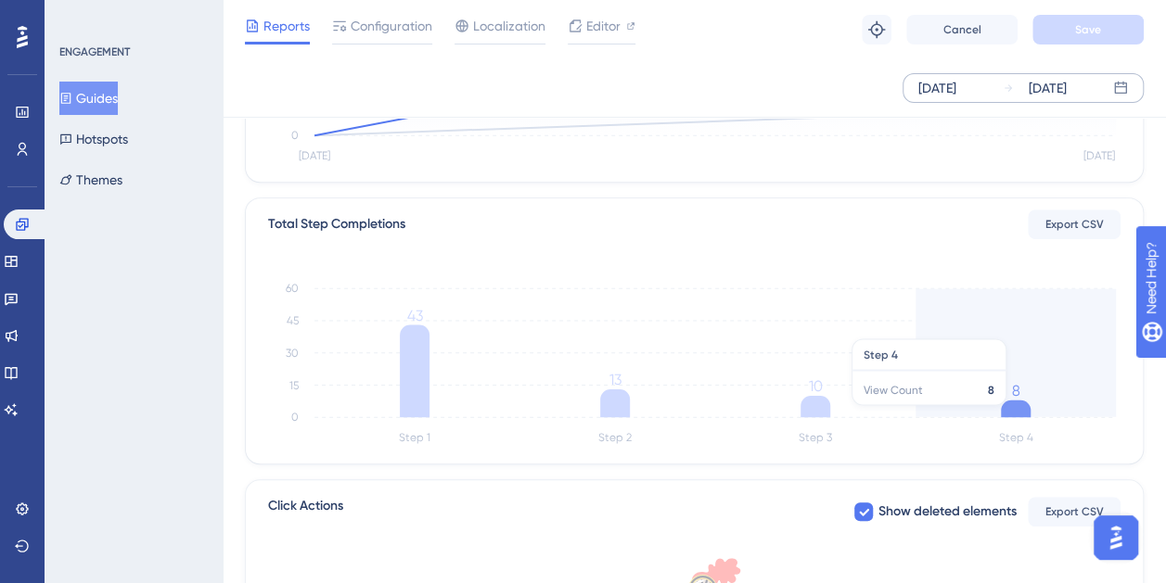
click at [1018, 408] on icon at bounding box center [1016, 409] width 30 height 18
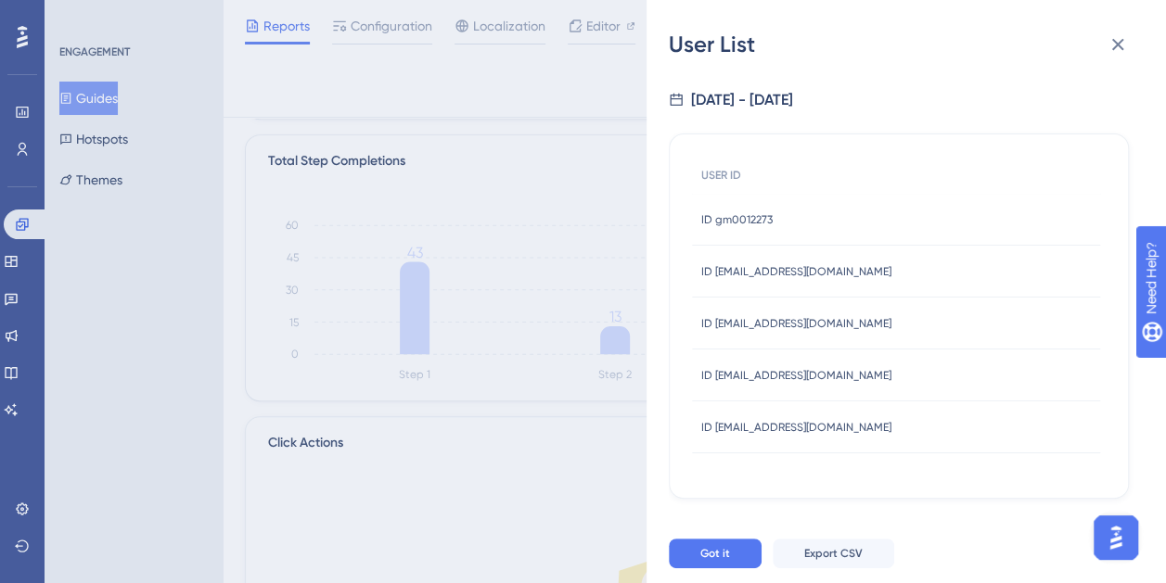
scroll to position [464, 0]
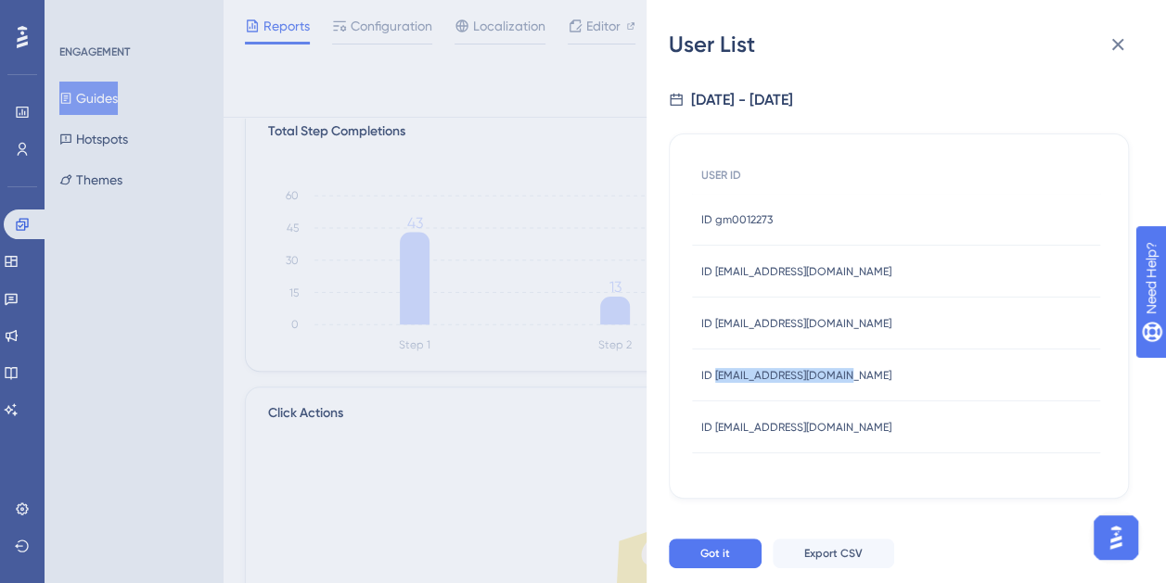
drag, startPoint x: 862, startPoint y: 380, endPoint x: 714, endPoint y: 384, distance: 148.4
click at [714, 384] on div "ID paloma.morais@ndd.tech ID paloma.morais@ndd.tech" at bounding box center [896, 376] width 408 height 52
copy span "paloma.morais@ndd.tech"
click at [1117, 39] on icon at bounding box center [1117, 44] width 22 height 22
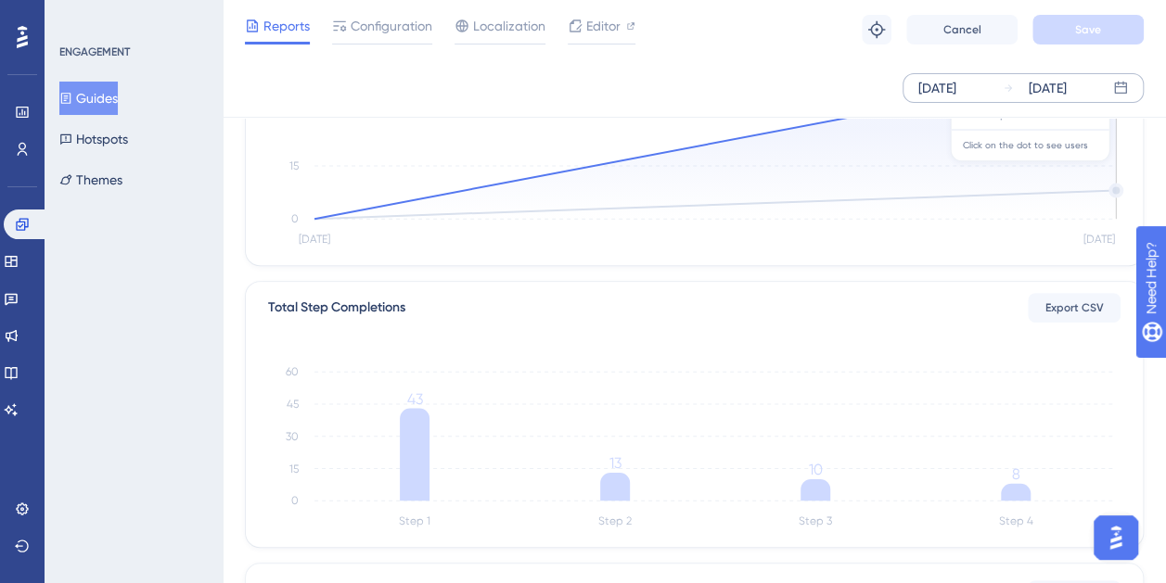
scroll to position [0, 0]
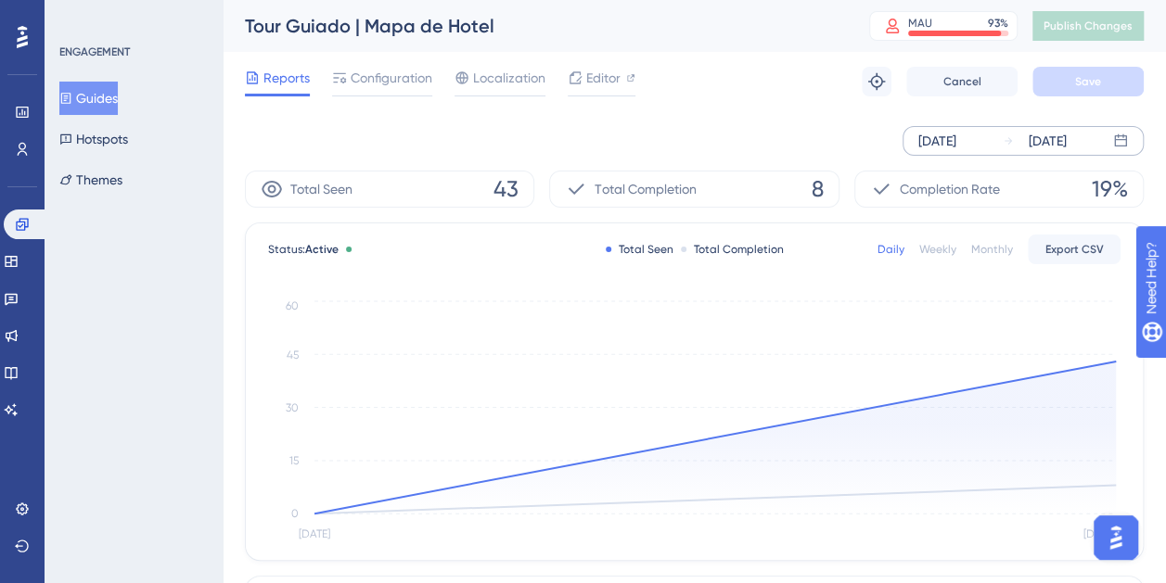
click at [956, 143] on div "Sep 17 2025" at bounding box center [937, 141] width 38 height 22
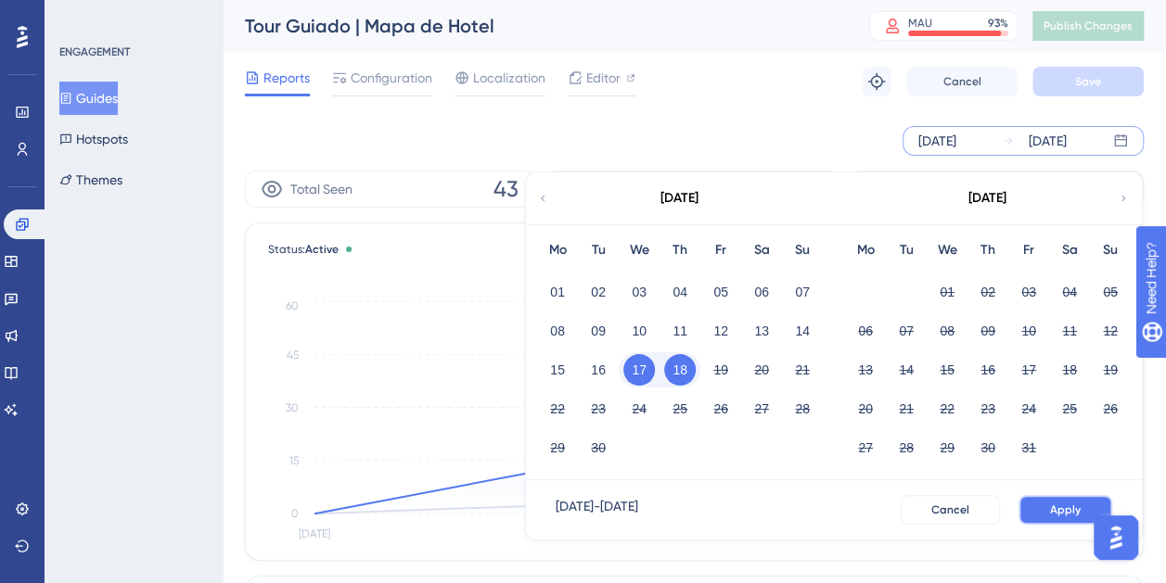
click at [1063, 509] on span "Apply" at bounding box center [1065, 510] width 31 height 15
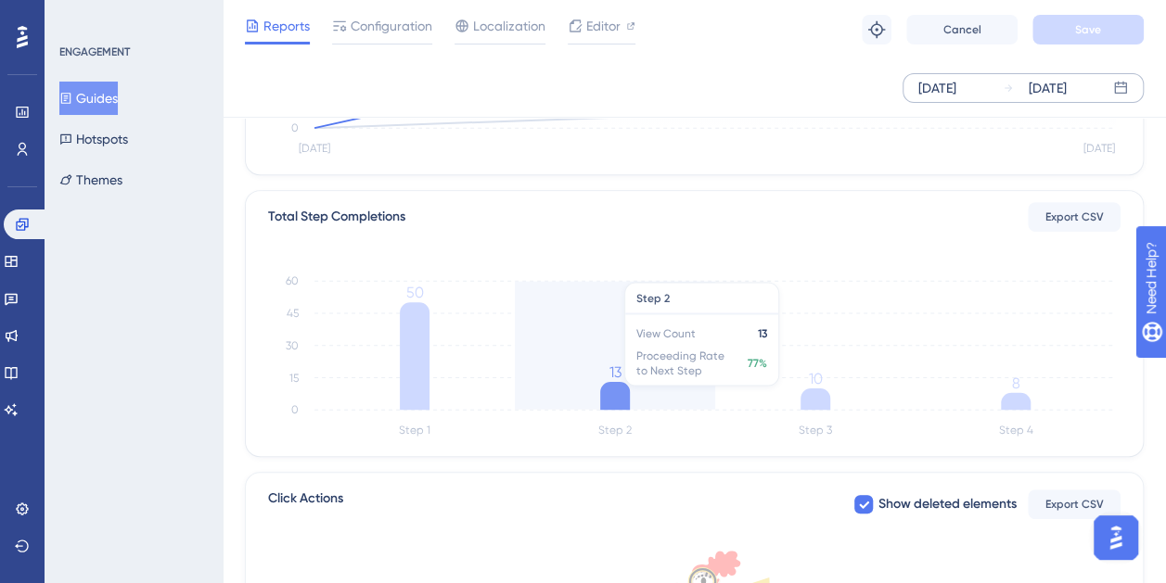
scroll to position [371, 0]
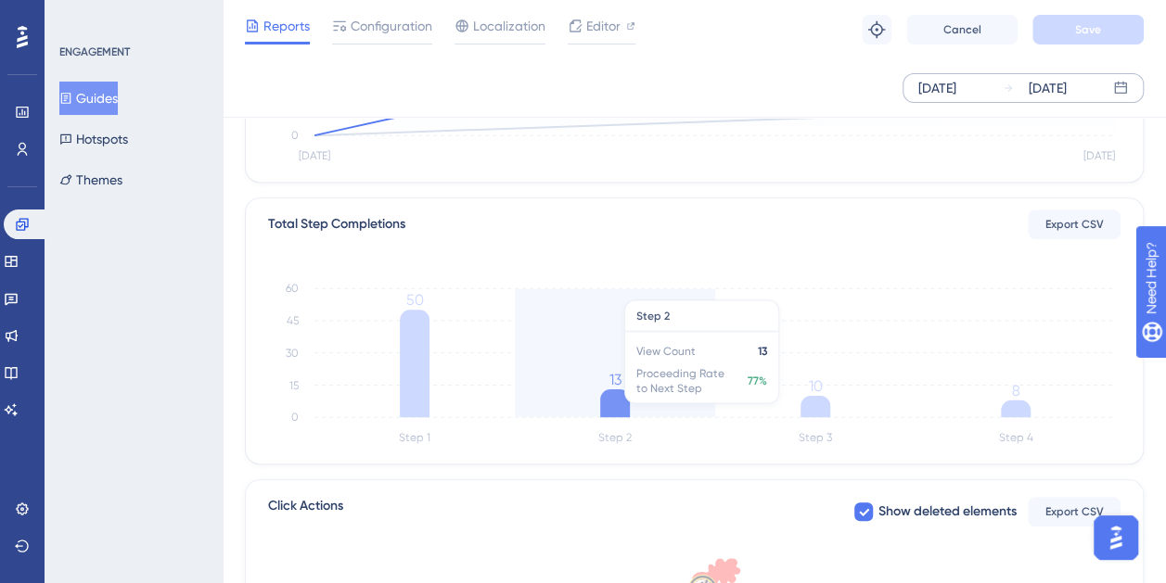
click at [625, 410] on icon at bounding box center [615, 404] width 30 height 28
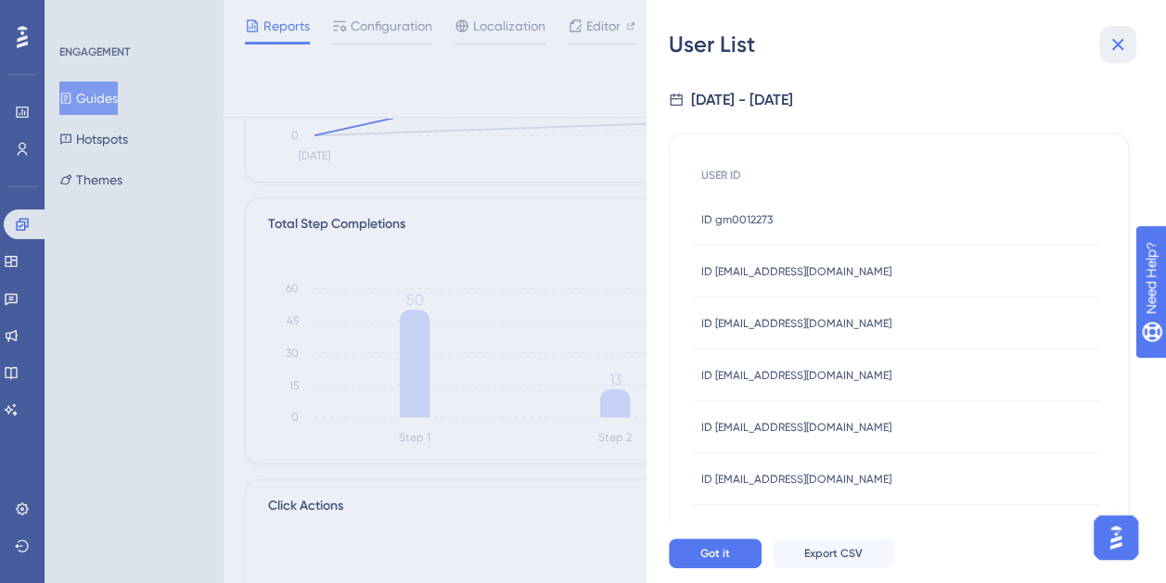
click at [1108, 47] on icon at bounding box center [1117, 44] width 22 height 22
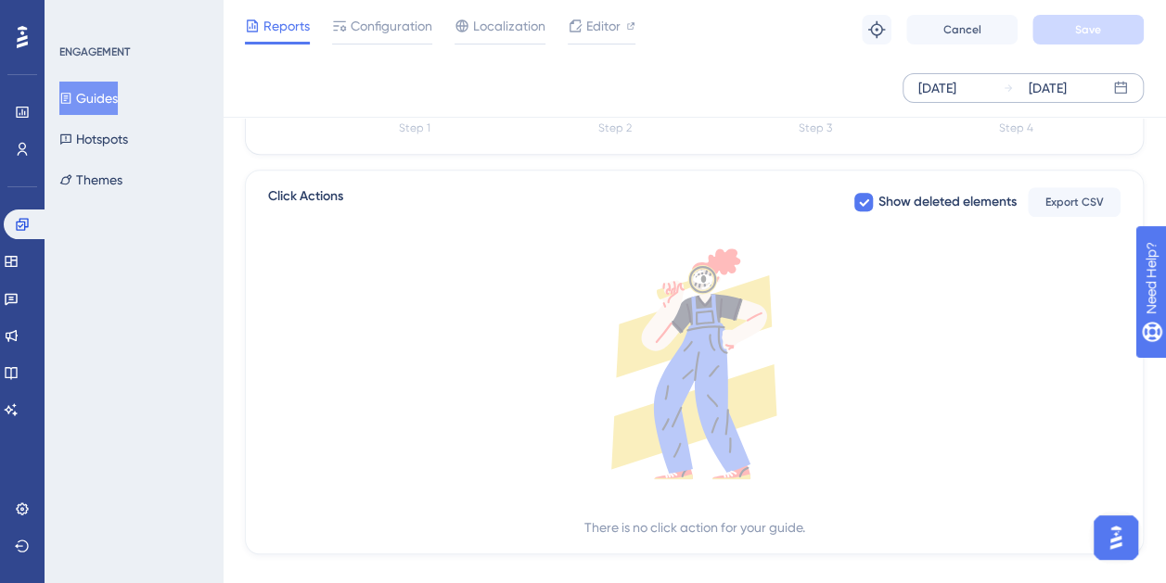
scroll to position [710, 0]
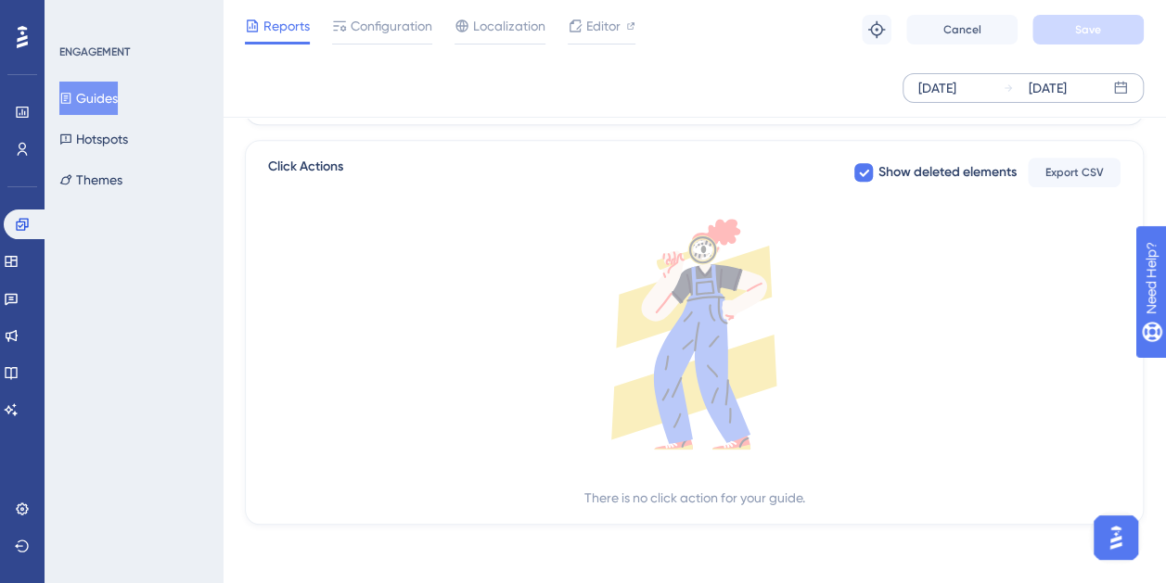
click at [746, 498] on div "There is no click action for your guide." at bounding box center [694, 498] width 221 height 22
drag, startPoint x: 746, startPoint y: 498, endPoint x: 766, endPoint y: 519, distance: 29.5
click at [770, 519] on div "Click Actions Show deleted elements Export CSV There is no click action for you…" at bounding box center [694, 332] width 899 height 385
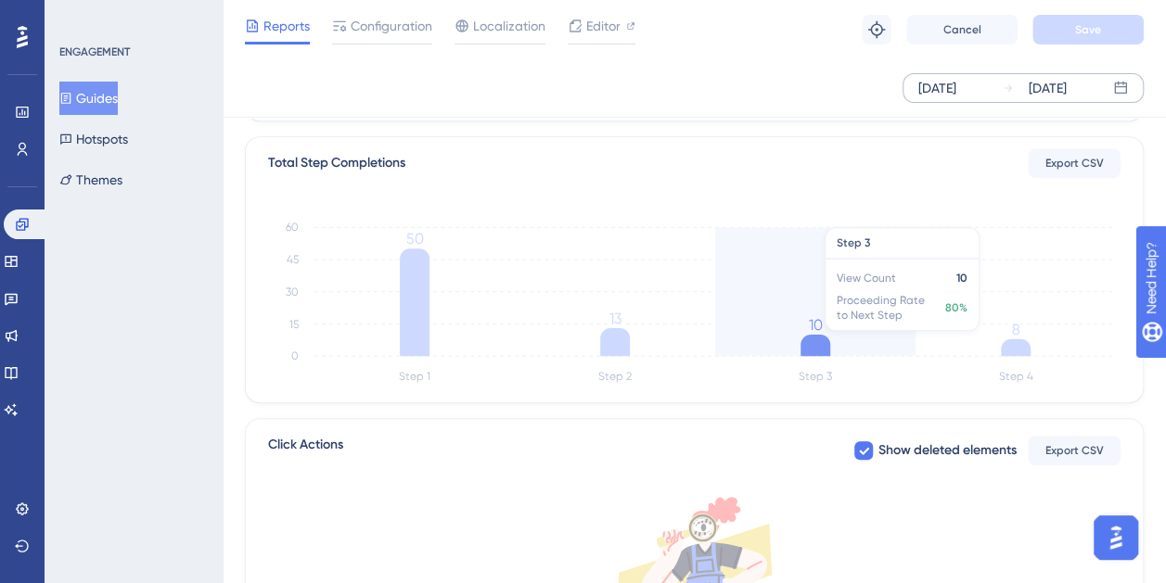
scroll to position [0, 0]
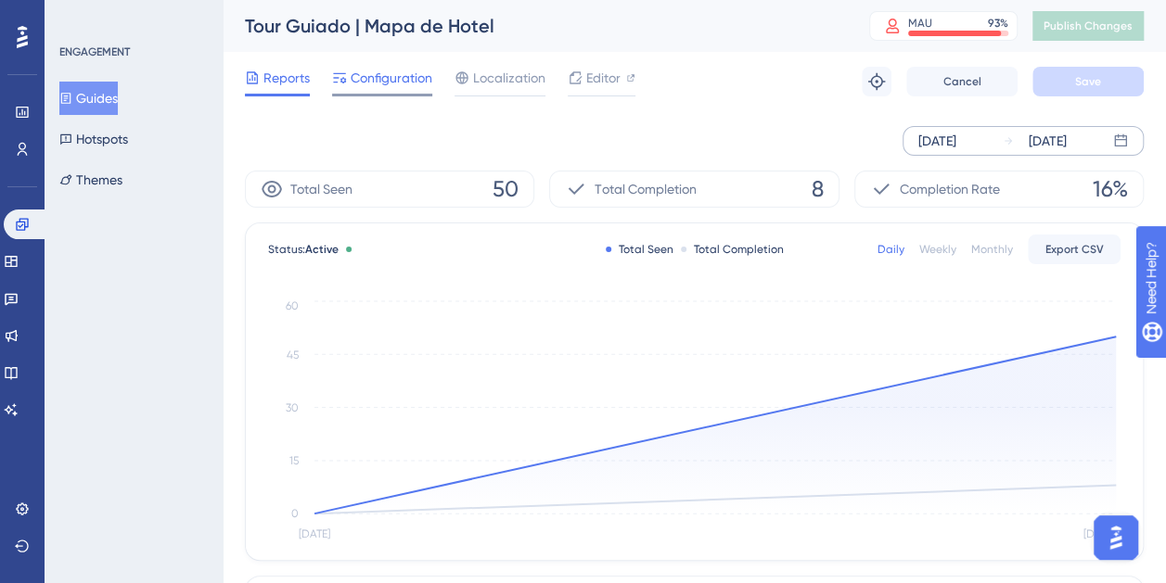
click at [406, 69] on span "Configuration" at bounding box center [392, 78] width 82 height 22
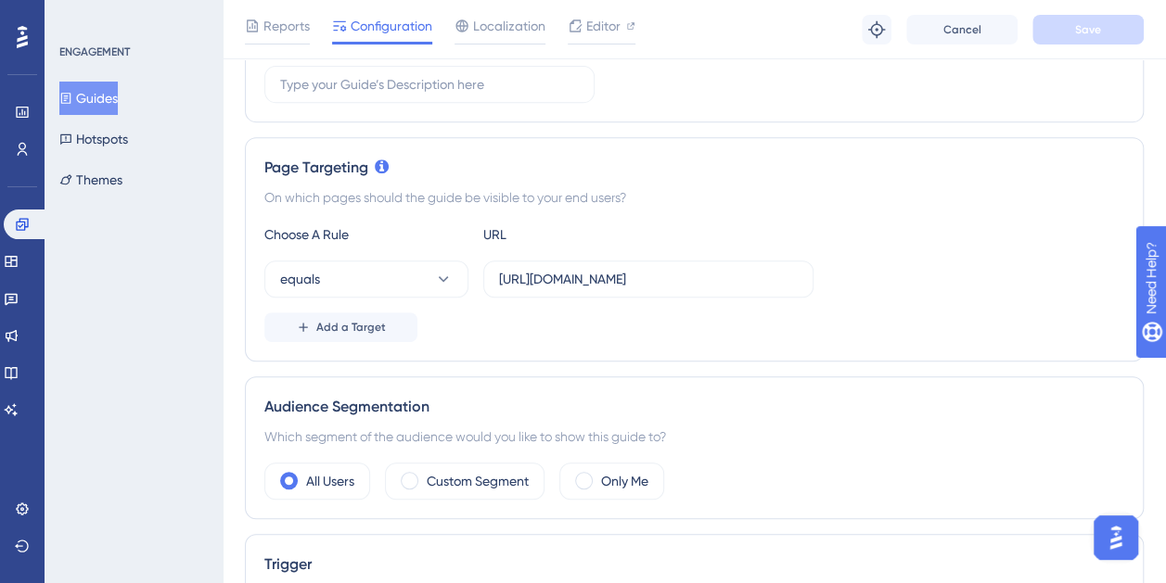
scroll to position [278, 0]
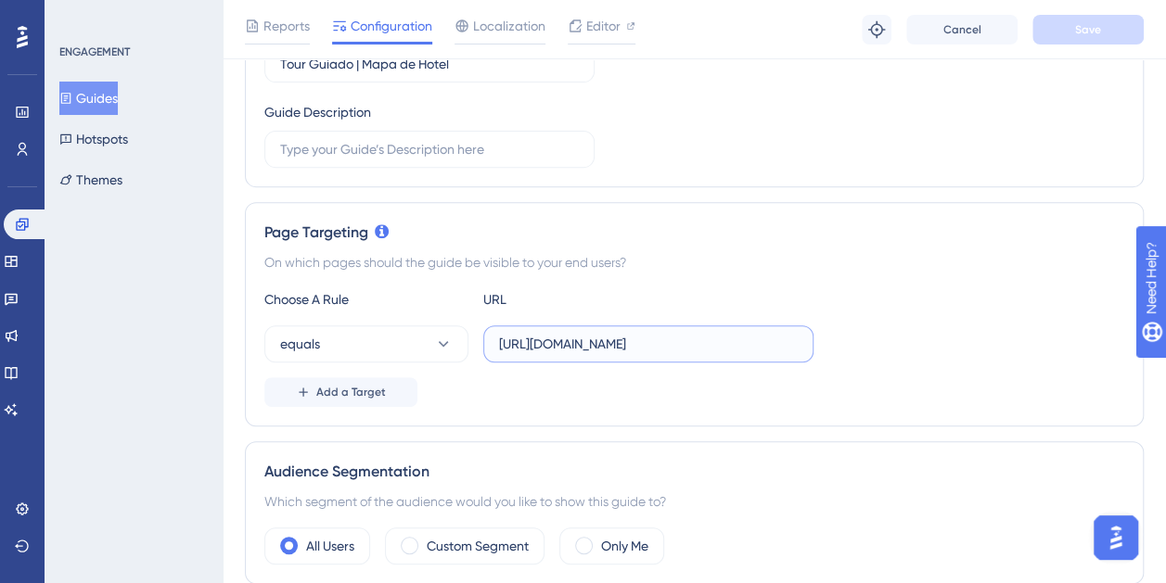
click at [645, 335] on input "https://app.paytrack.com.br/#/viagem/hoteis" at bounding box center [648, 344] width 299 height 20
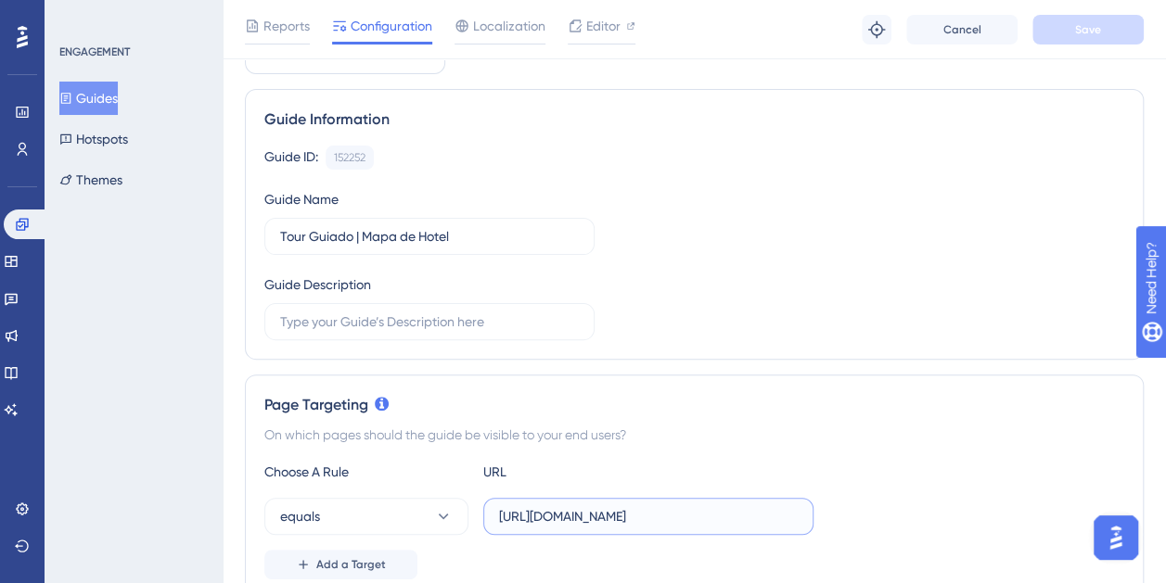
scroll to position [0, 0]
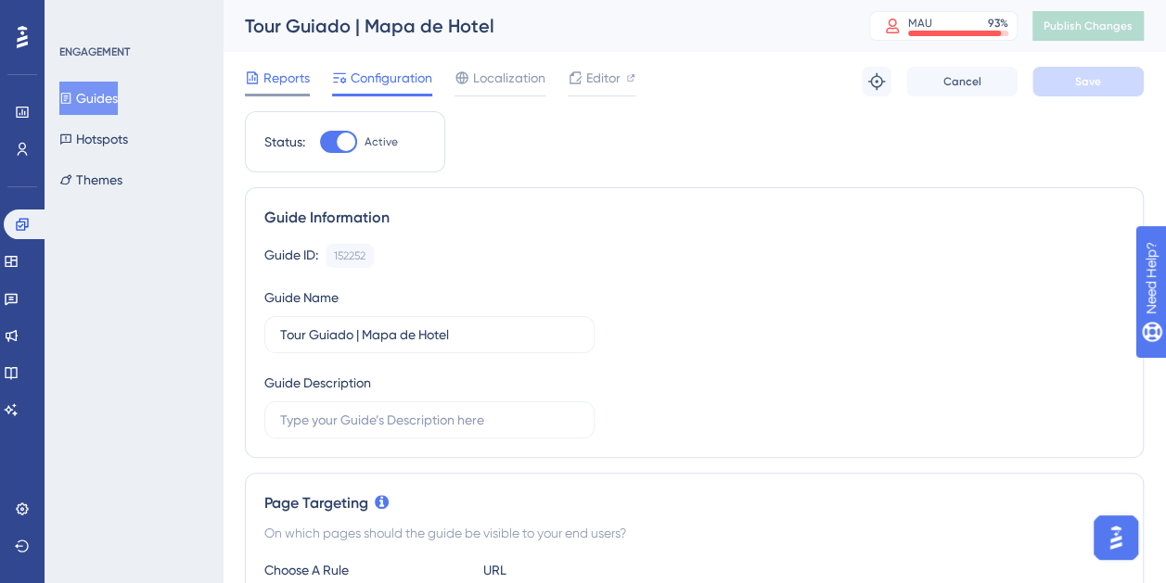
click at [282, 69] on span "Reports" at bounding box center [286, 78] width 46 height 22
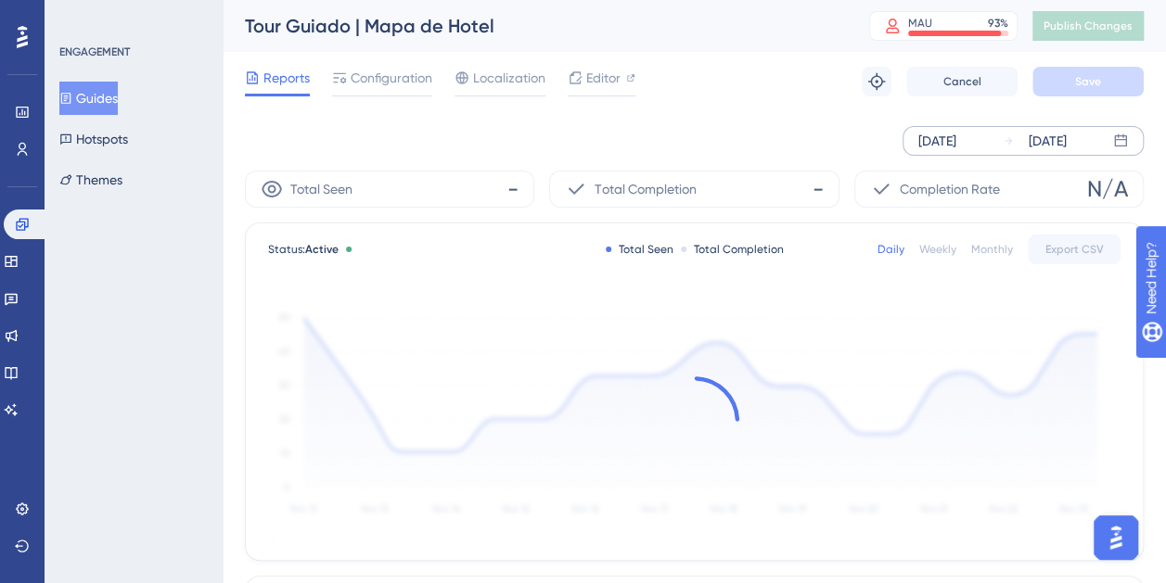
click at [932, 145] on div "[DATE]" at bounding box center [937, 141] width 38 height 22
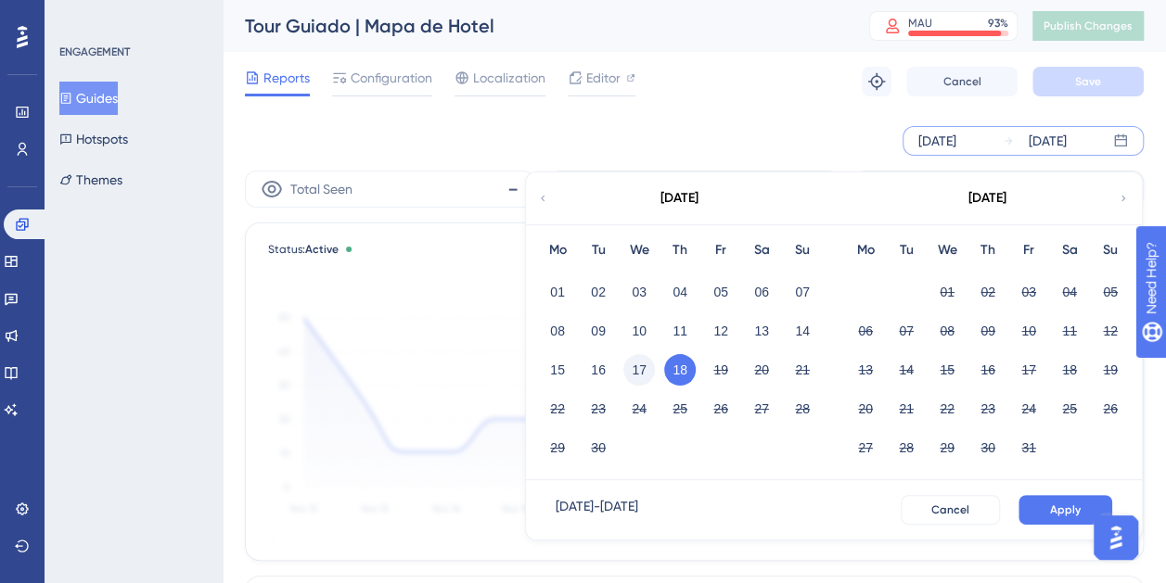
click at [638, 369] on button "17" at bounding box center [639, 370] width 32 height 32
click at [1035, 495] on button "Apply" at bounding box center [1065, 510] width 94 height 30
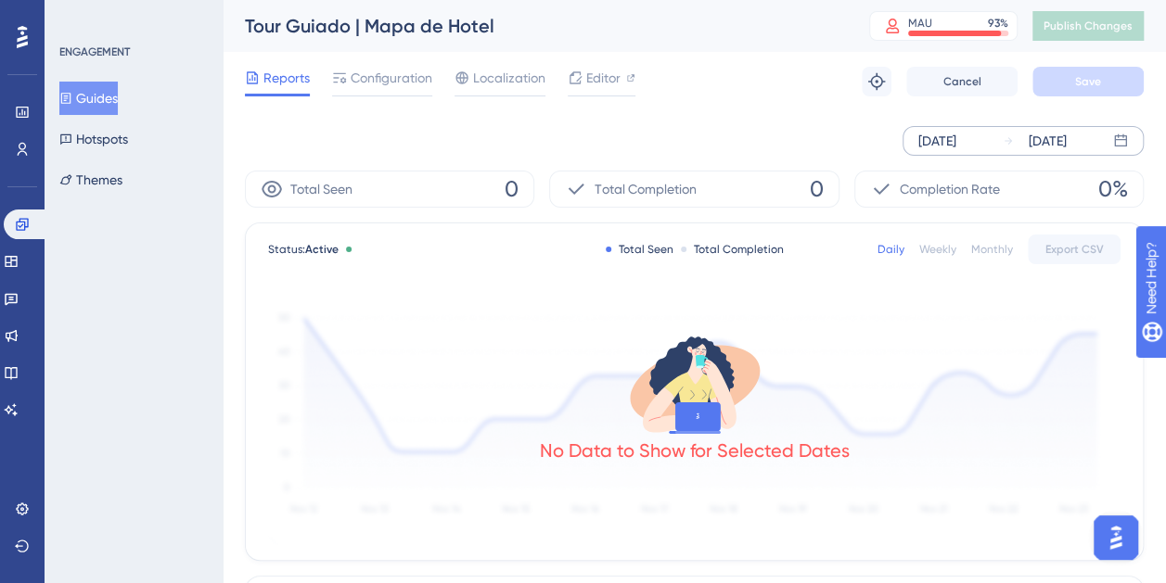
click at [1000, 132] on div "Sep 17 2025 Sep 18 2025" at bounding box center [1022, 141] width 241 height 30
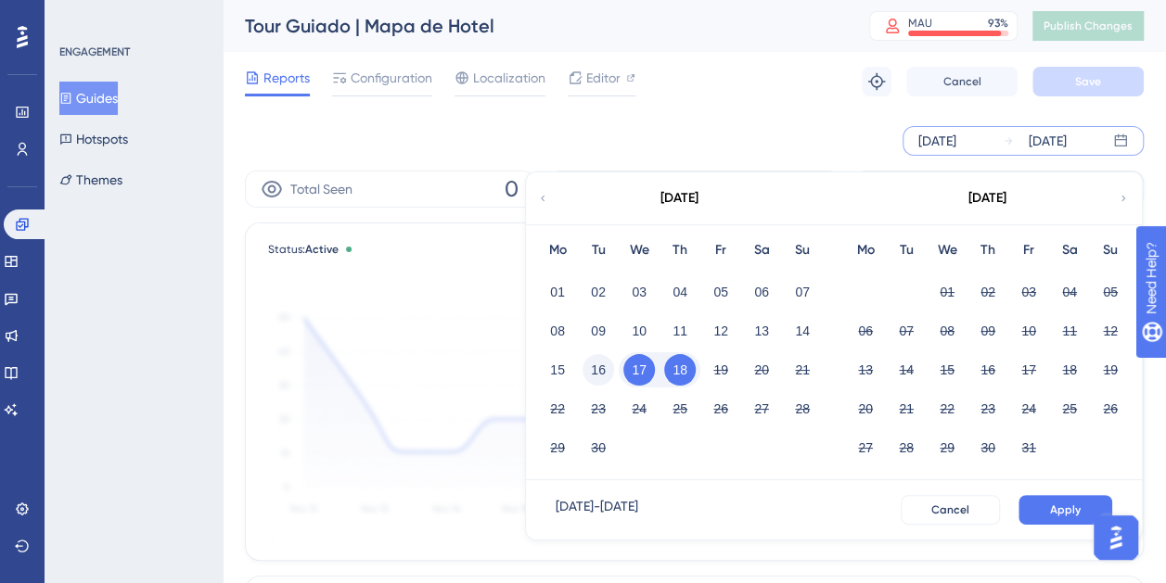
click at [594, 365] on button "16" at bounding box center [598, 370] width 32 height 32
click at [1054, 517] on button "Apply" at bounding box center [1065, 510] width 94 height 30
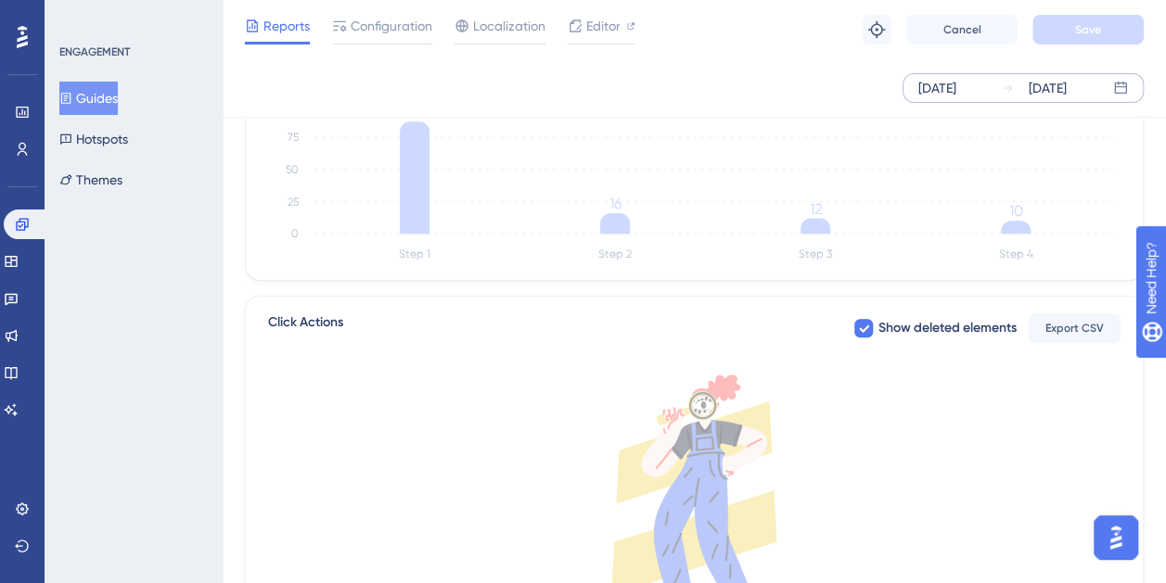
scroll to position [464, 0]
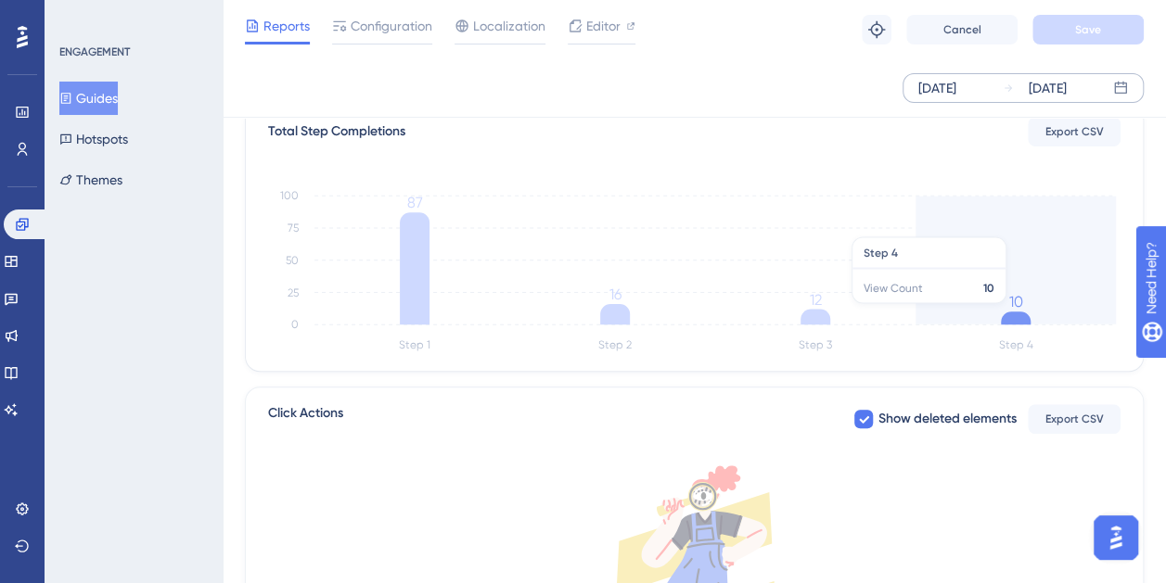
click at [1011, 312] on icon at bounding box center [1016, 318] width 30 height 13
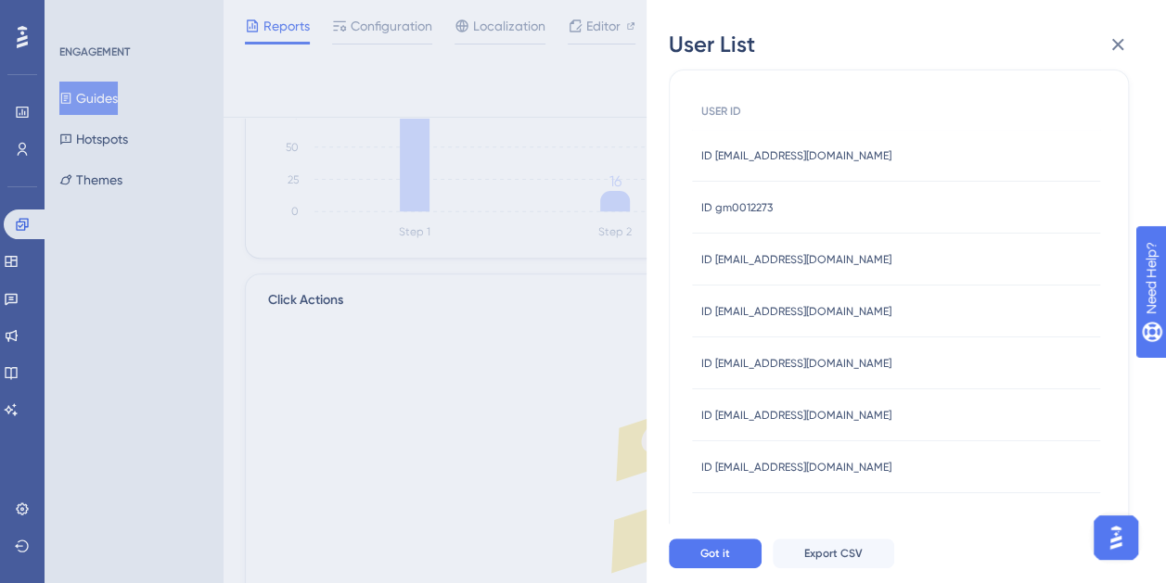
scroll to position [710, 0]
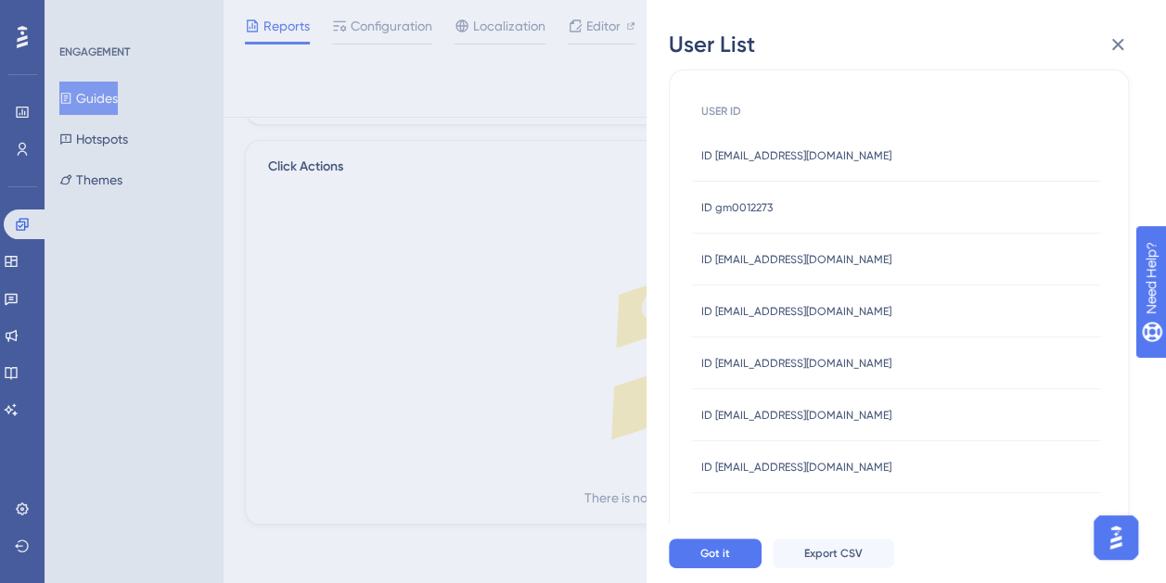
click at [844, 442] on div "ID zidinalva.miranda@jbs.com.br ID zidinalva.miranda@jbs.com.br" at bounding box center [796, 467] width 190 height 52
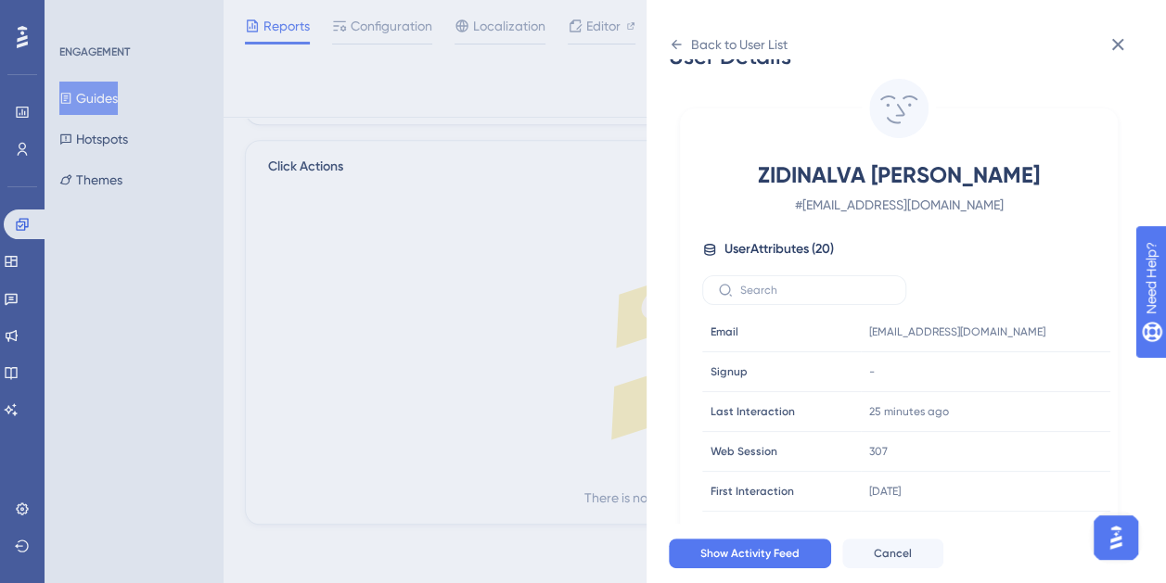
scroll to position [0, 0]
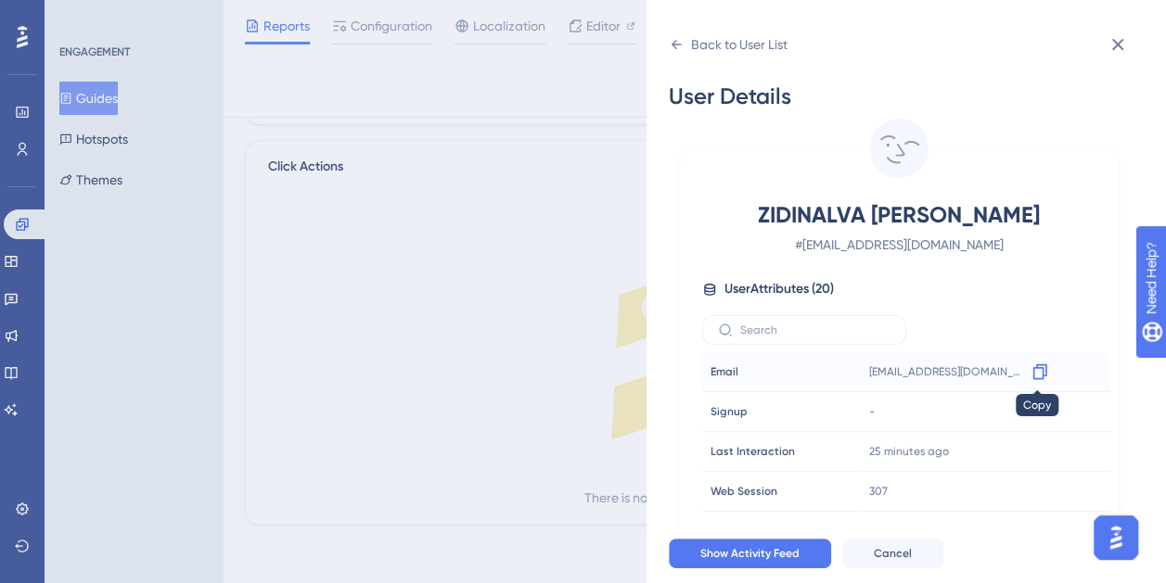
click at [1035, 378] on icon at bounding box center [1039, 372] width 14 height 16
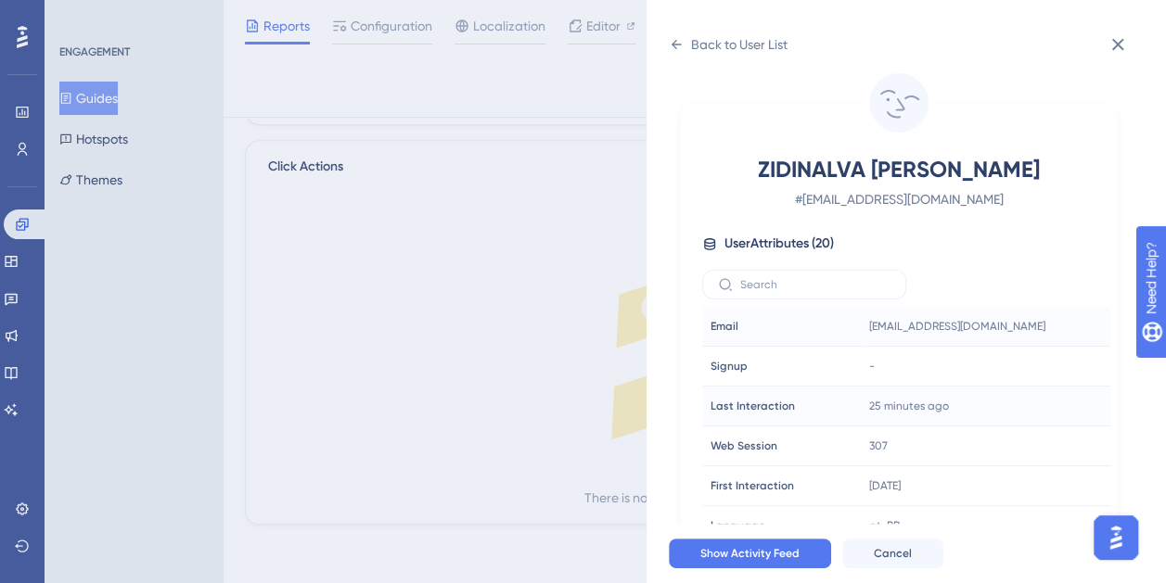
scroll to position [102, 0]
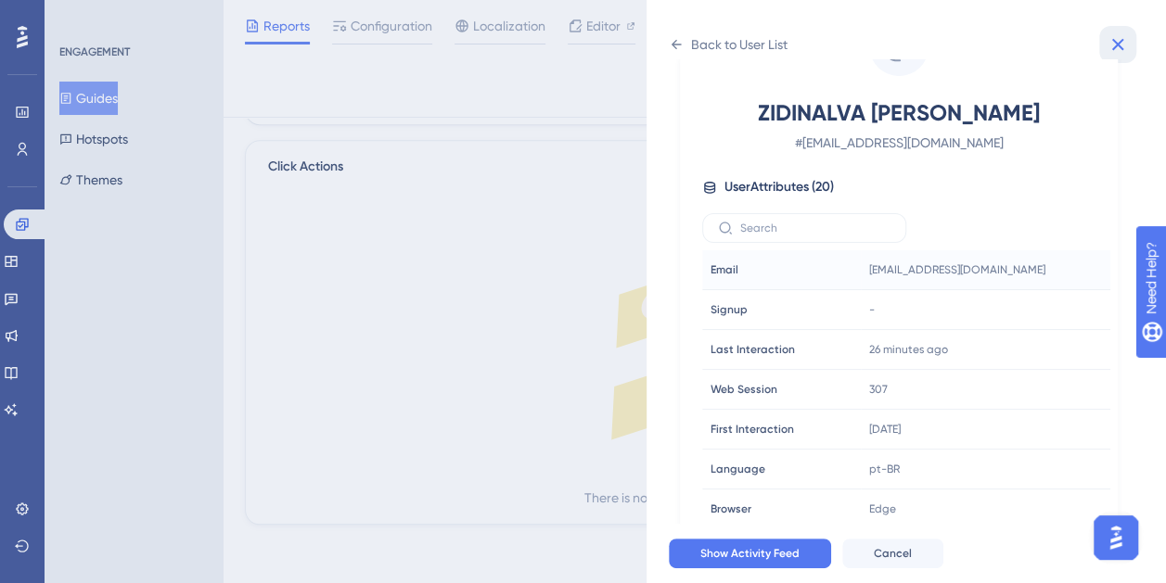
click at [1124, 33] on icon at bounding box center [1117, 44] width 22 height 22
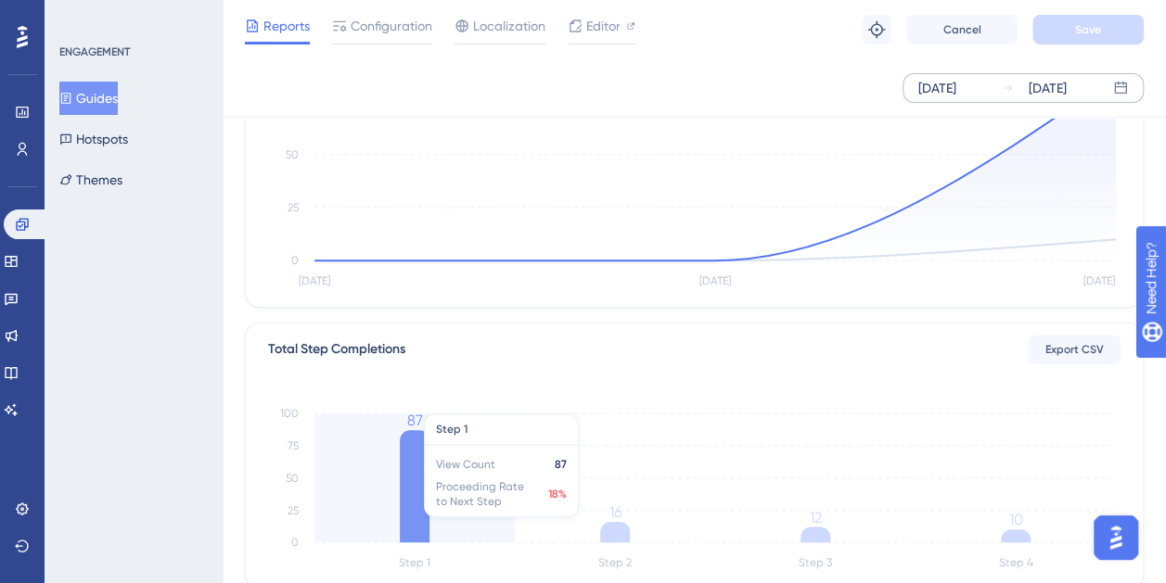
scroll to position [339, 0]
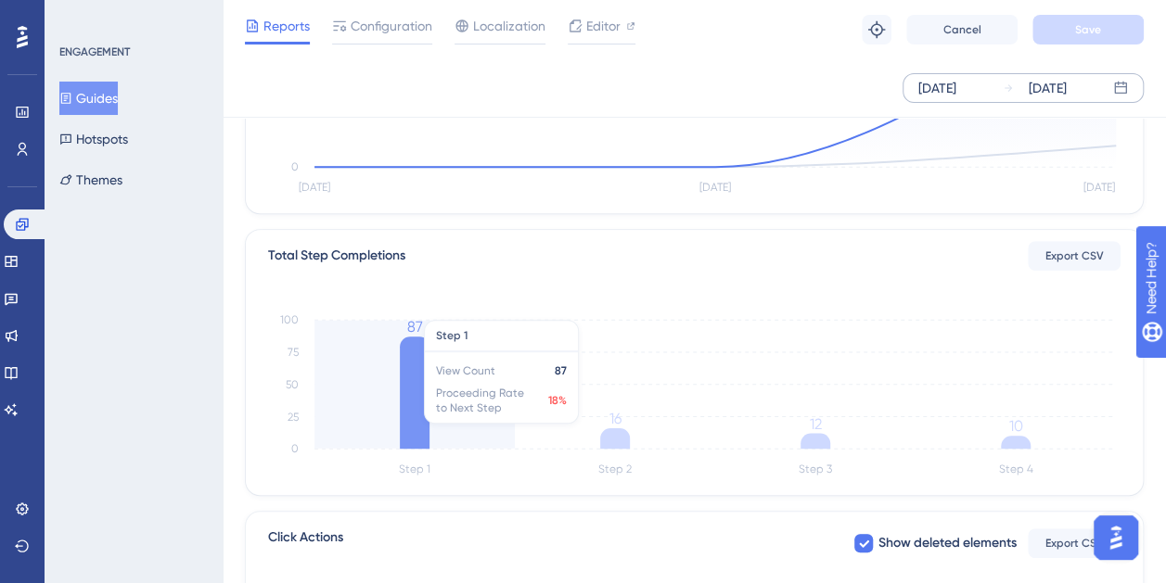
click at [421, 390] on icon at bounding box center [415, 393] width 30 height 112
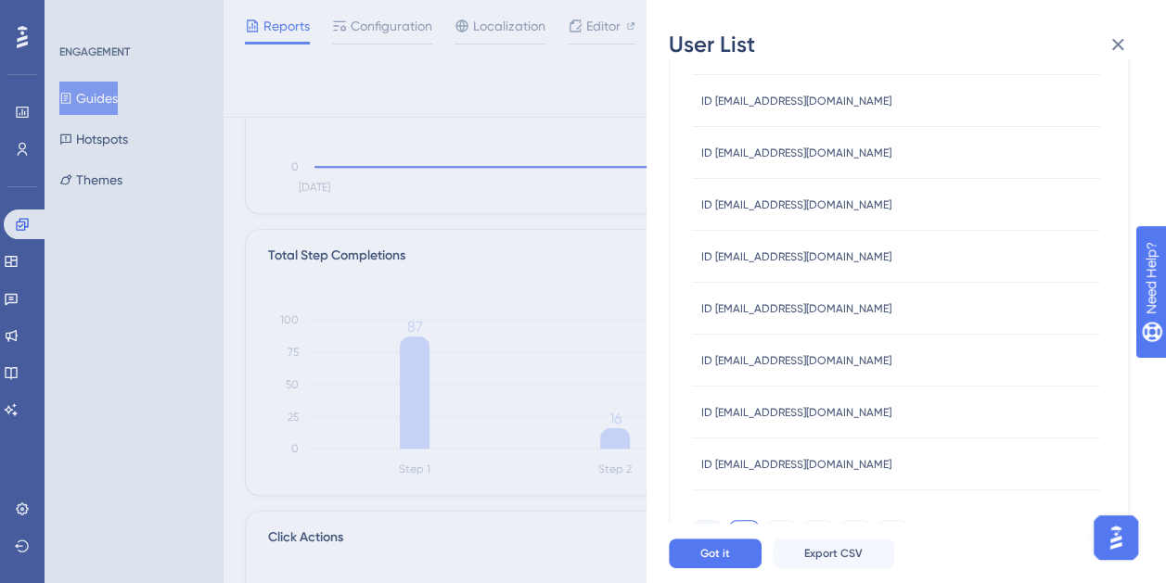
scroll to position [776, 0]
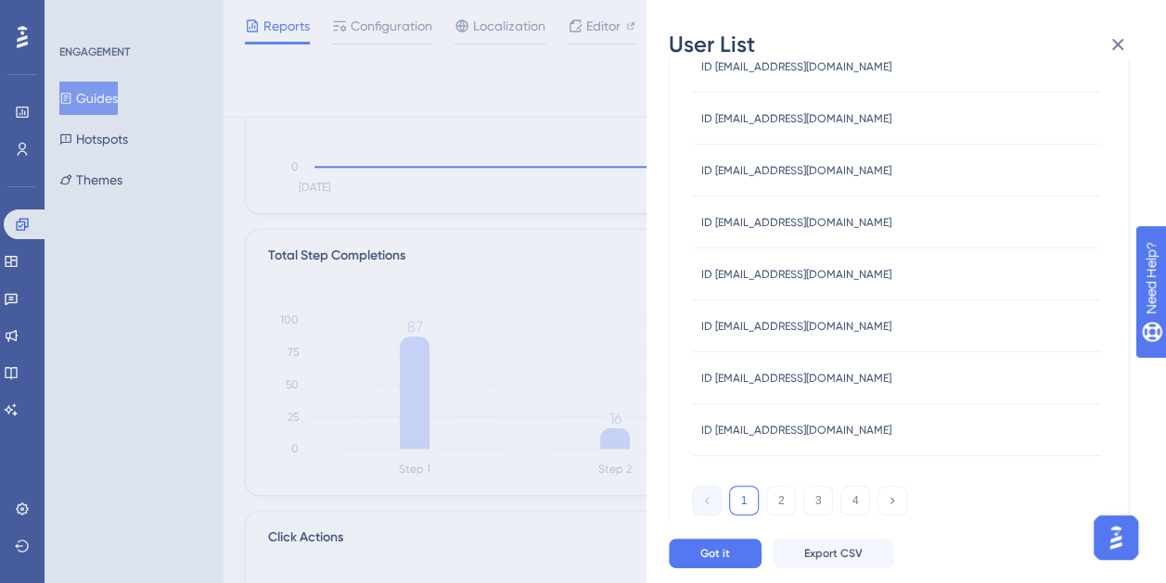
click at [819, 328] on span "ID [EMAIL_ADDRESS][PERSON_NAME][DOMAIN_NAME]" at bounding box center [796, 326] width 190 height 15
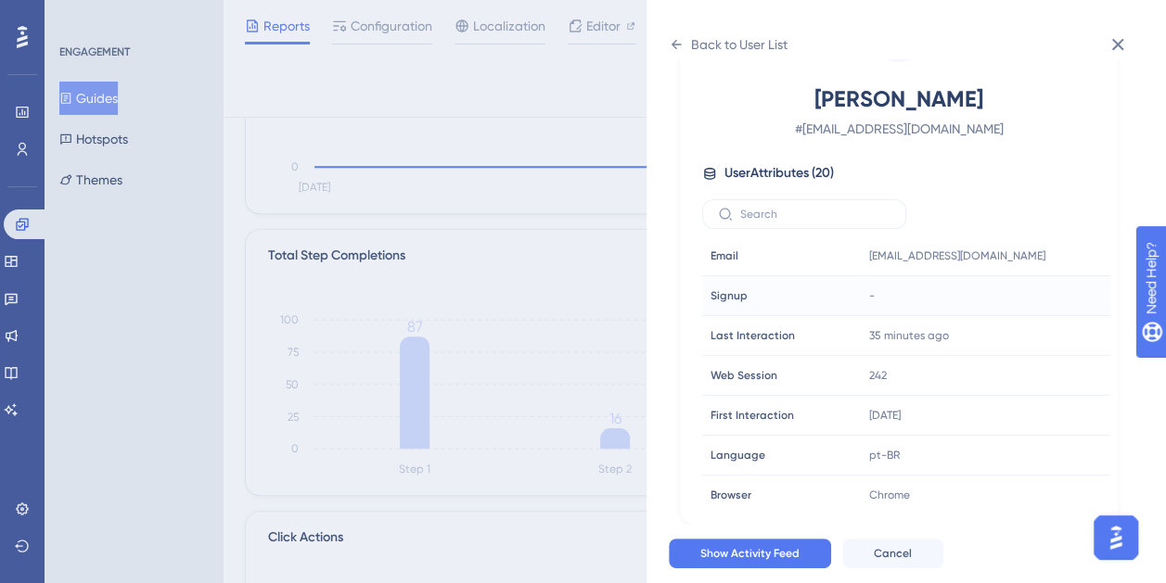
scroll to position [102, 0]
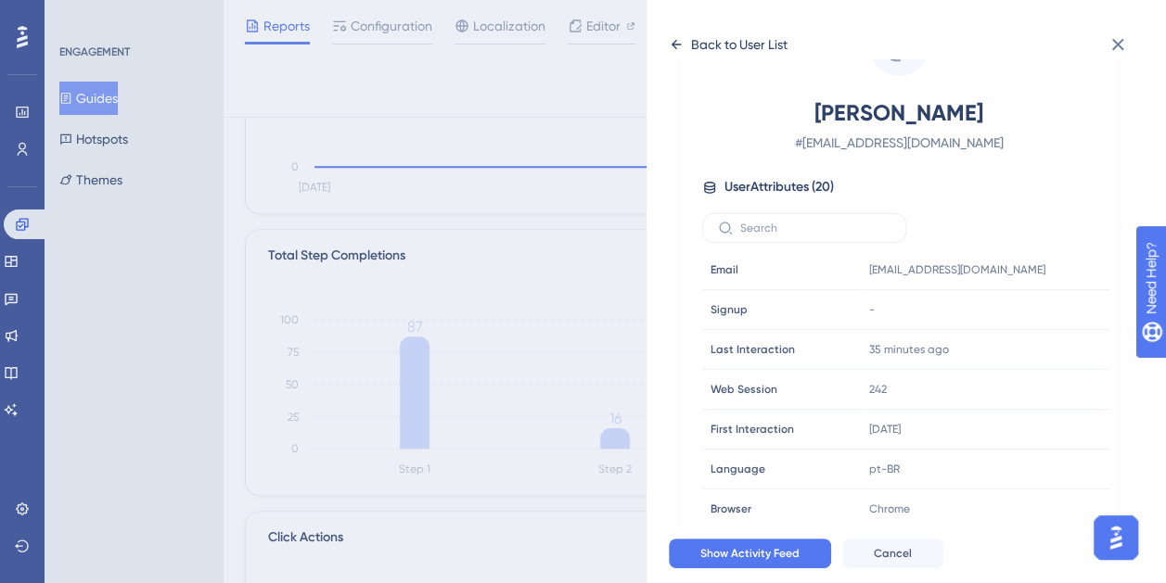
click at [680, 45] on icon at bounding box center [676, 44] width 10 height 9
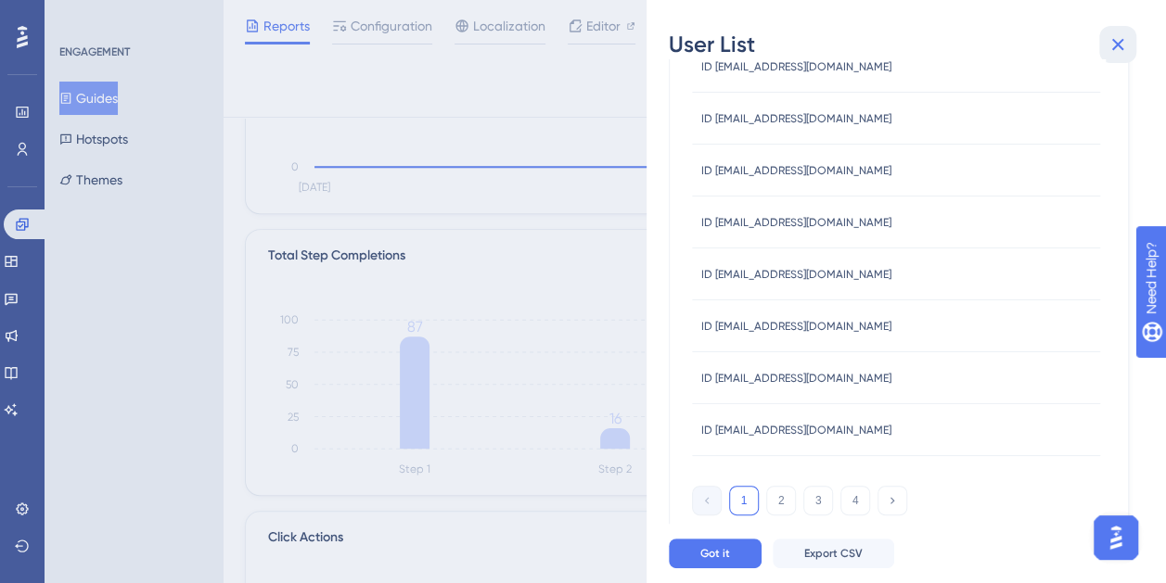
click at [1117, 37] on icon at bounding box center [1117, 44] width 22 height 22
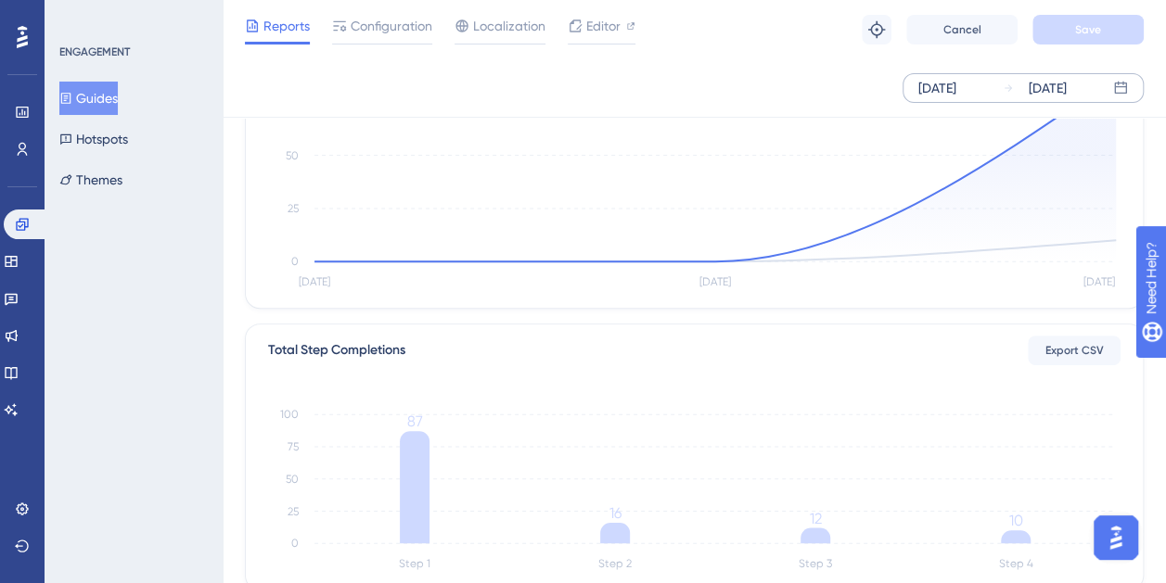
scroll to position [0, 0]
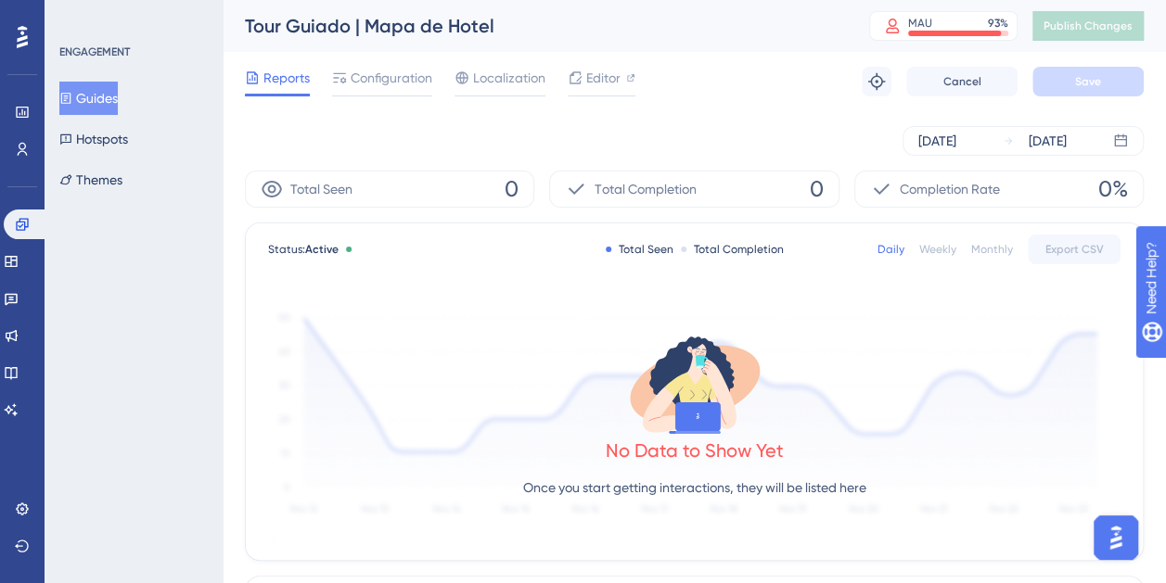
click at [1001, 158] on div "[DATE] [DATE]" at bounding box center [694, 140] width 899 height 59
click at [956, 143] on div "[DATE]" at bounding box center [937, 141] width 38 height 22
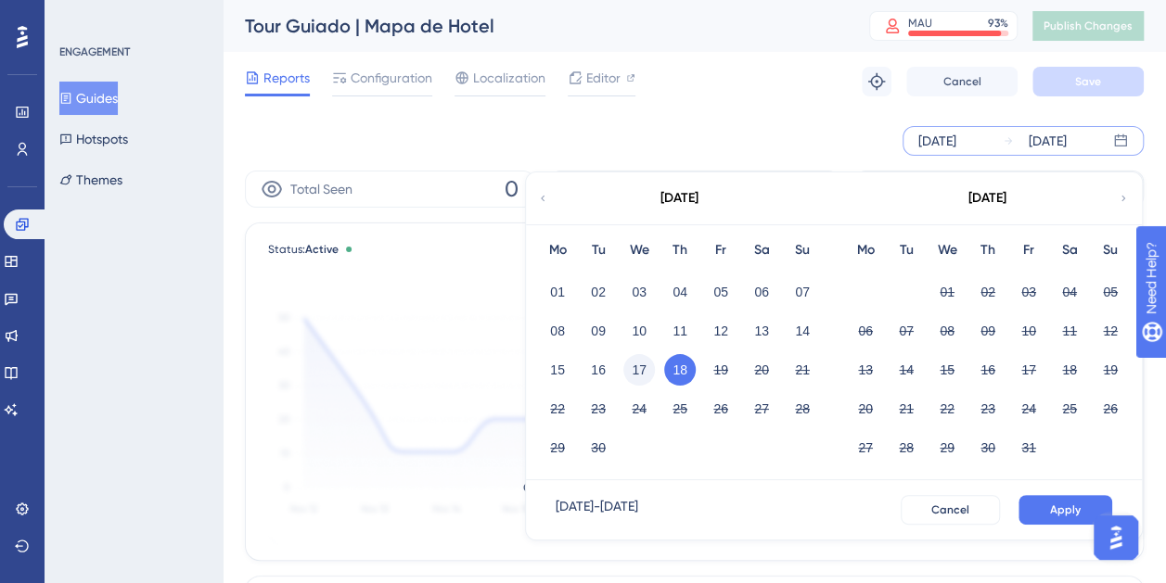
click at [639, 367] on button "17" at bounding box center [639, 370] width 32 height 32
click at [1027, 503] on button "Apply" at bounding box center [1065, 510] width 94 height 30
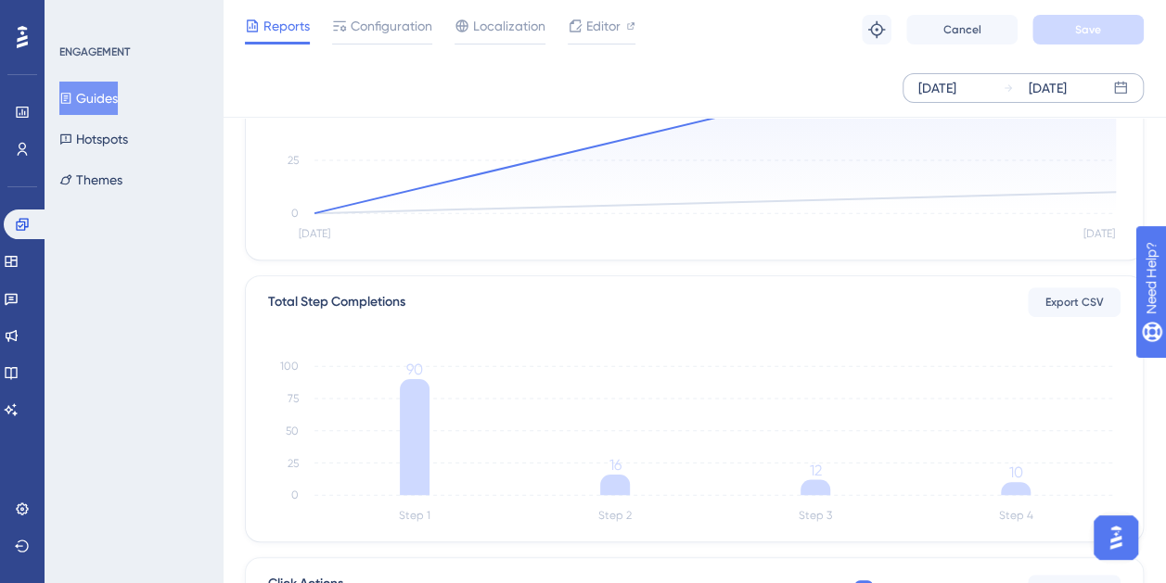
scroll to position [556, 0]
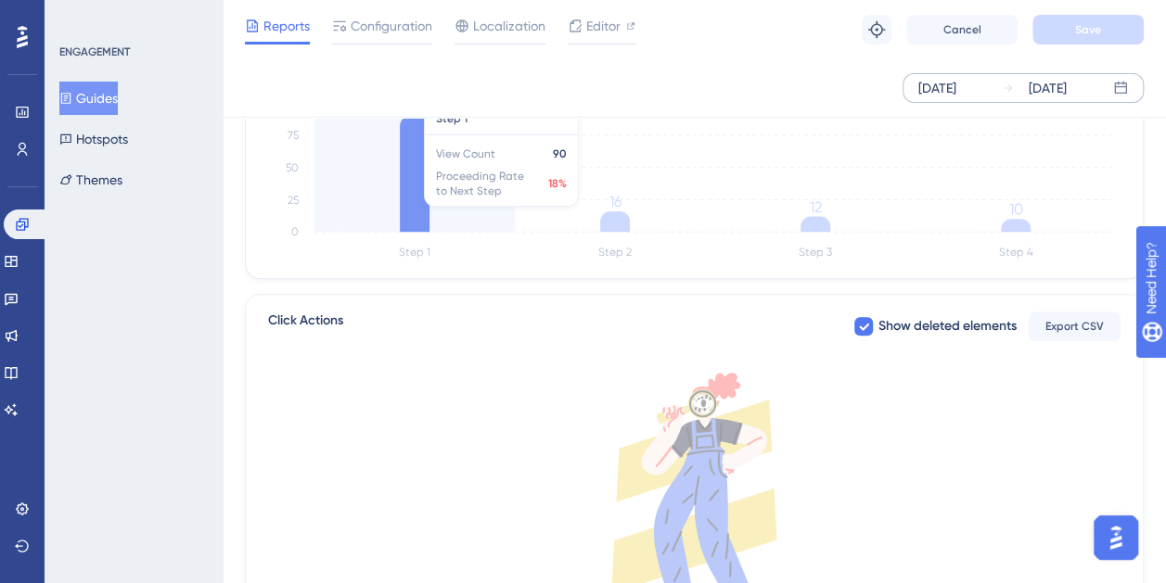
click at [442, 185] on icon "Step 1 Step 2 Step 3 Step 4 0 25 50 75 100 90 16 12 10" at bounding box center [694, 175] width 852 height 178
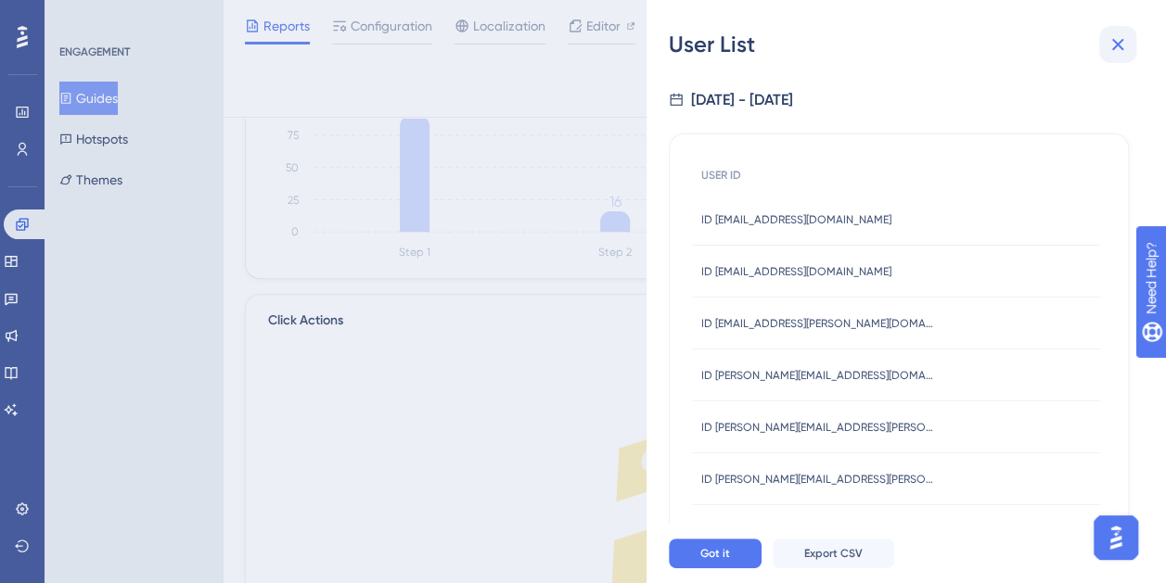
click at [1118, 52] on icon at bounding box center [1117, 44] width 22 height 22
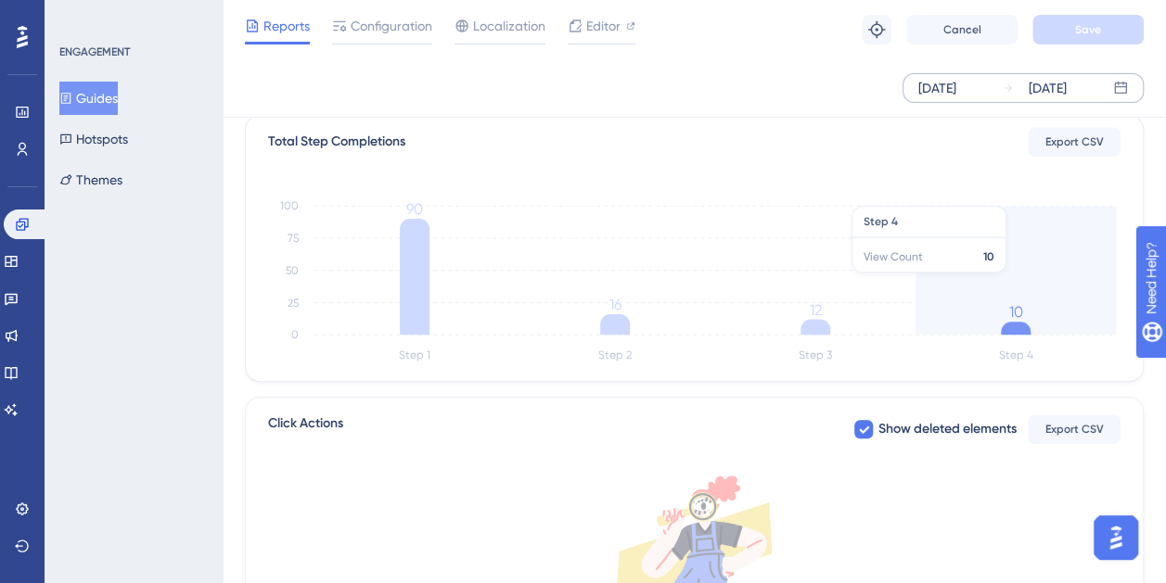
scroll to position [371, 0]
